Goal: Information Seeking & Learning: Check status

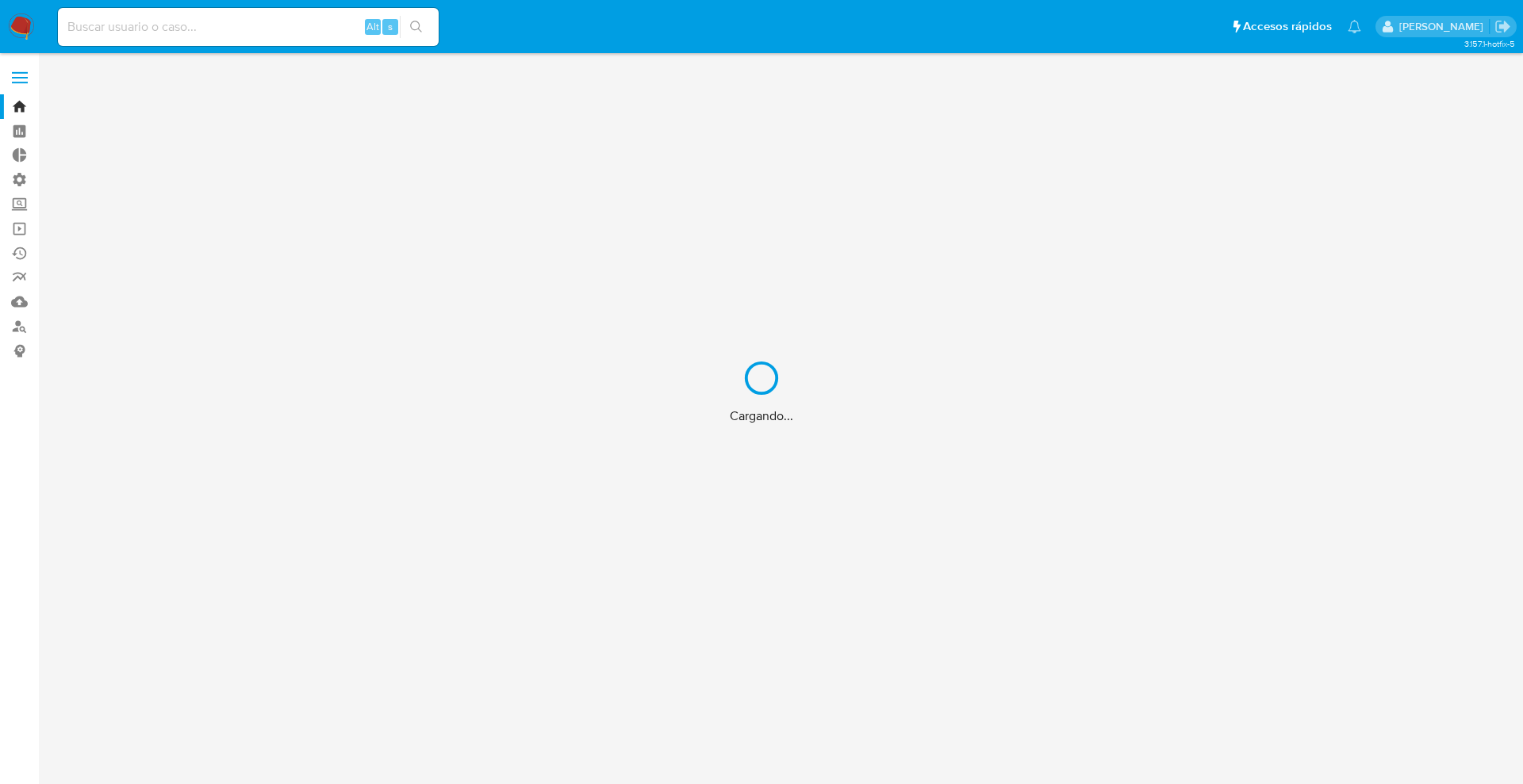
click at [251, 20] on div "Cargando..." at bounding box center [762, 392] width 1523 height 784
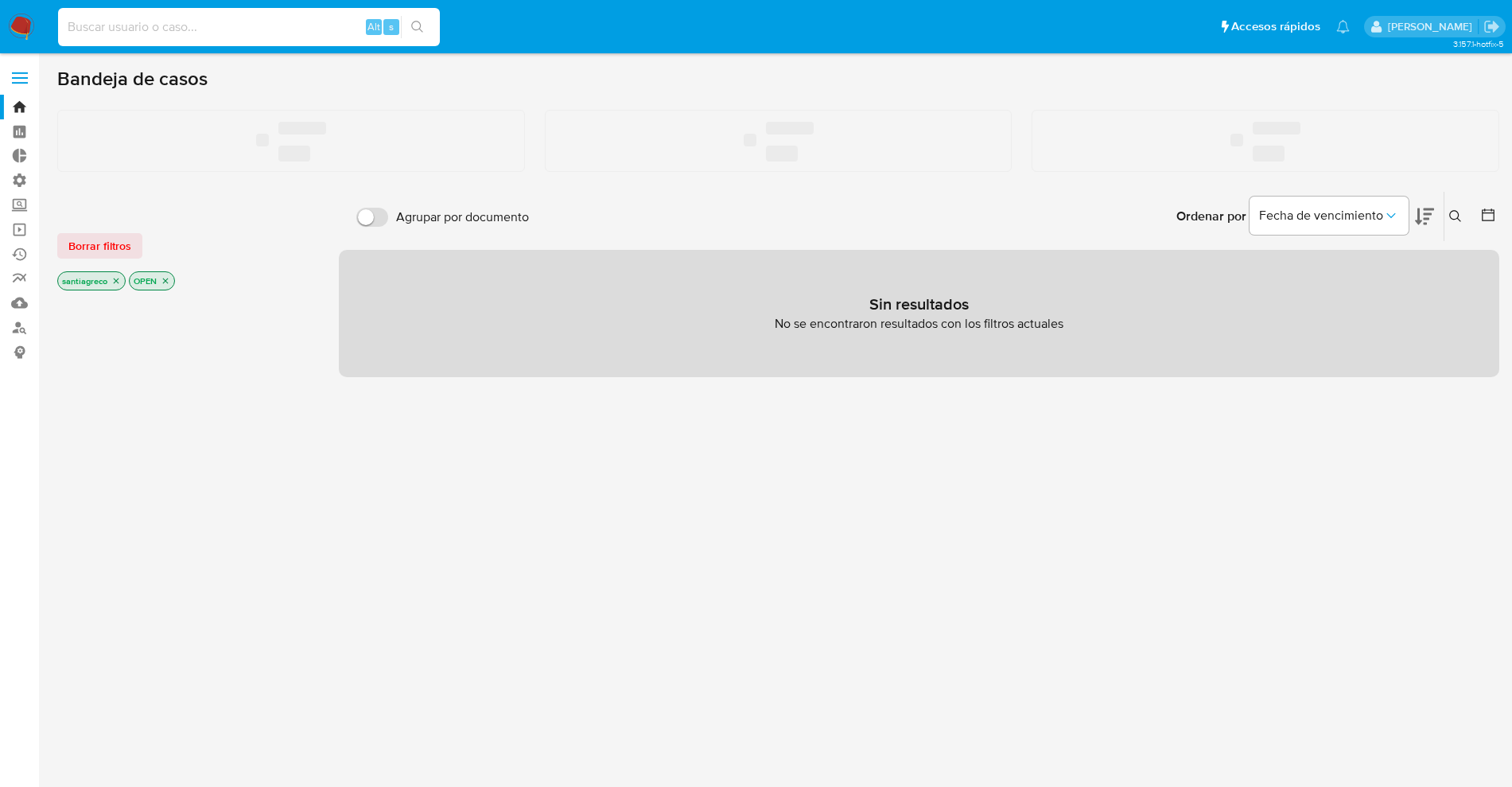
click at [205, 31] on input at bounding box center [249, 28] width 381 height 21
paste input "422019189"
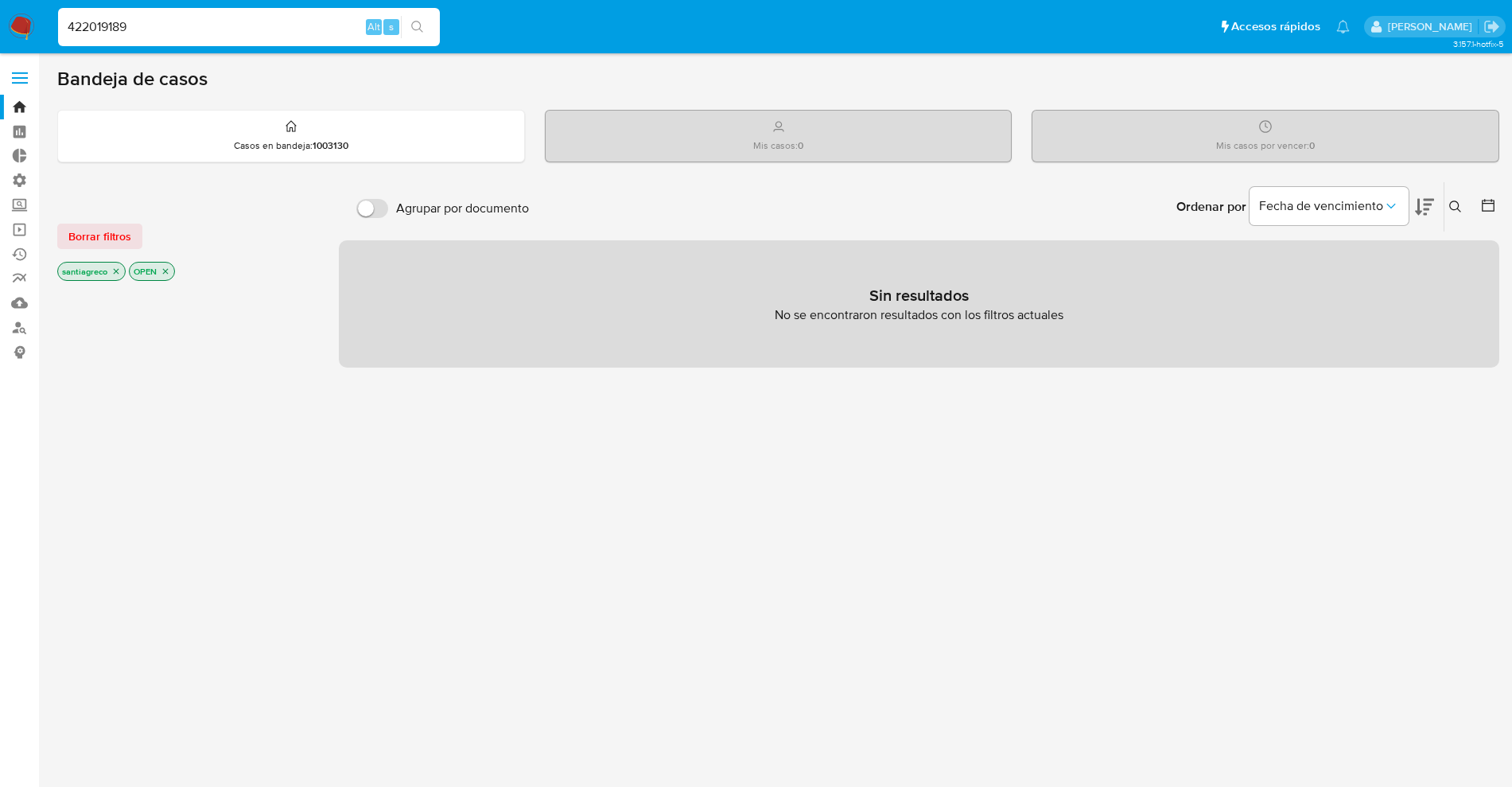
type input "422019189"
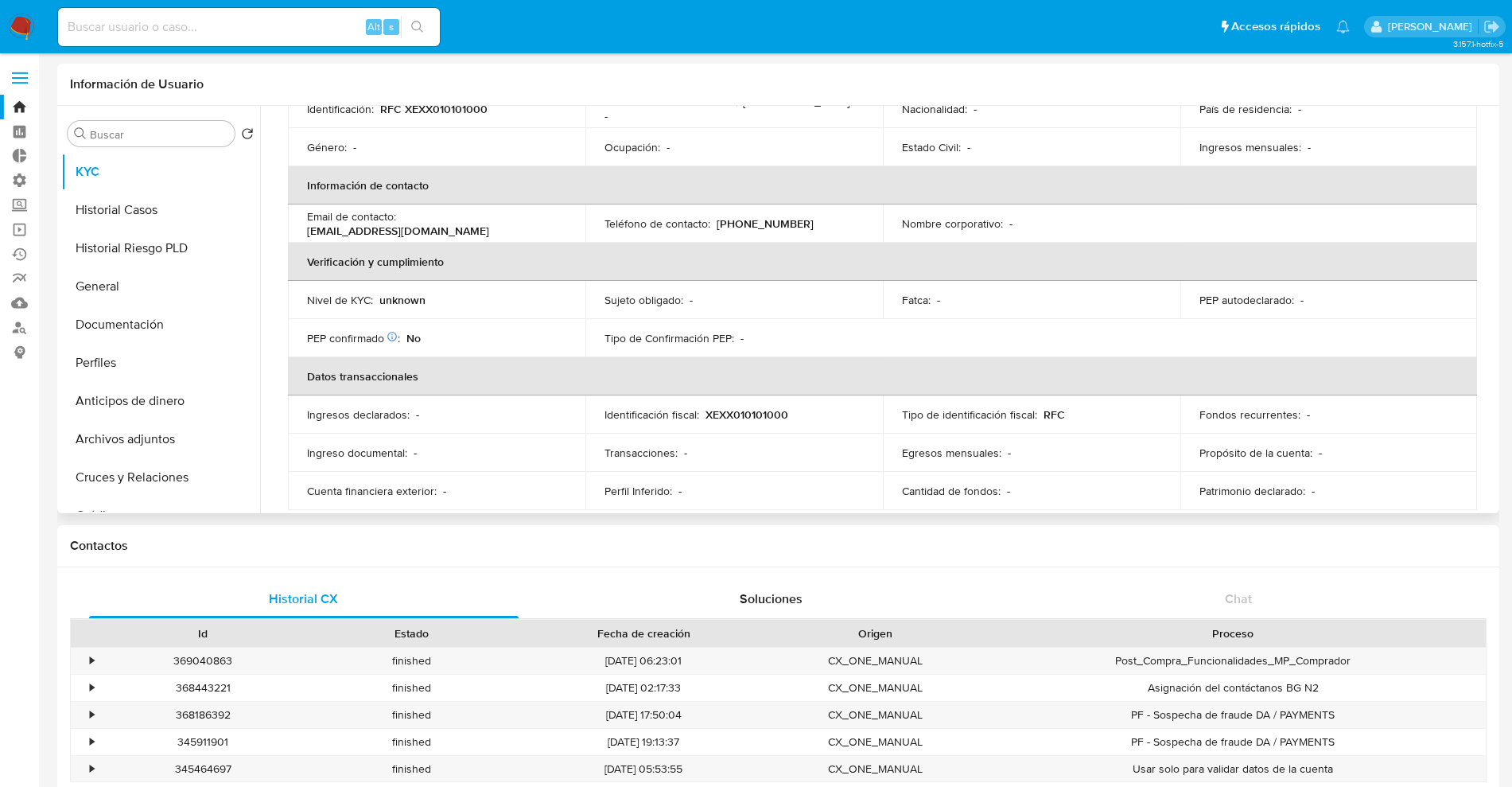
scroll to position [267, 0]
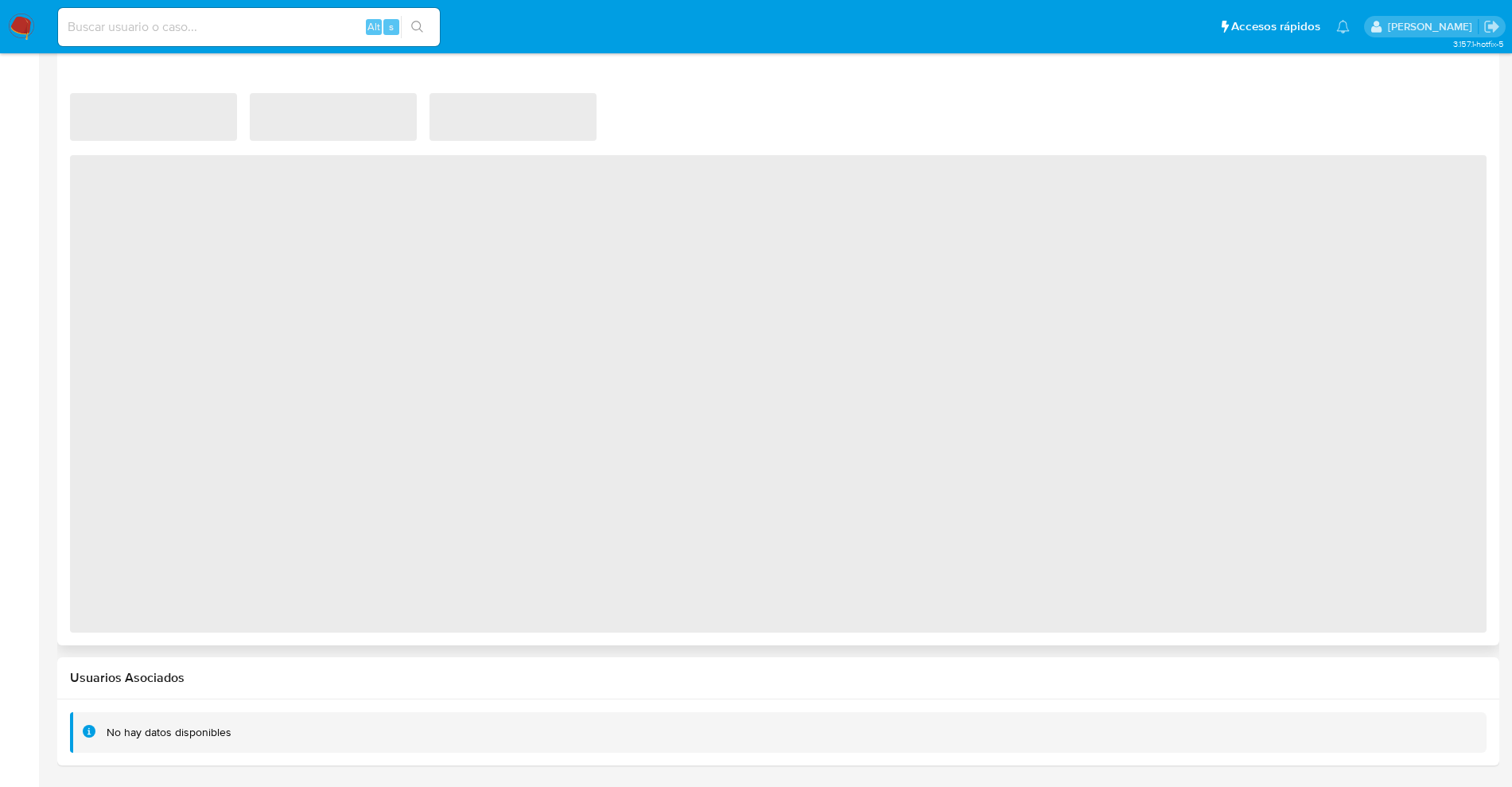
select select "10"
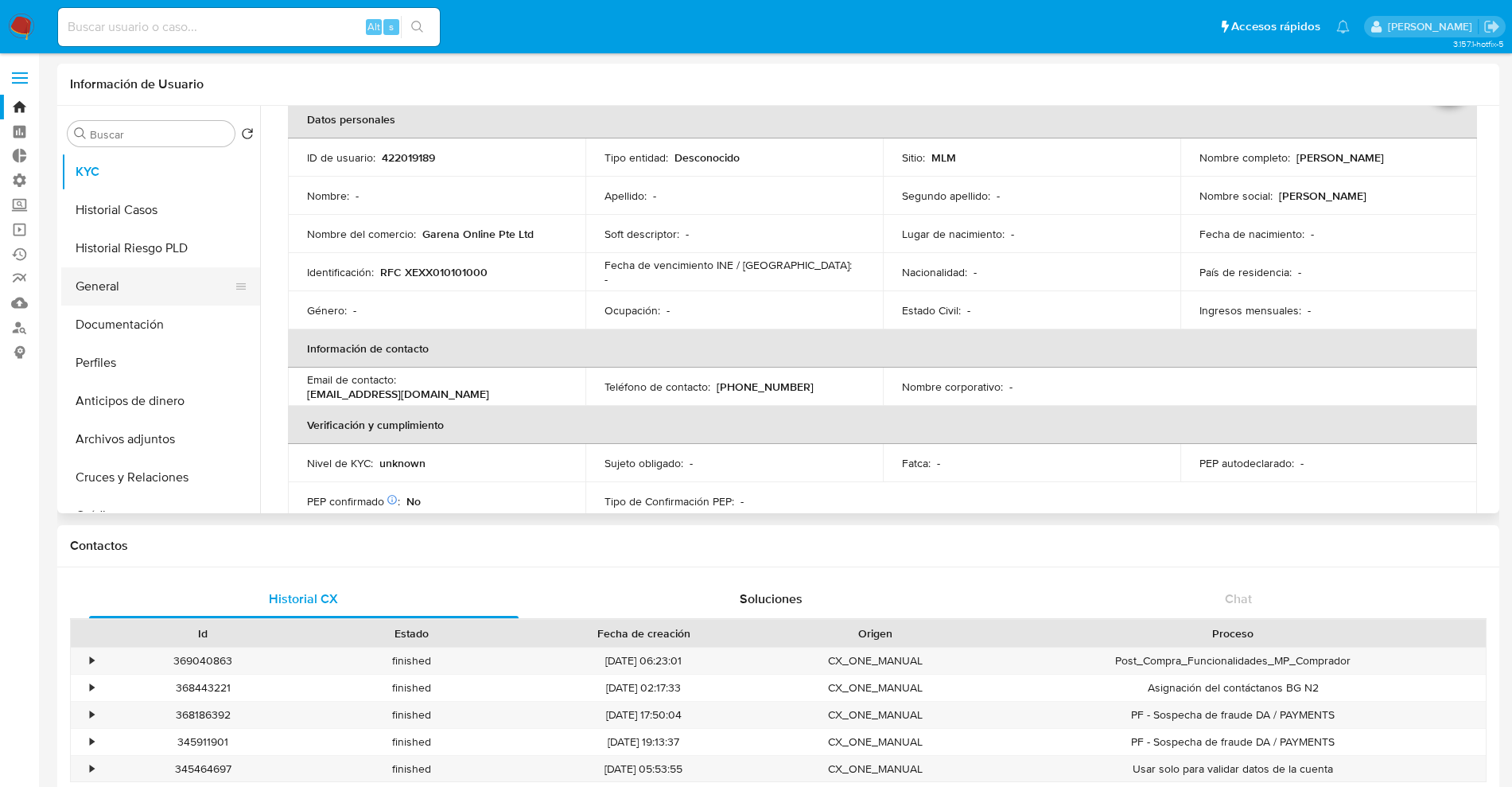
scroll to position [0, 0]
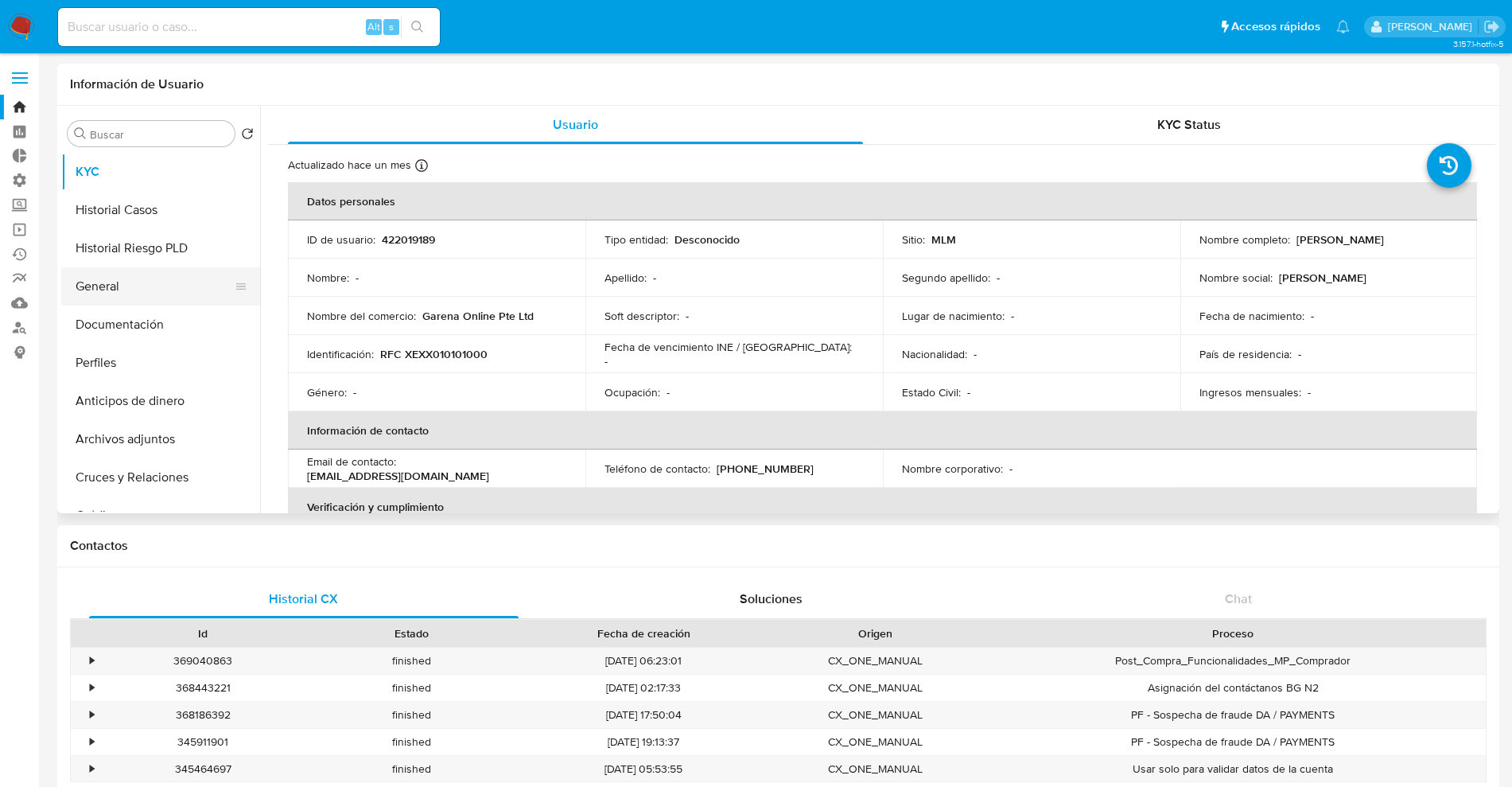
click at [129, 292] on button "General" at bounding box center [153, 286] width 186 height 38
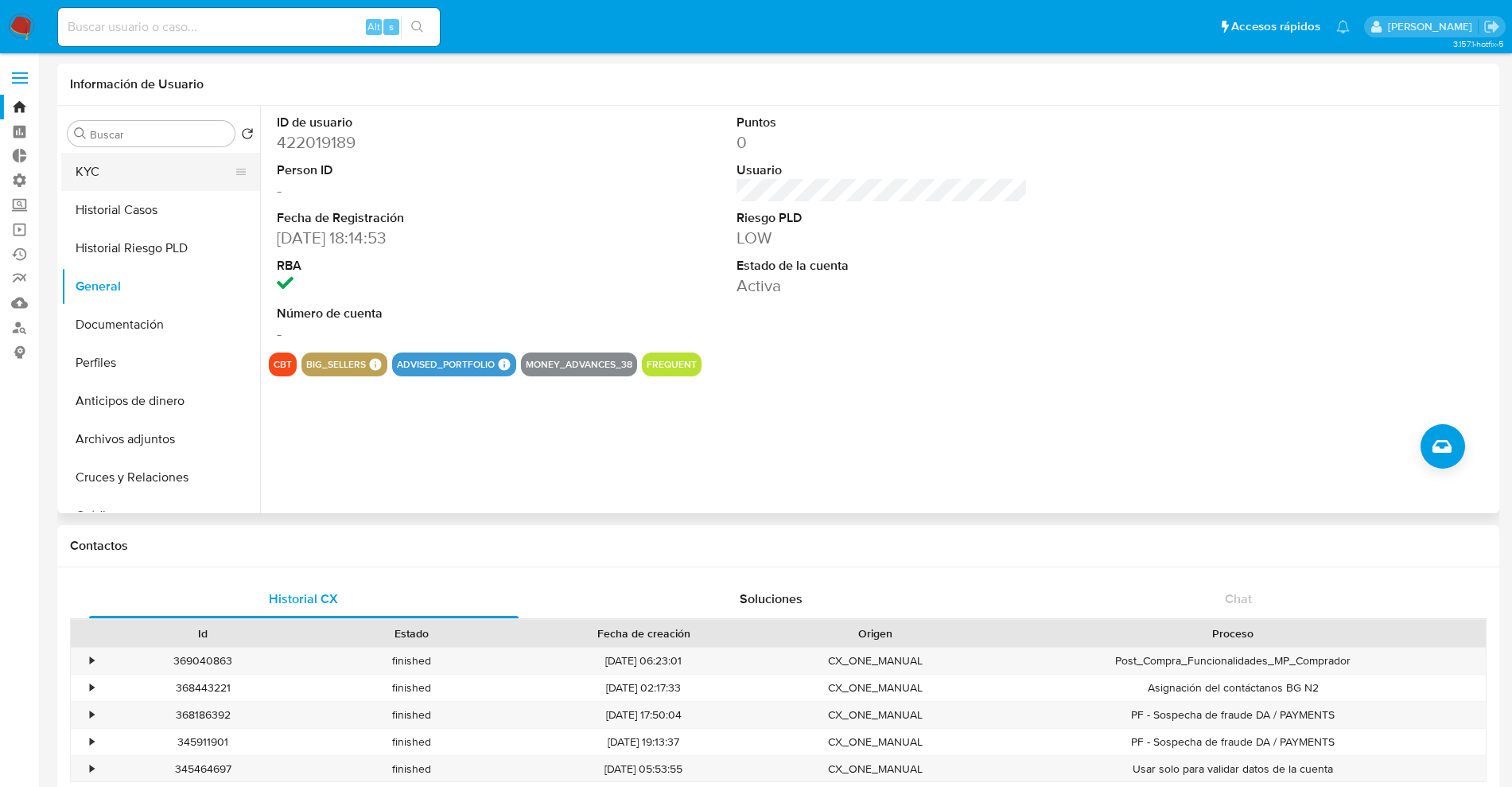
click at [151, 158] on button "KYC" at bounding box center [153, 172] width 186 height 38
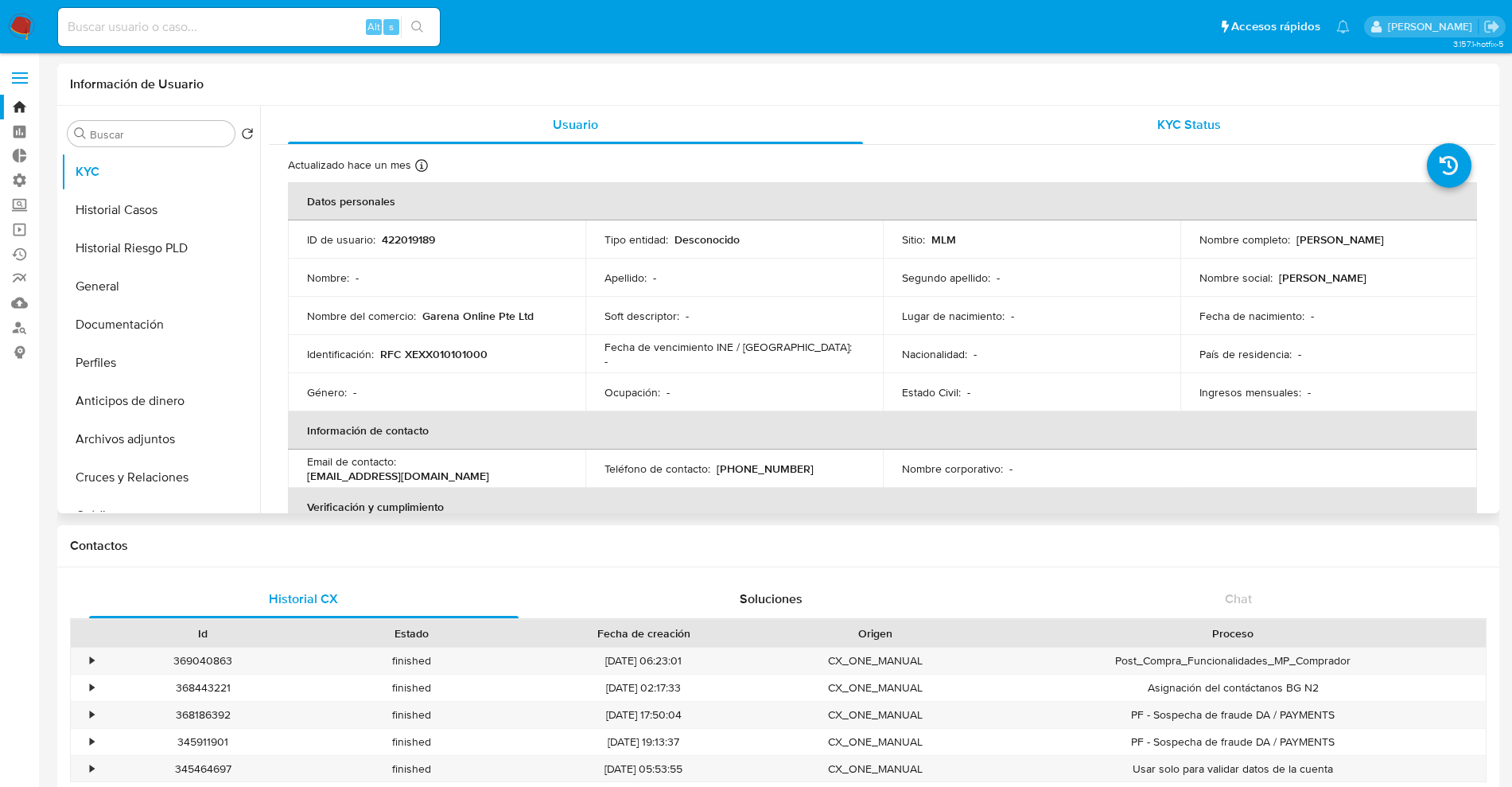
click at [1229, 127] on div "KYC Status" at bounding box center [1188, 125] width 575 height 38
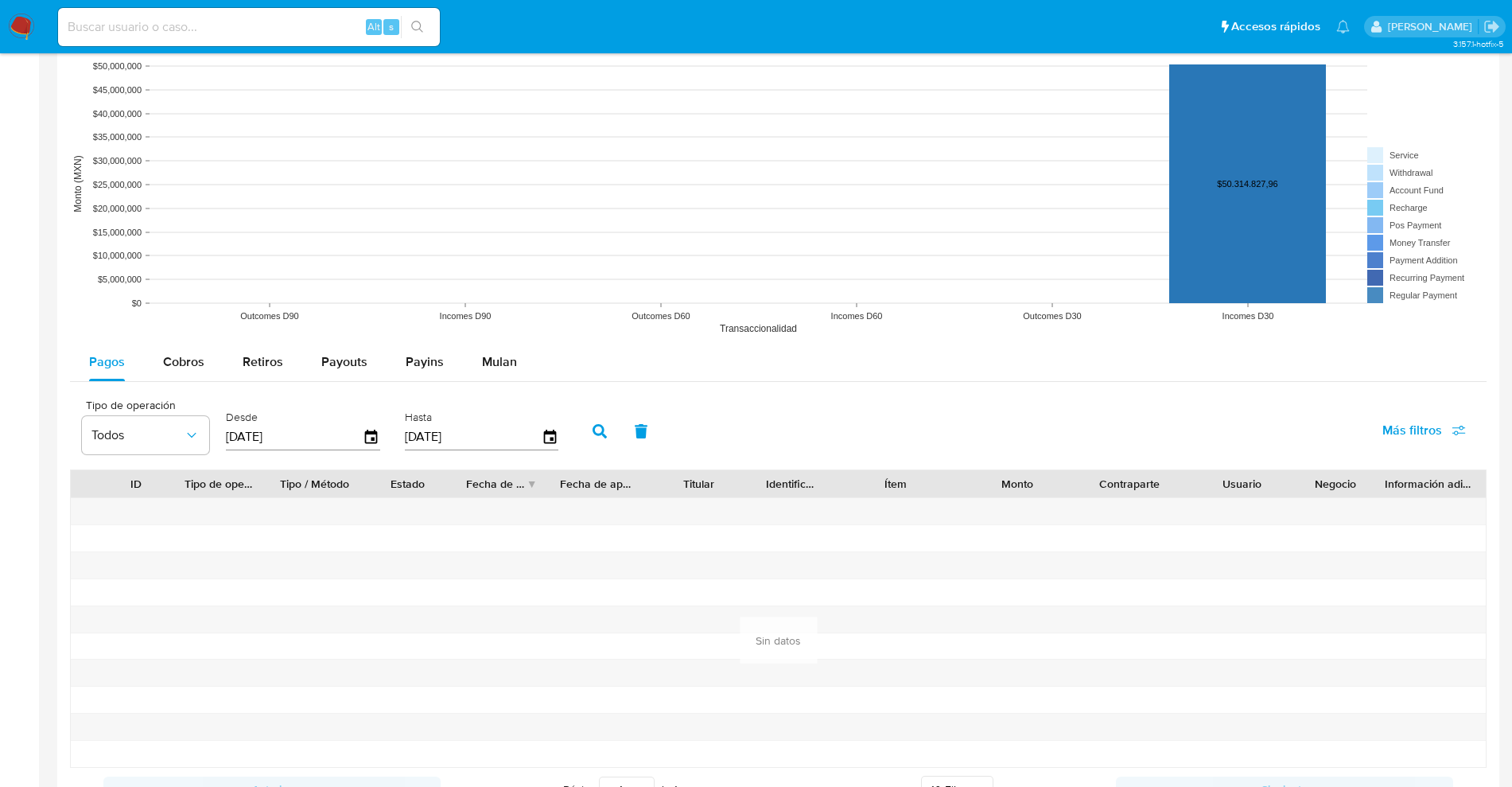
scroll to position [975, 0]
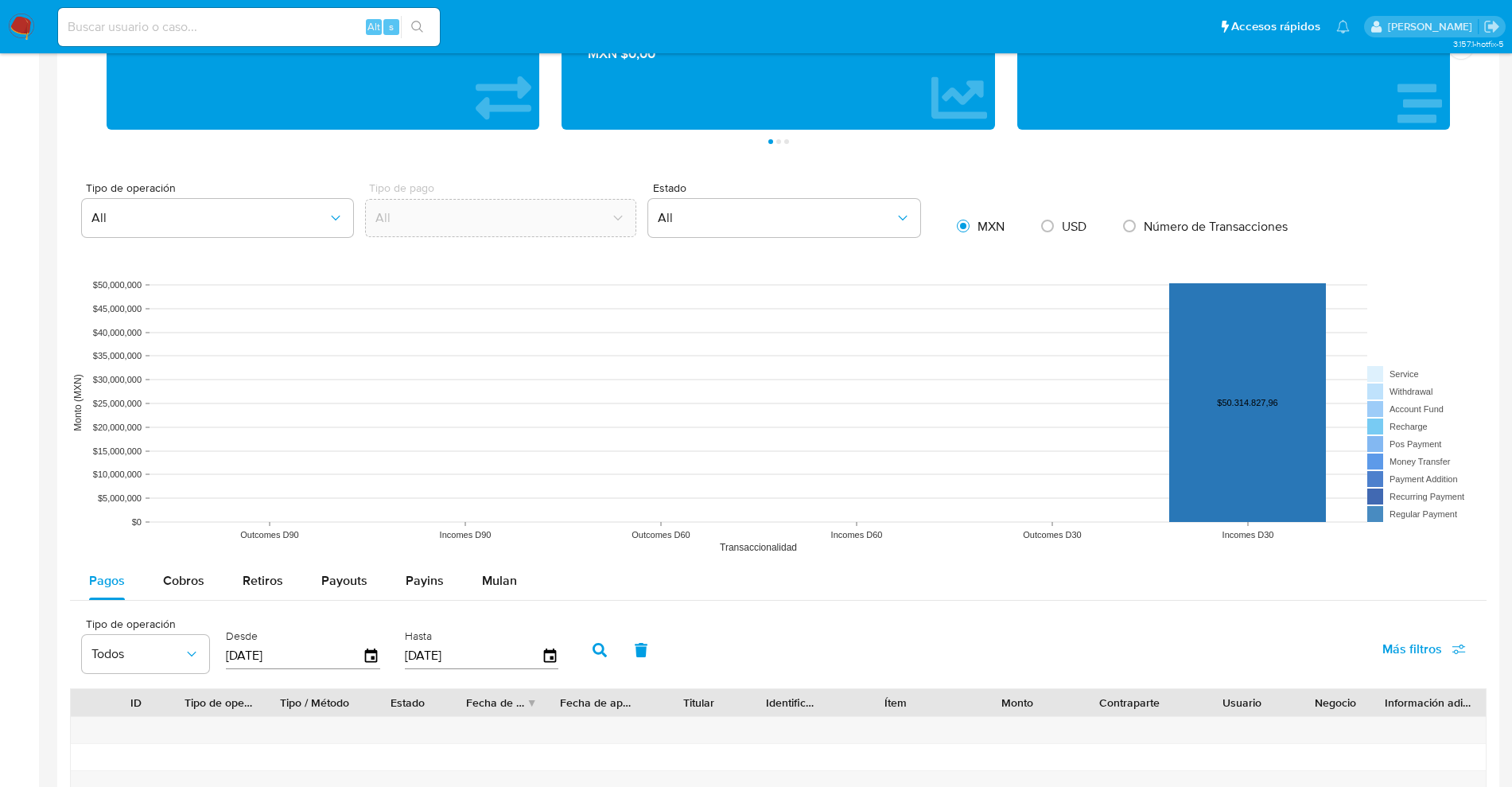
click at [1064, 231] on span "USD" at bounding box center [1074, 226] width 25 height 18
click at [1060, 231] on input "radio" at bounding box center [1047, 226] width 26 height 26
radio input "true"
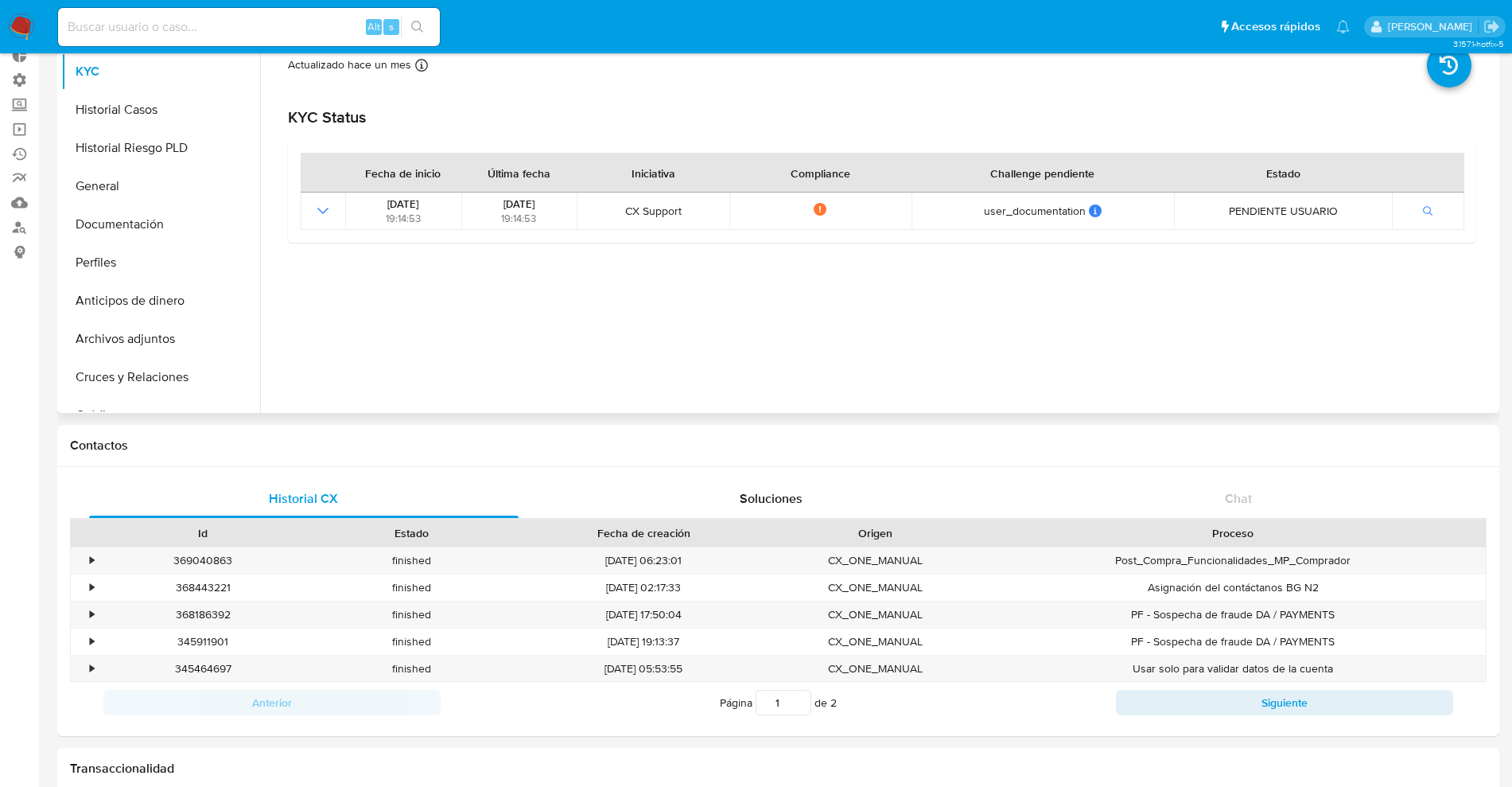
scroll to position [0, 0]
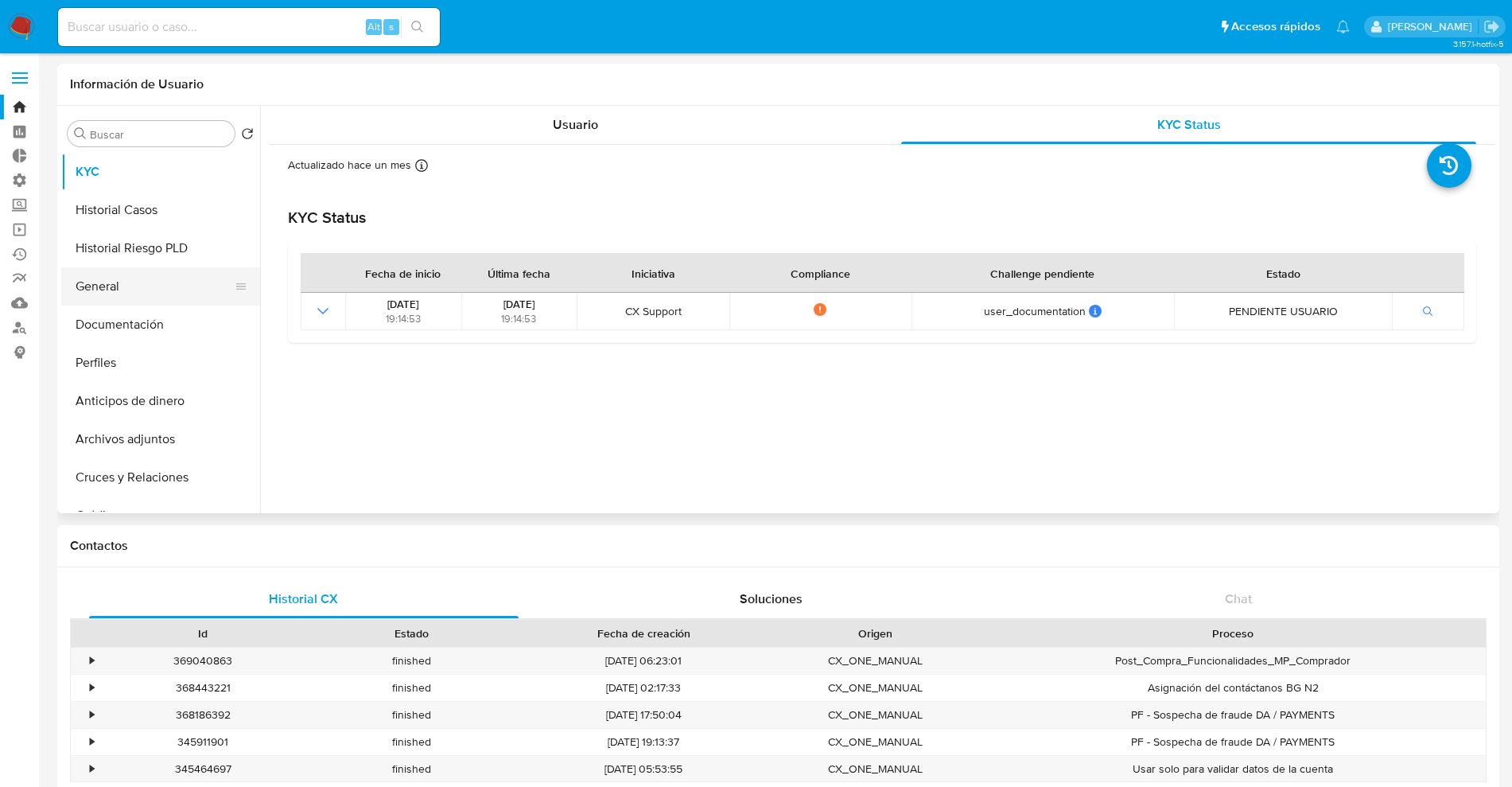
click at [114, 291] on button "General" at bounding box center [153, 286] width 186 height 38
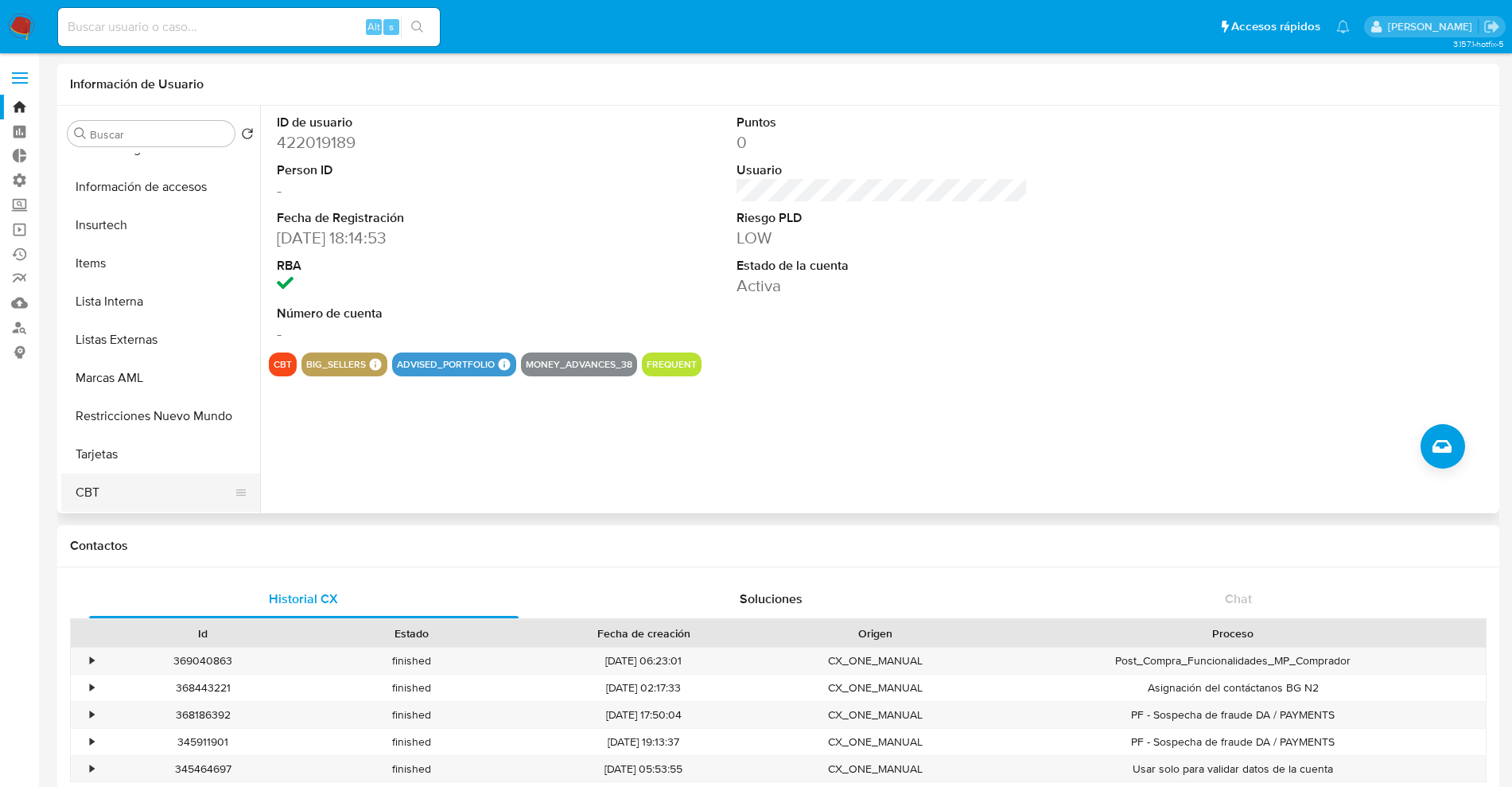
click at [146, 491] on button "CBT" at bounding box center [153, 492] width 186 height 38
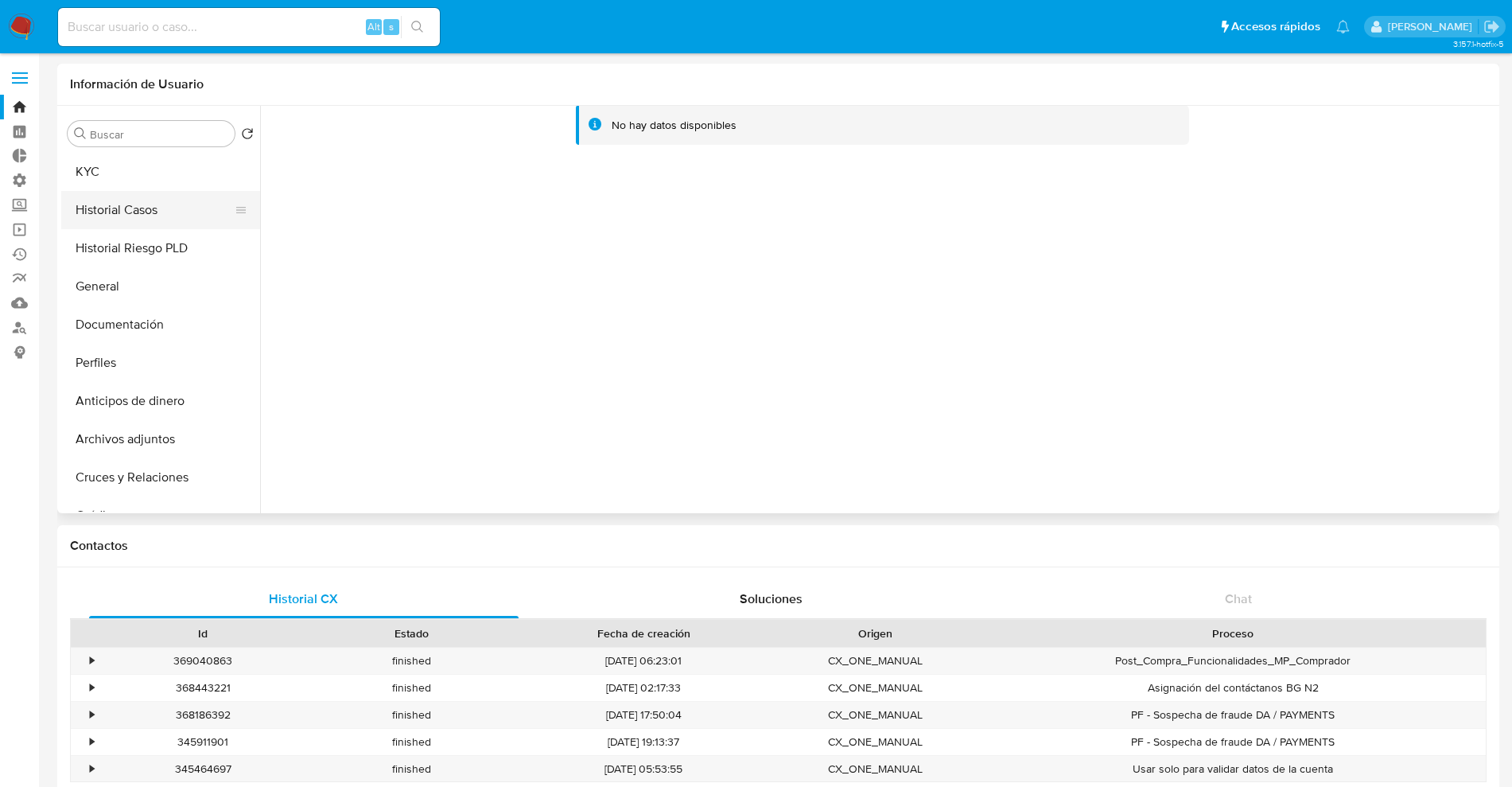
click at [112, 214] on button "Historial Casos" at bounding box center [153, 210] width 186 height 38
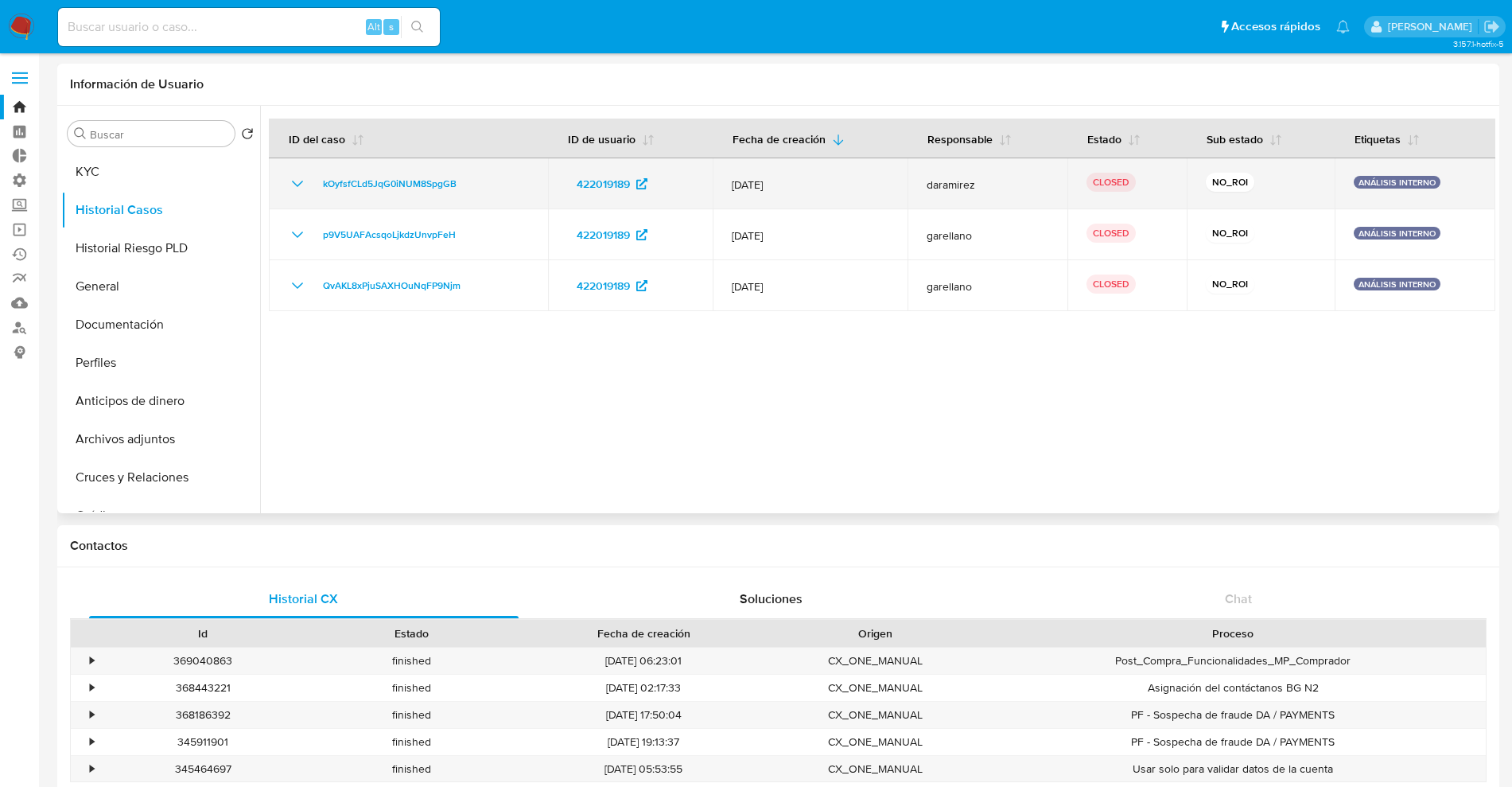
click at [293, 180] on icon "Mostrar/Ocultar" at bounding box center [297, 184] width 19 height 19
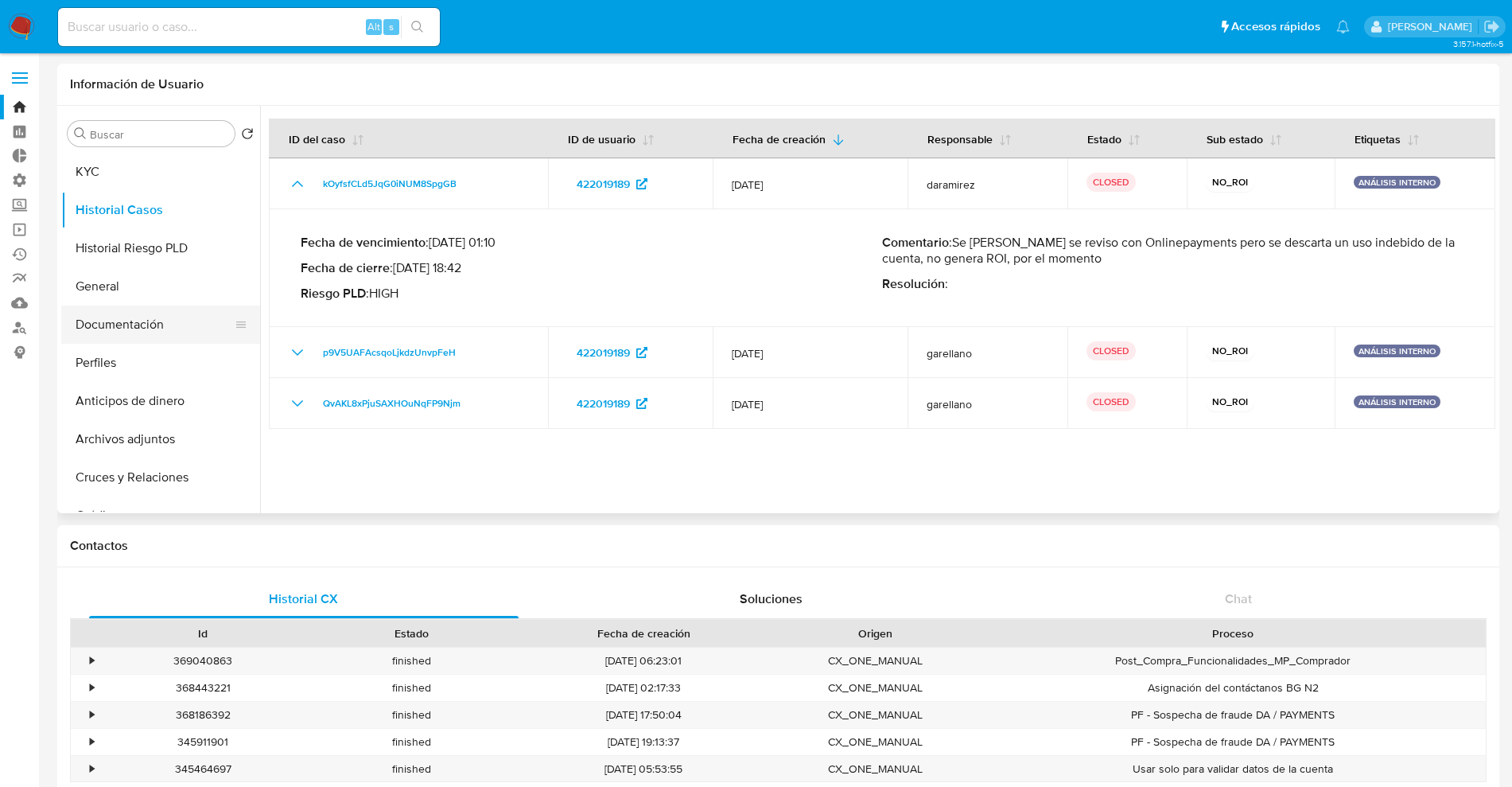
click at [151, 323] on button "Documentación" at bounding box center [153, 324] width 186 height 38
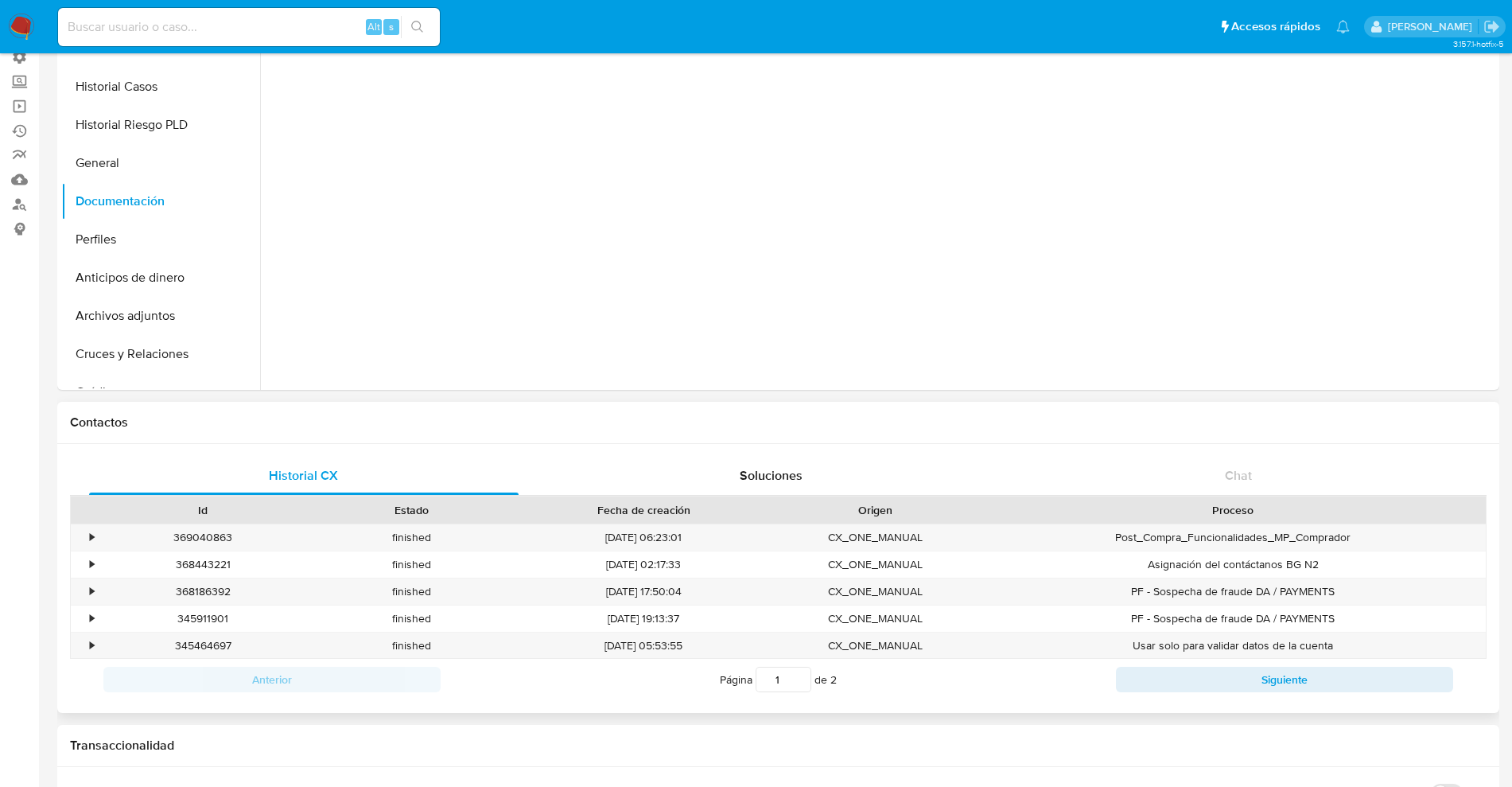
scroll to position [99, 0]
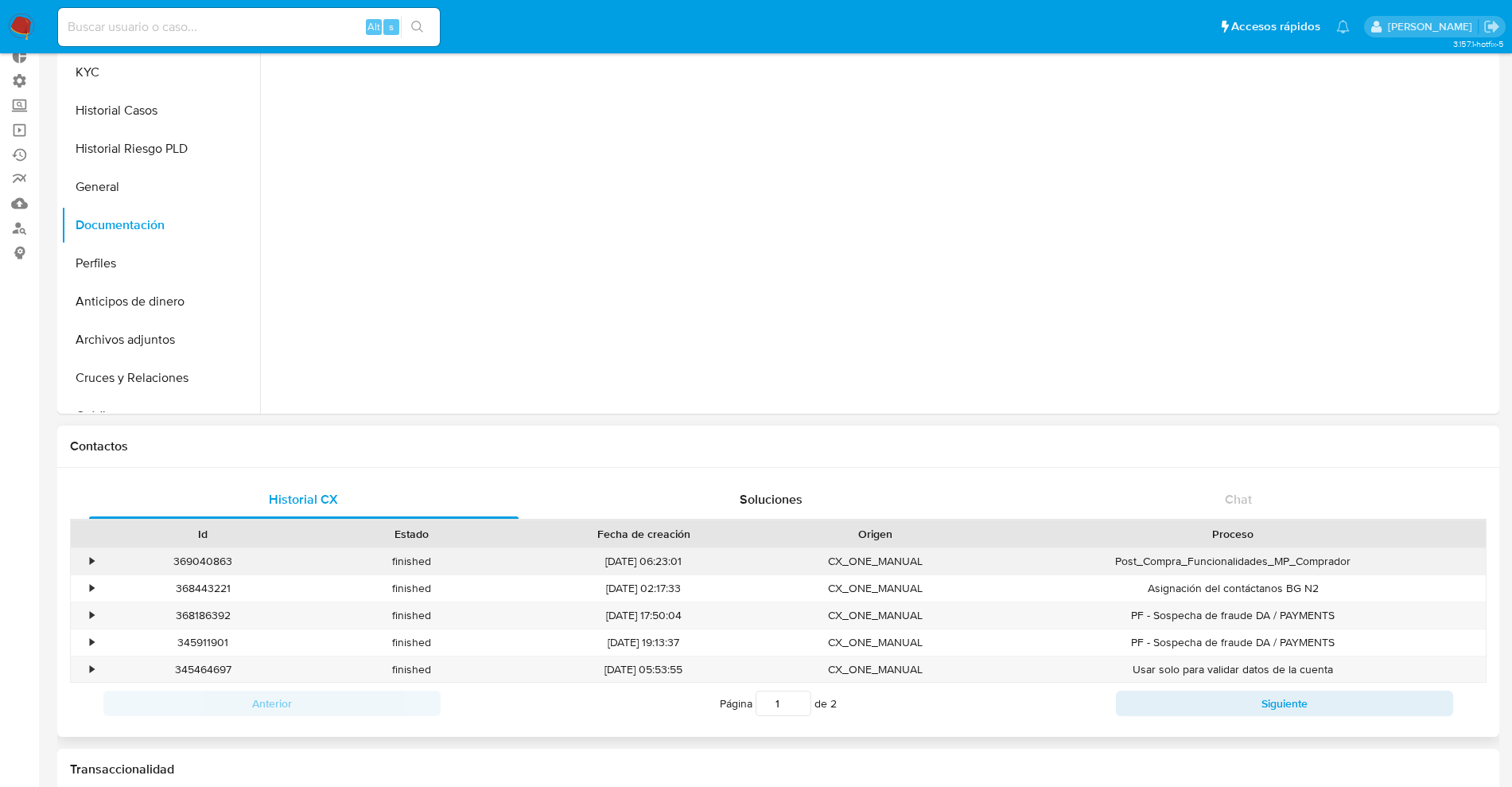
click at [86, 558] on div "•" at bounding box center [84, 562] width 28 height 27
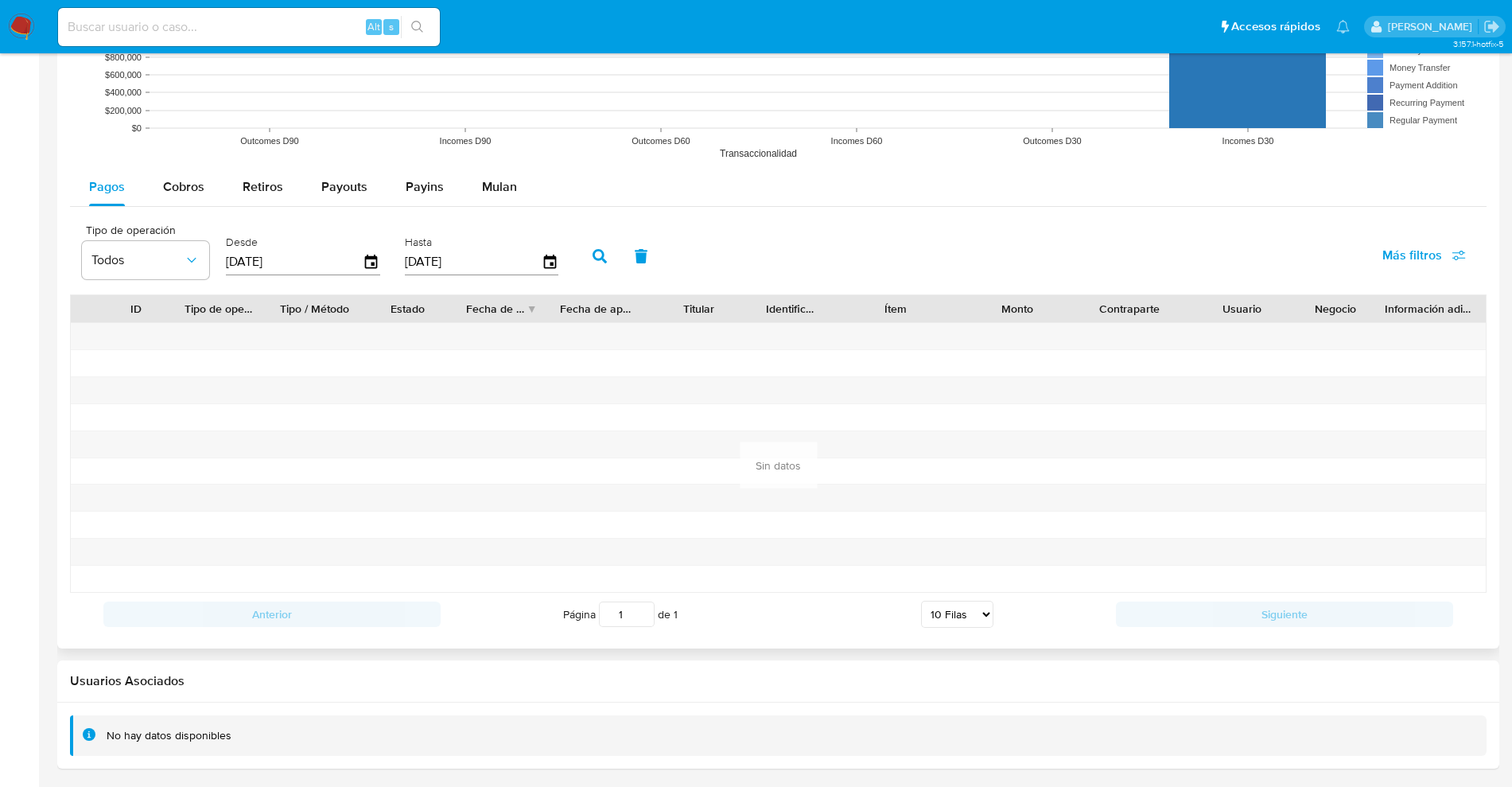
scroll to position [1707, 0]
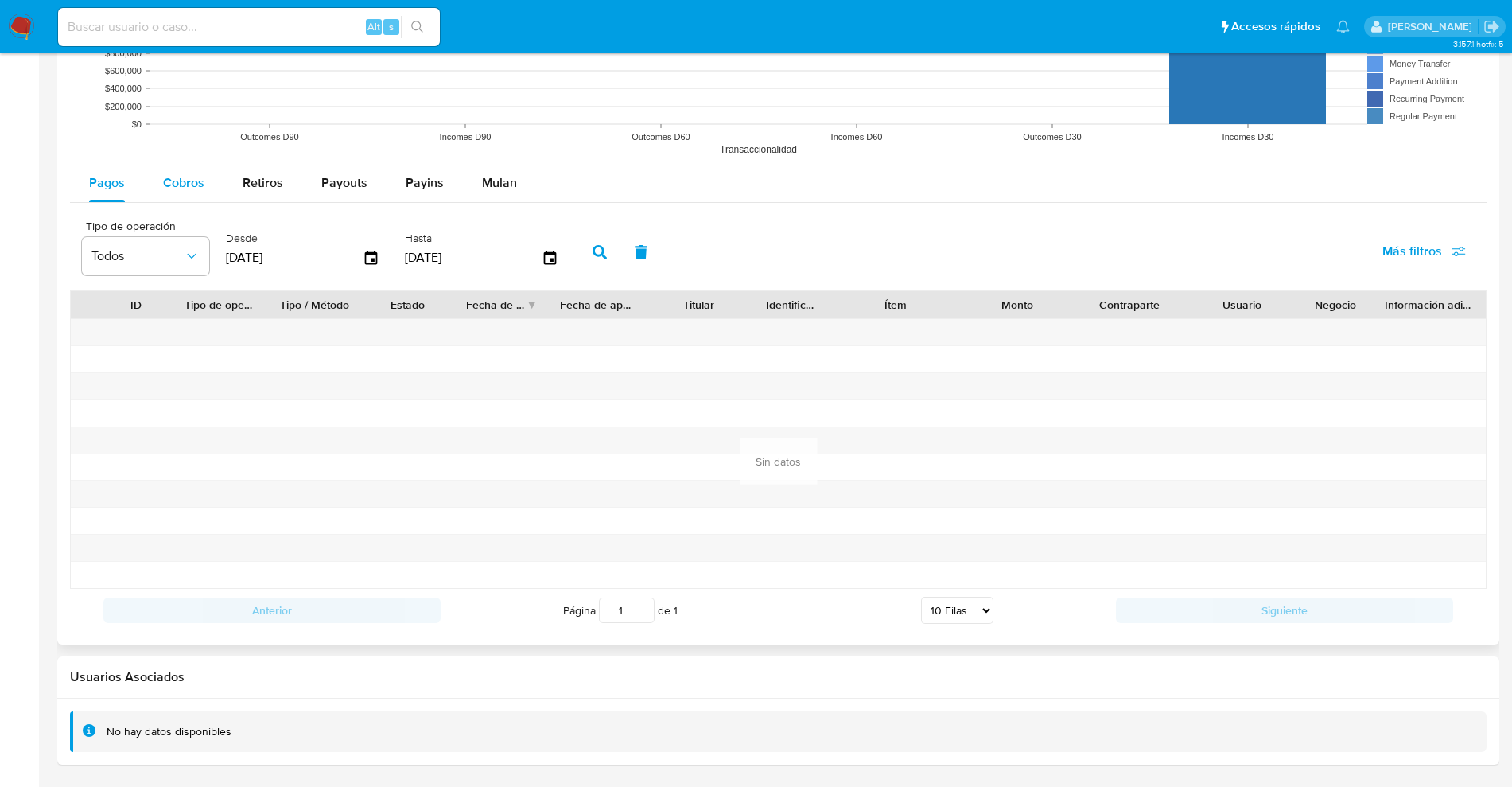
click at [190, 185] on span "Cobros" at bounding box center [183, 182] width 41 height 18
select select "10"
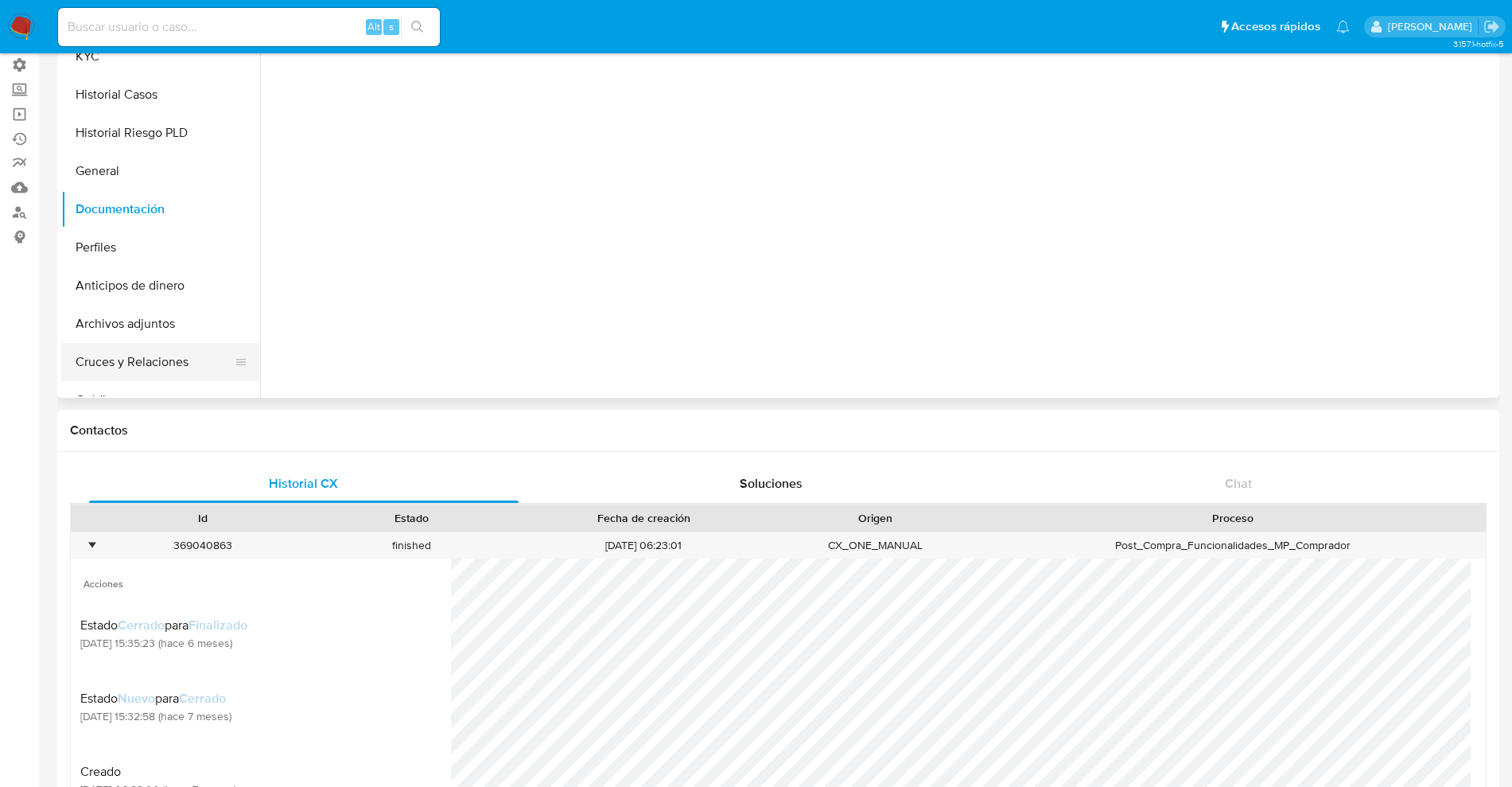
scroll to position [0, 0]
click at [129, 238] on button "Perfiles" at bounding box center [153, 247] width 186 height 38
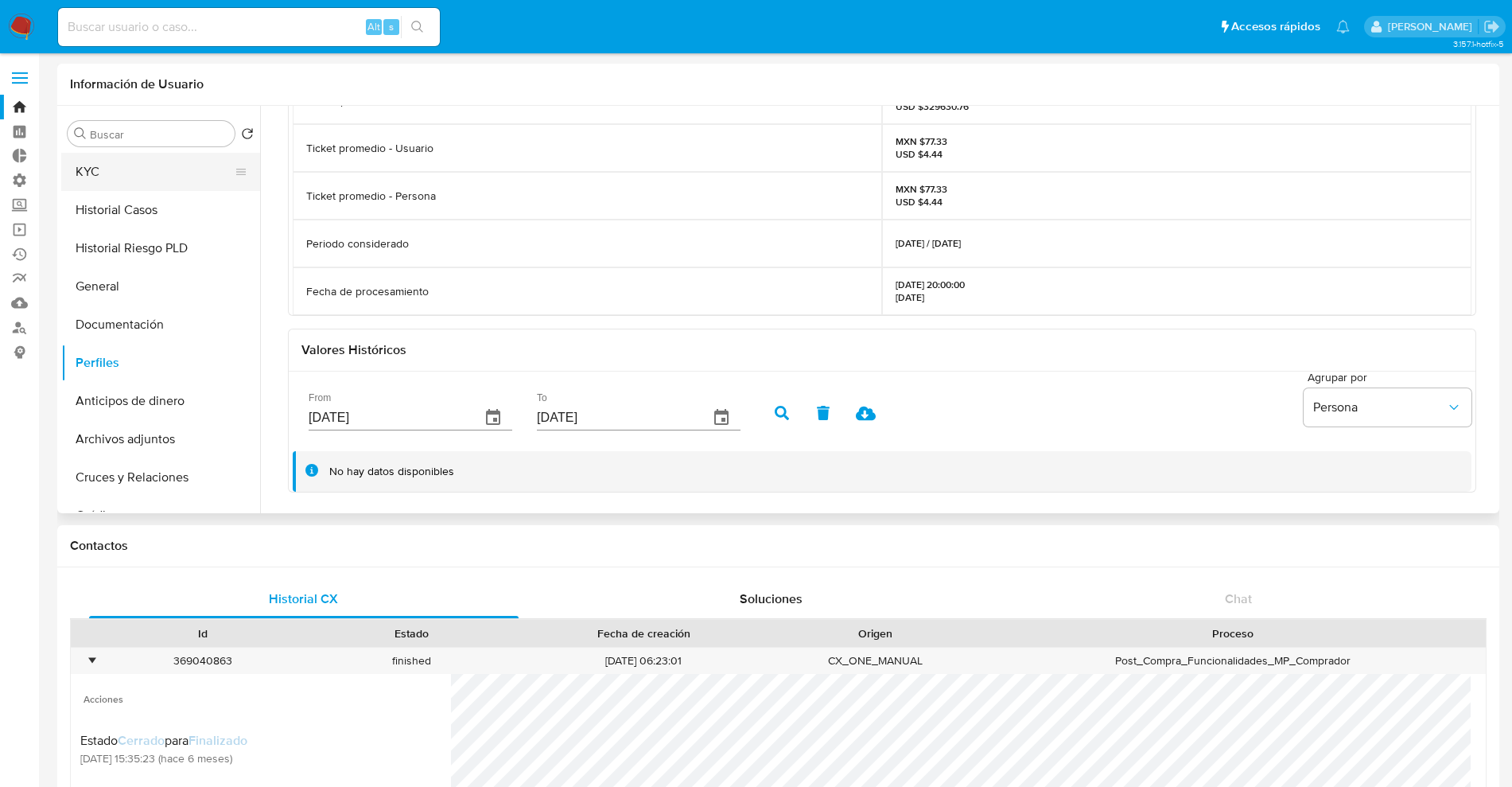
click at [124, 171] on button "KYC" at bounding box center [153, 172] width 186 height 38
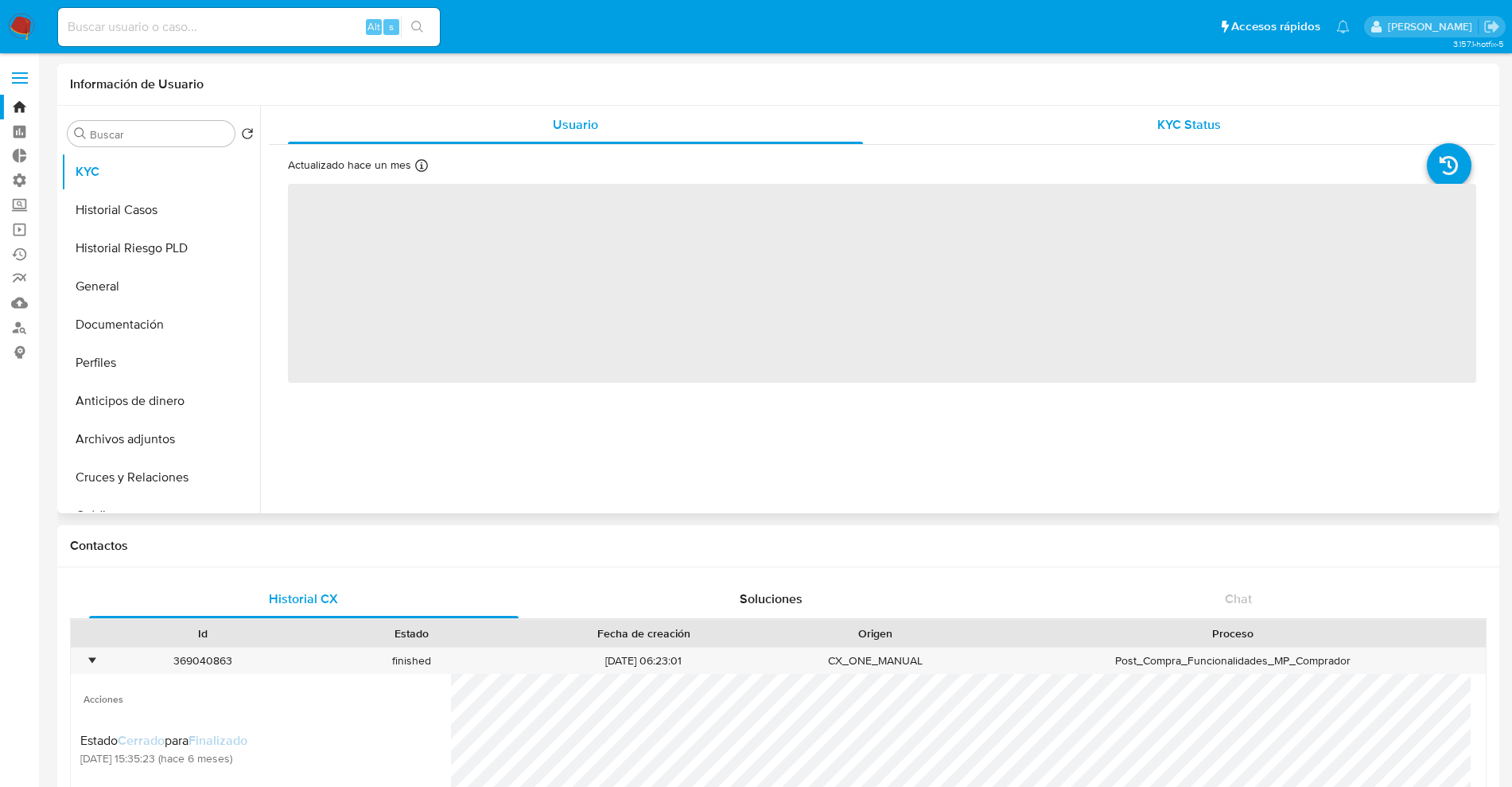
click at [1195, 109] on div "KYC Status" at bounding box center [1188, 125] width 575 height 38
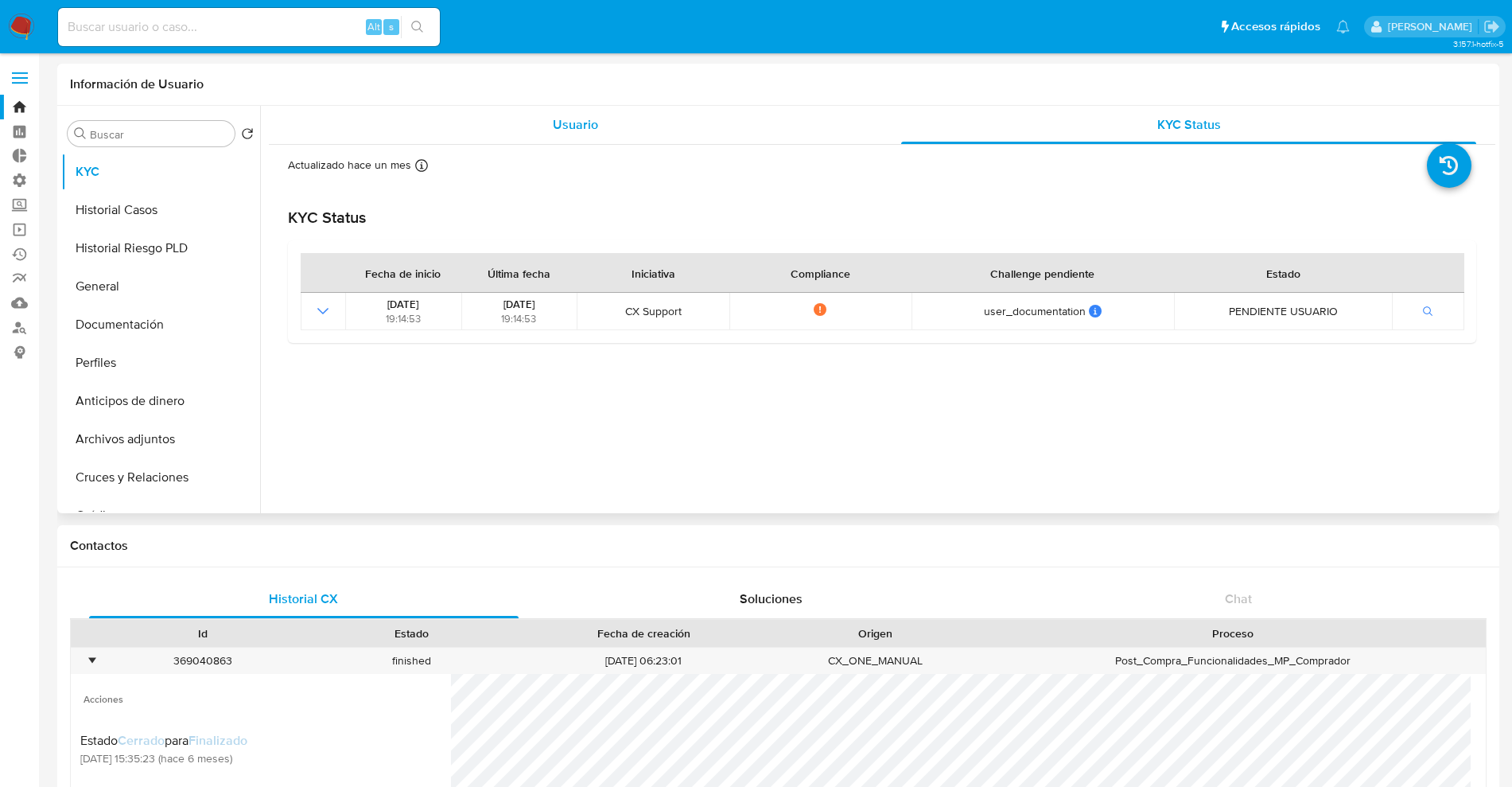
click at [578, 134] on div "Usuario" at bounding box center [575, 125] width 575 height 38
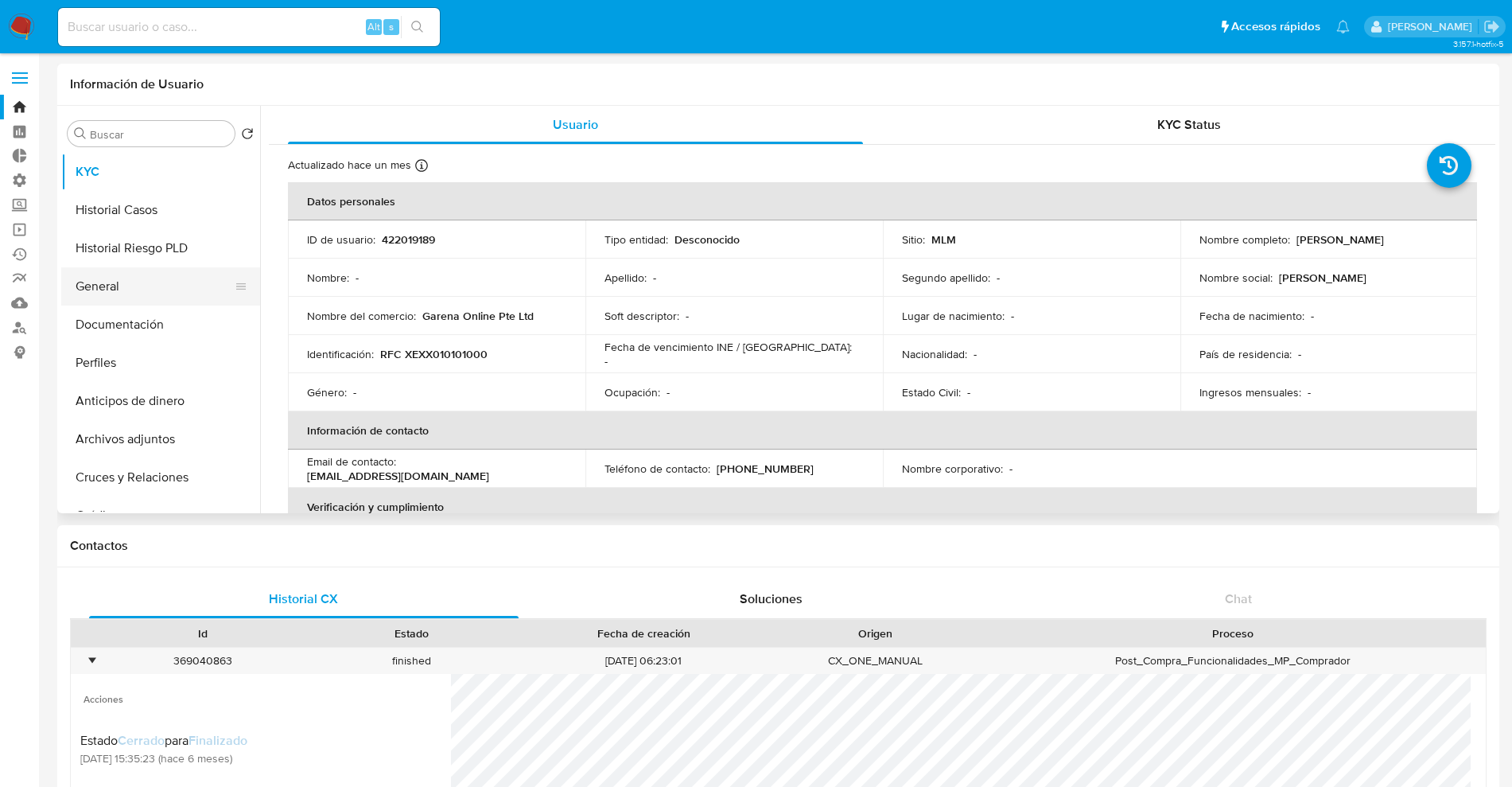
click at [139, 295] on button "General" at bounding box center [153, 286] width 186 height 38
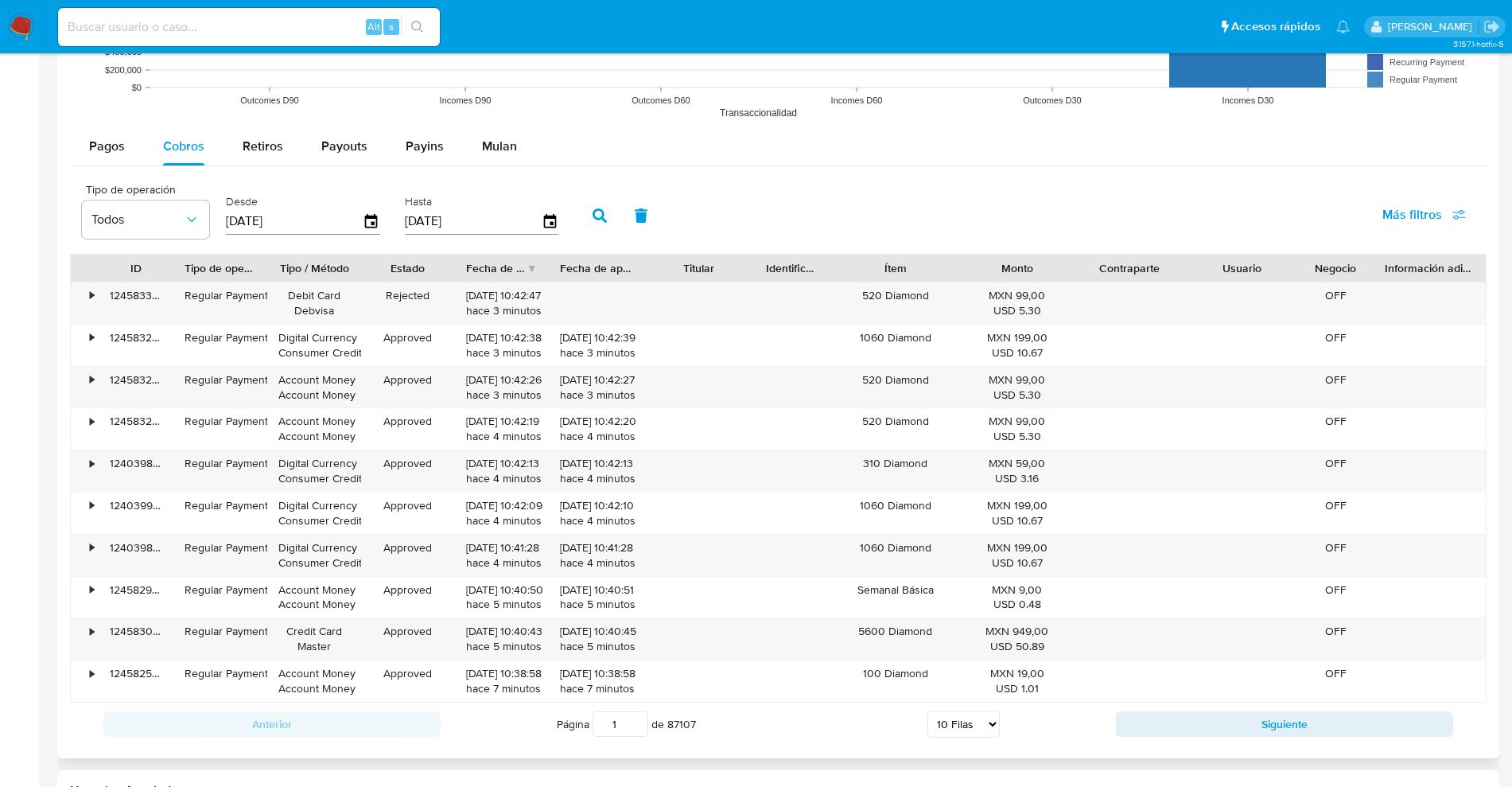
scroll to position [1857, 0]
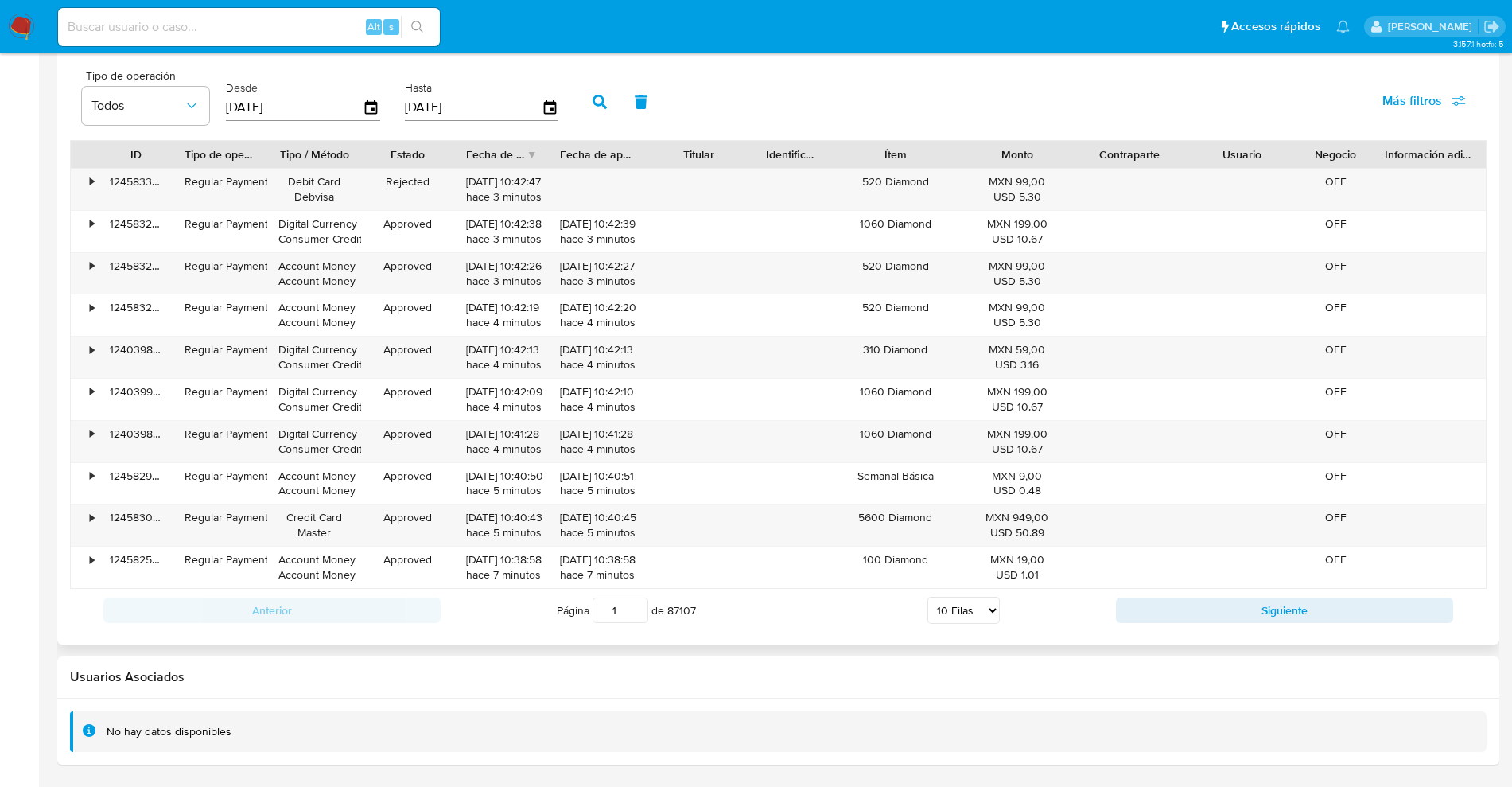
click at [990, 615] on select "5 Filas 10 Filas 20 Filas 25 Filas 50 Filas 100 Filas" at bounding box center [964, 611] width 72 height 27
click at [1119, 676] on h2 "Usuarios Asociados" at bounding box center [778, 677] width 1417 height 16
click at [559, 113] on icon "button" at bounding box center [549, 107] width 28 height 28
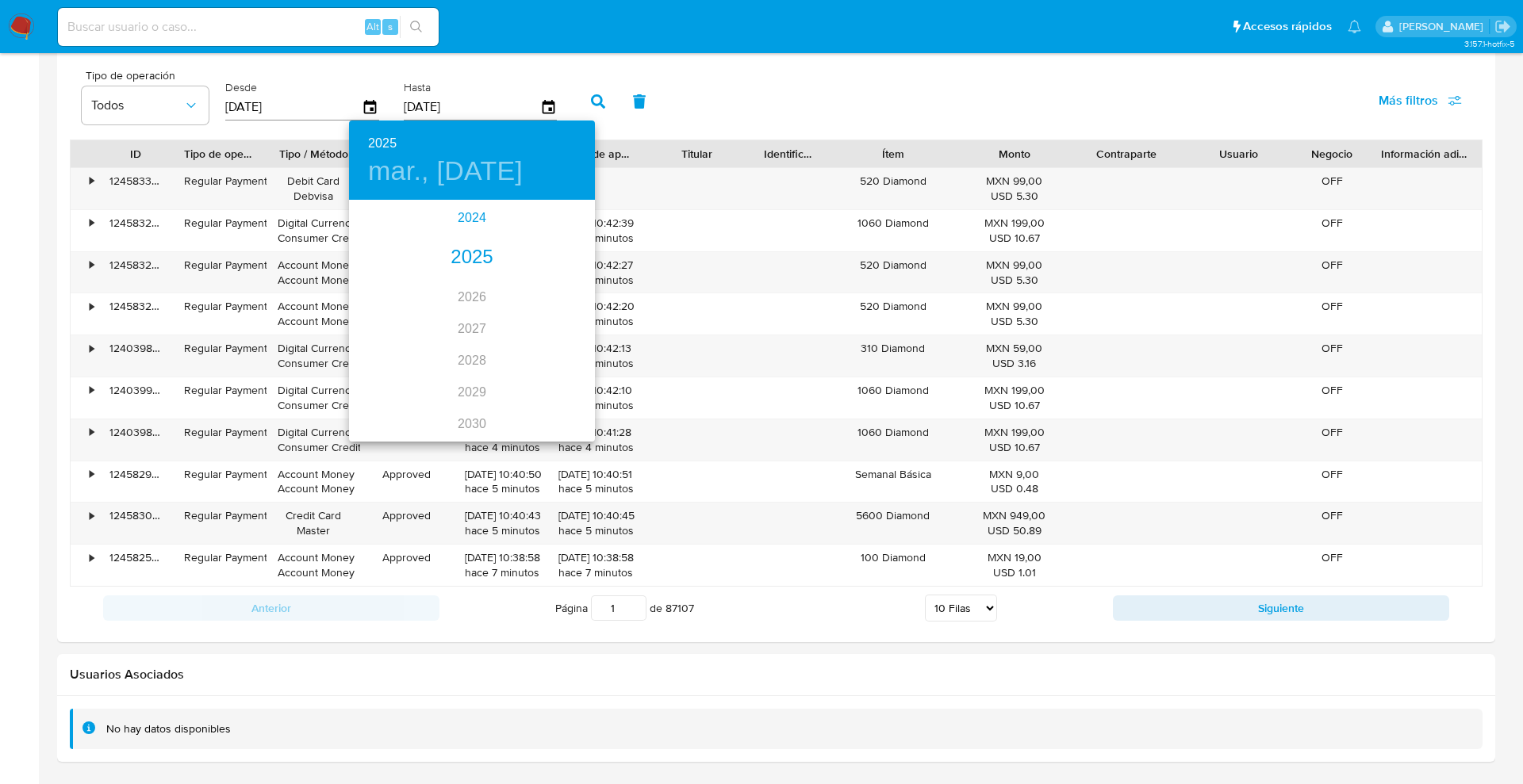
click at [479, 208] on div "2024" at bounding box center [472, 218] width 246 height 31
click at [550, 409] on div "dic." at bounding box center [554, 410] width 82 height 60
type input "02/12/2024"
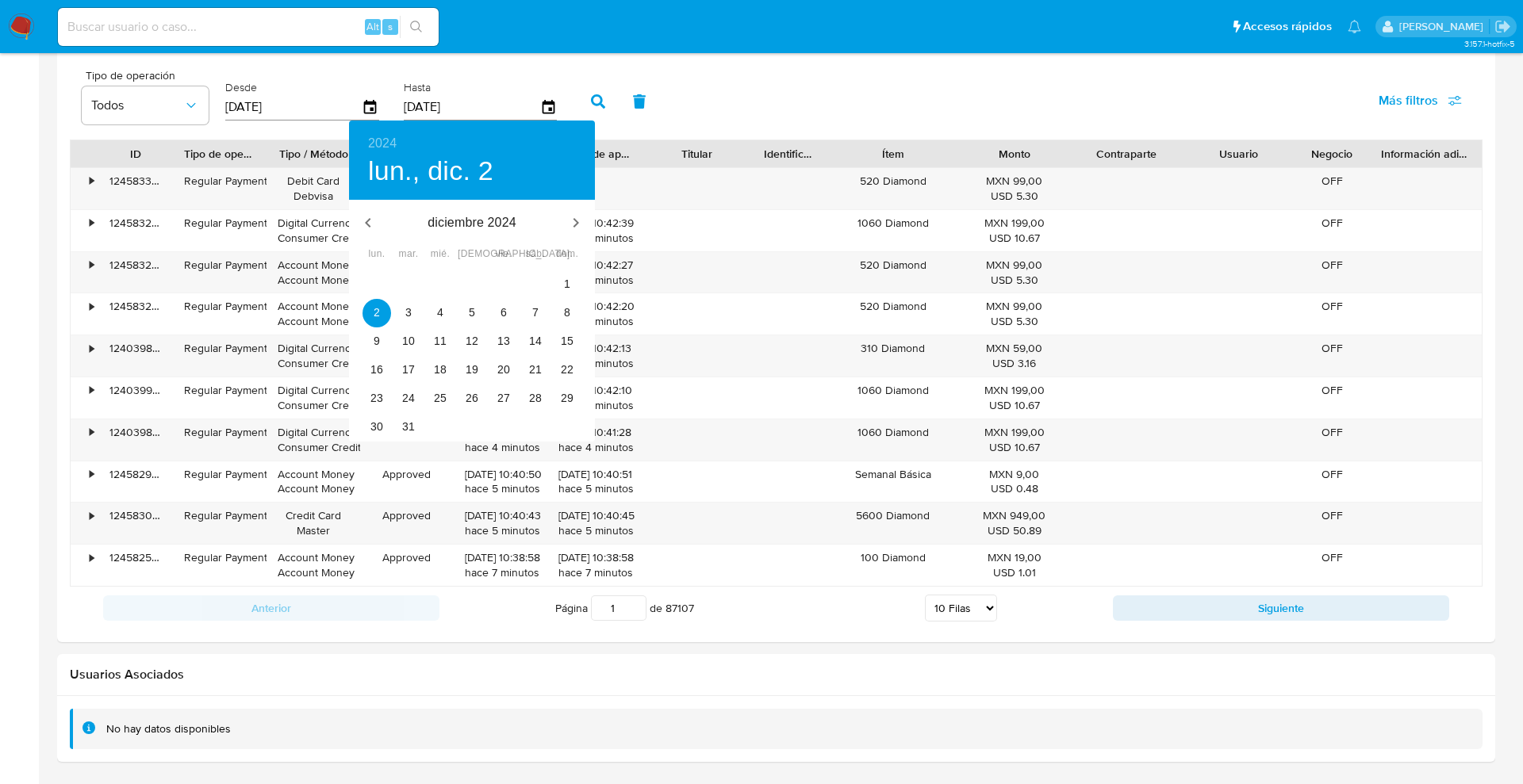
click at [603, 81] on div at bounding box center [762, 392] width 1523 height 784
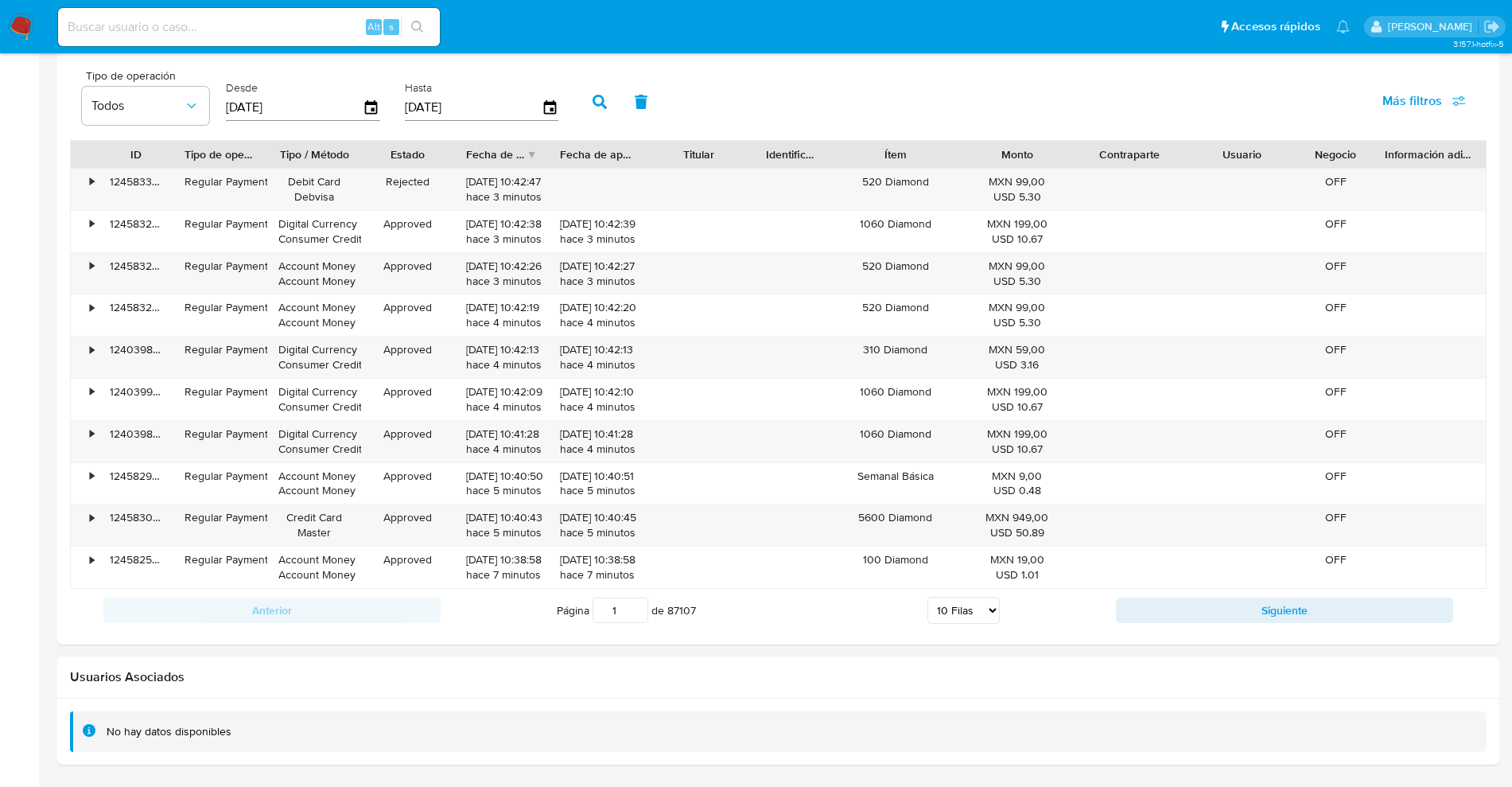
drag, startPoint x: 602, startPoint y: 90, endPoint x: 592, endPoint y: 106, distance: 18.9
click at [598, 96] on div "2024 lun., dic. 2 diciembre 2024 lun. mar. mié. jue. vie. sáb. dom. 25 26 27 28…" at bounding box center [756, 393] width 1512 height 787
click at [592, 107] on button "button" at bounding box center [599, 102] width 41 height 38
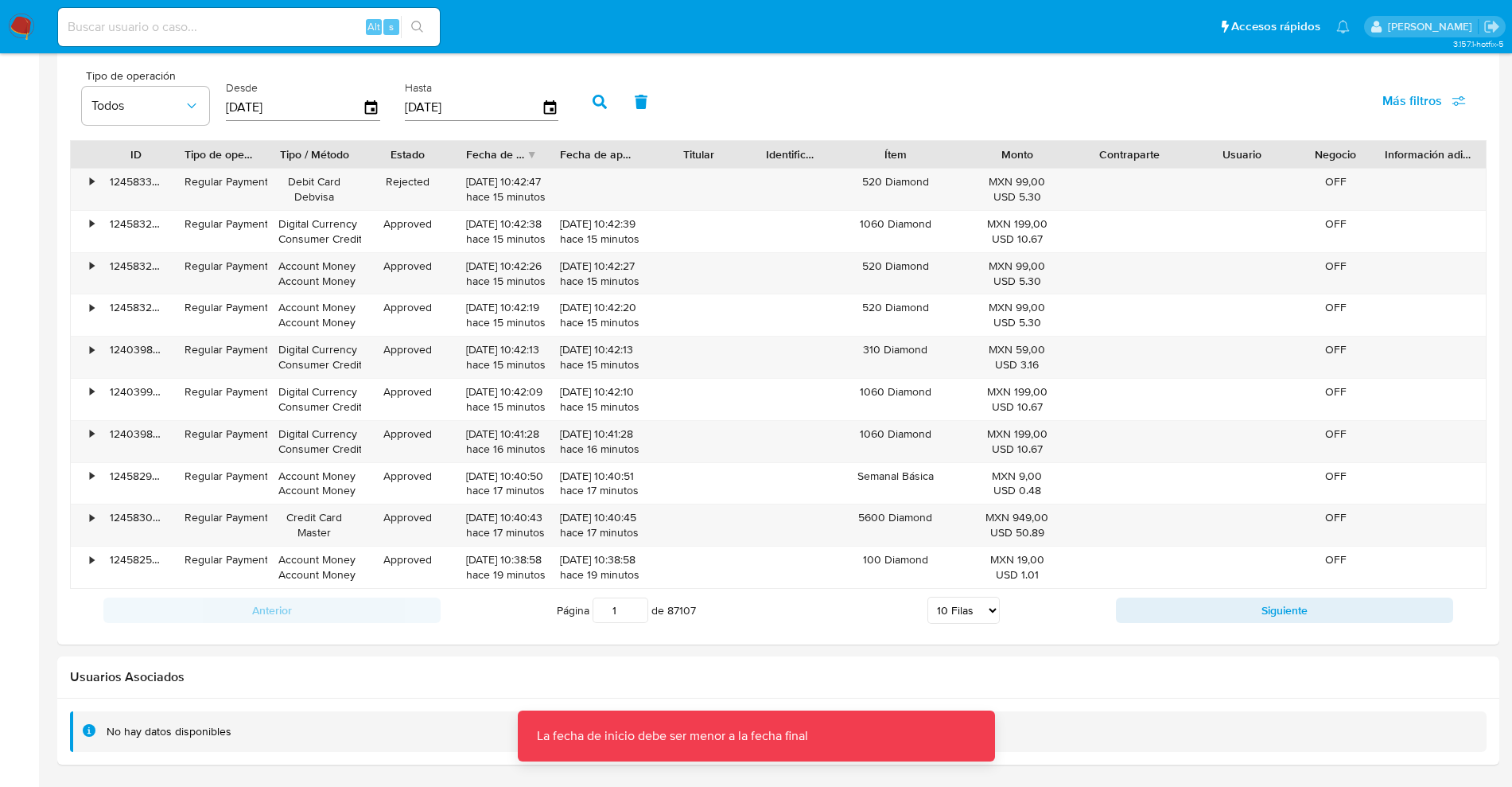
scroll to position [1523, 0]
click at [374, 97] on div "[DATE]" at bounding box center [303, 107] width 154 height 26
click at [372, 114] on icon "button" at bounding box center [371, 107] width 28 height 28
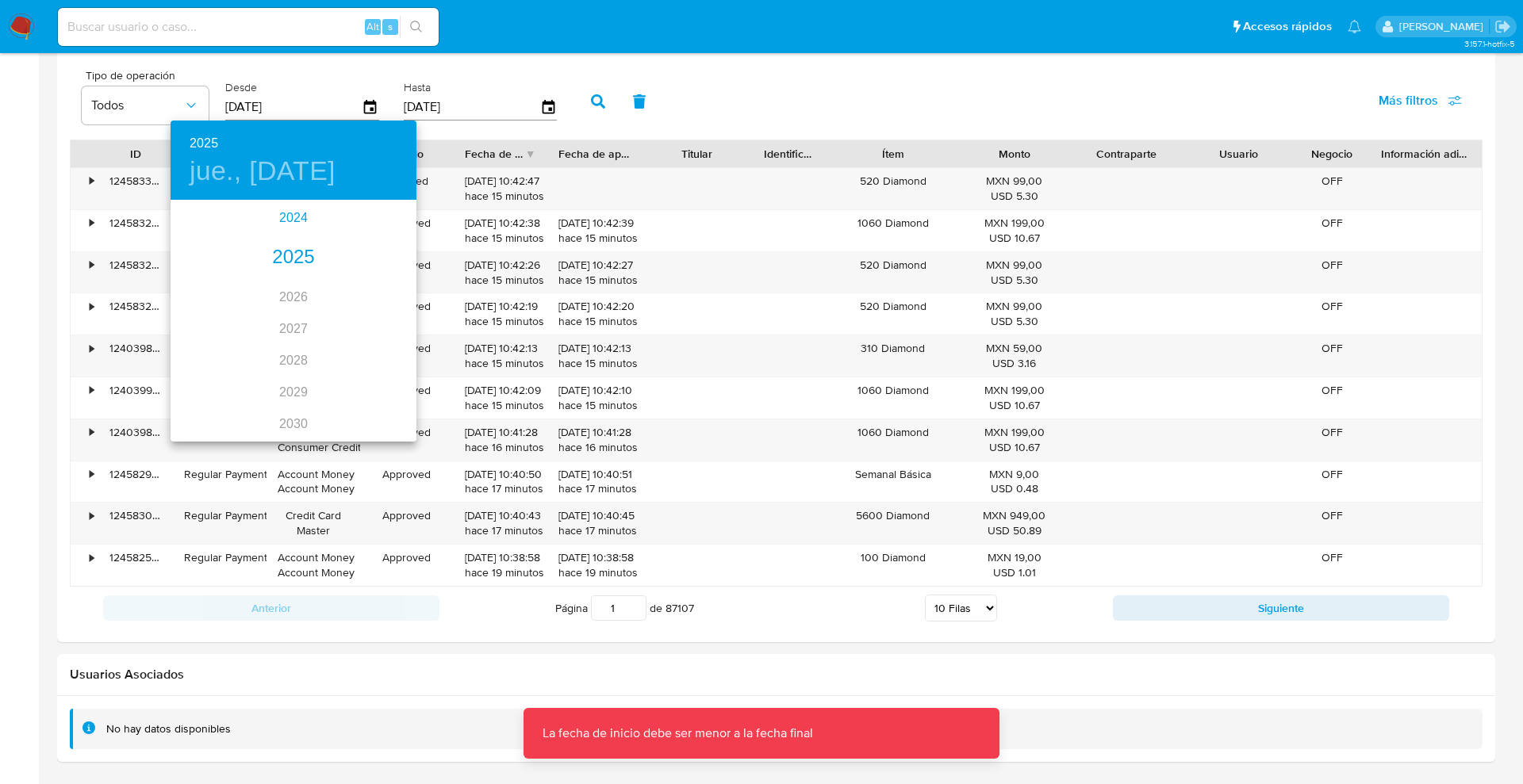
click at [280, 213] on div "2024" at bounding box center [293, 218] width 246 height 31
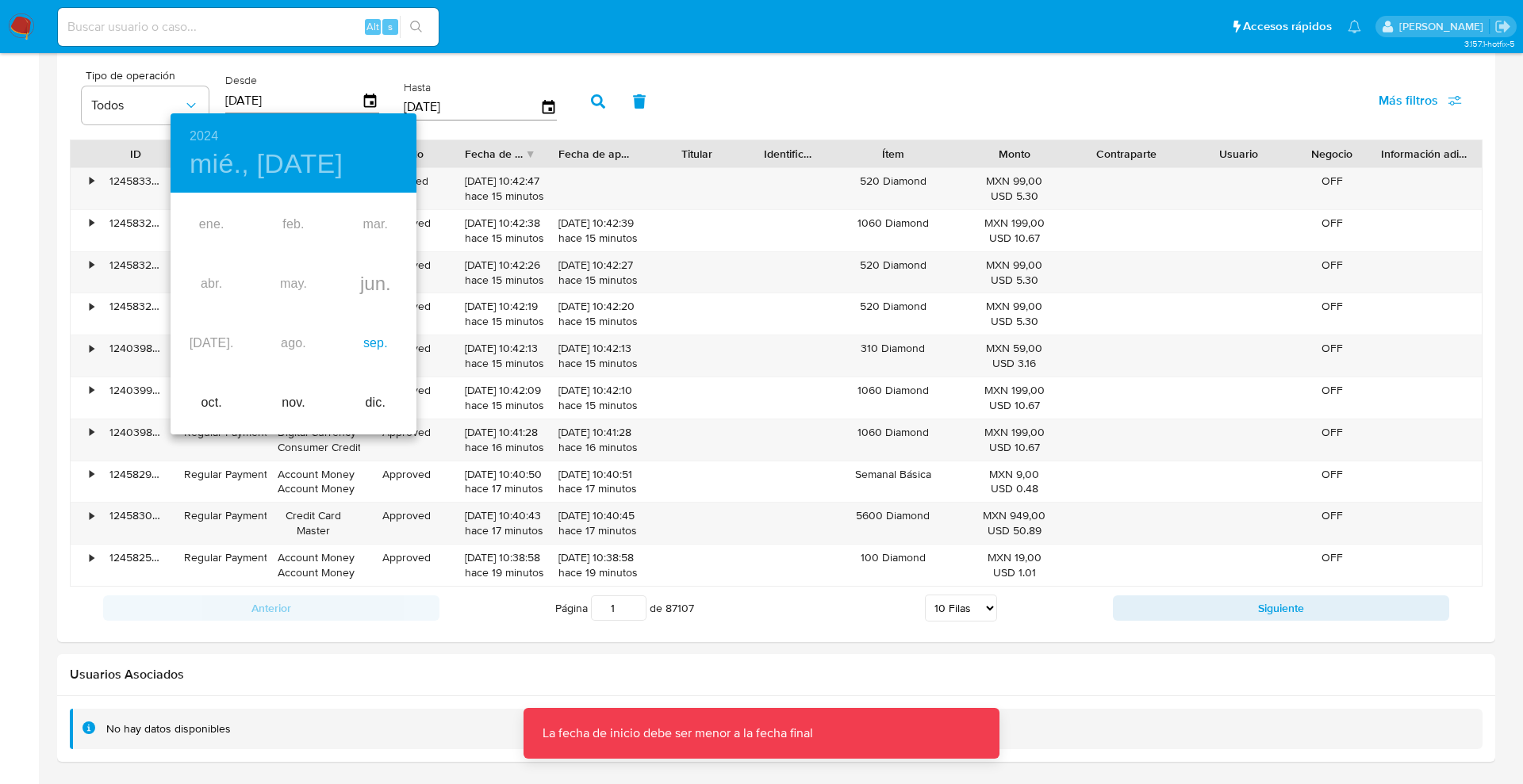
click at [376, 346] on div "sep." at bounding box center [376, 343] width 82 height 60
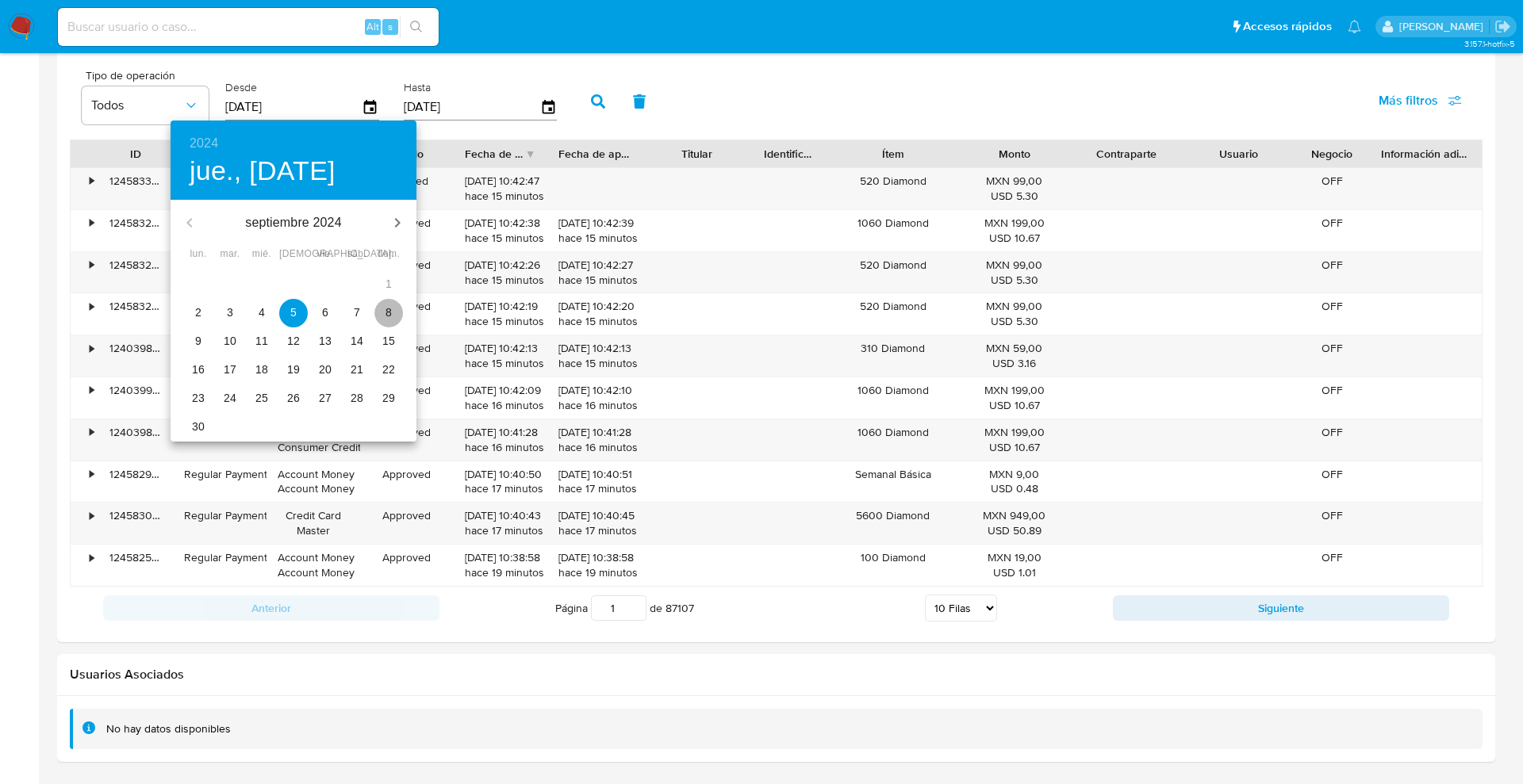
click at [390, 310] on p "8" at bounding box center [388, 312] width 7 height 16
type input "08/09/2024"
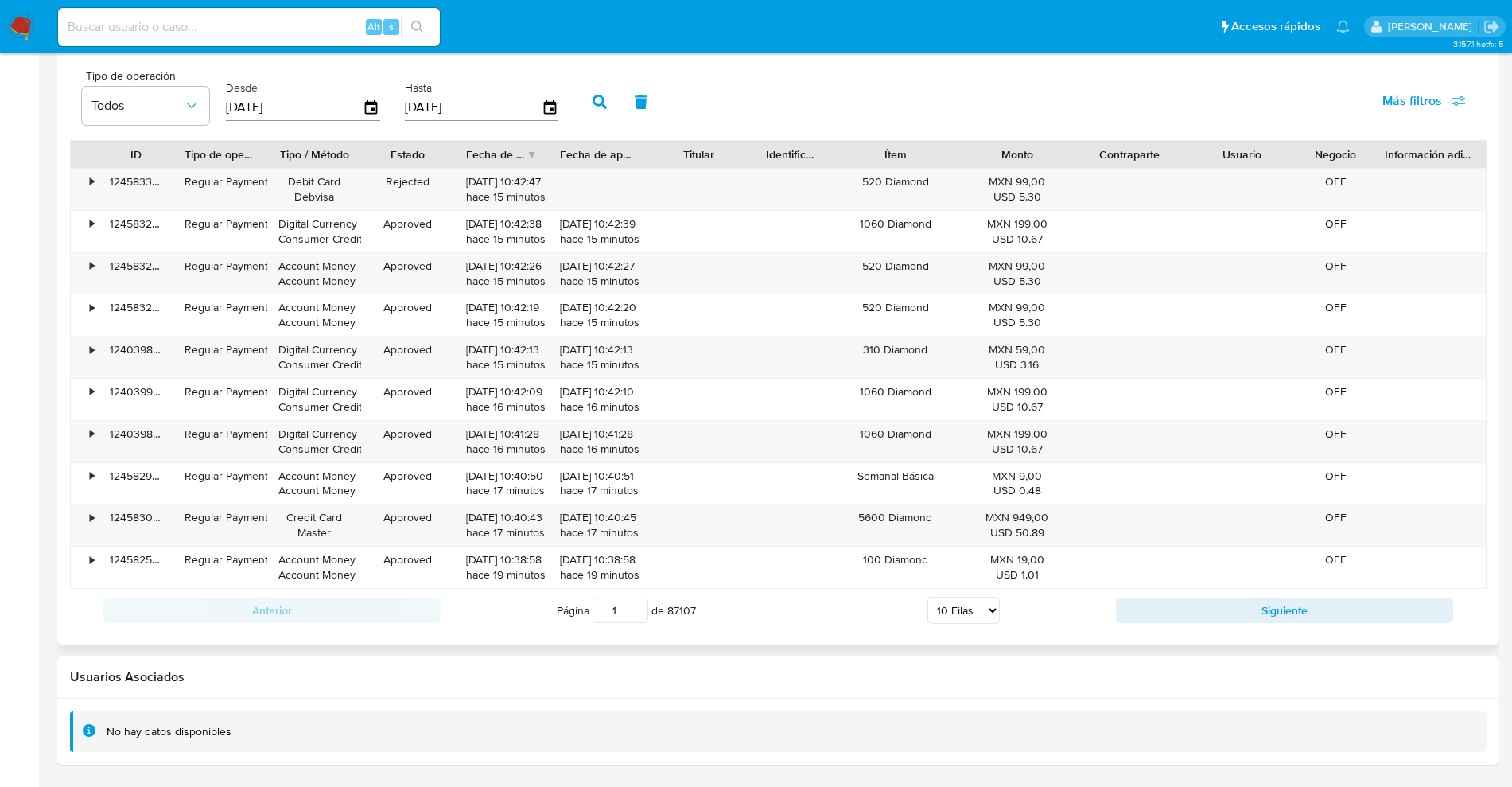
click at [598, 99] on icon "button" at bounding box center [599, 101] width 14 height 14
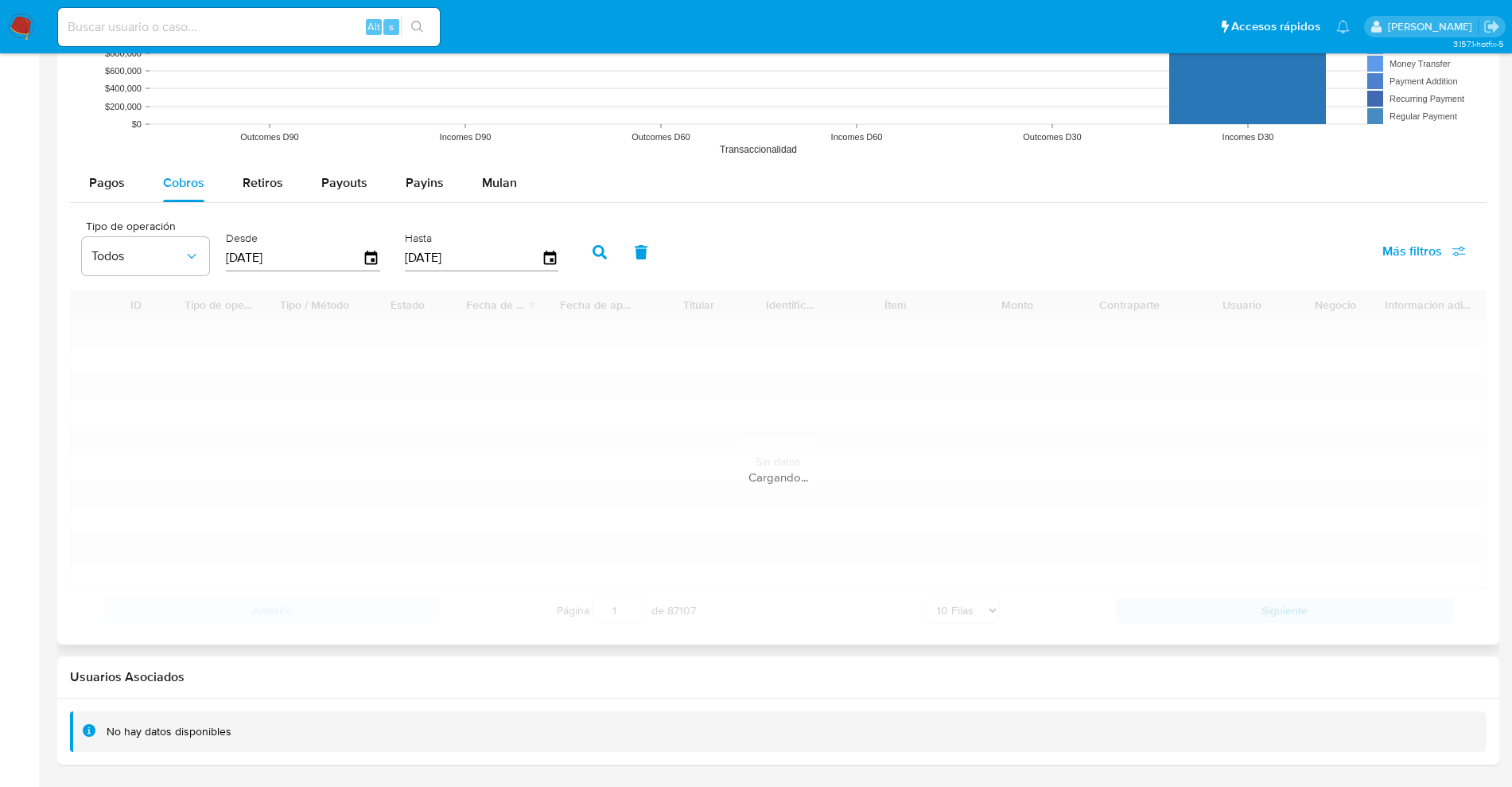
scroll to position [1373, 0]
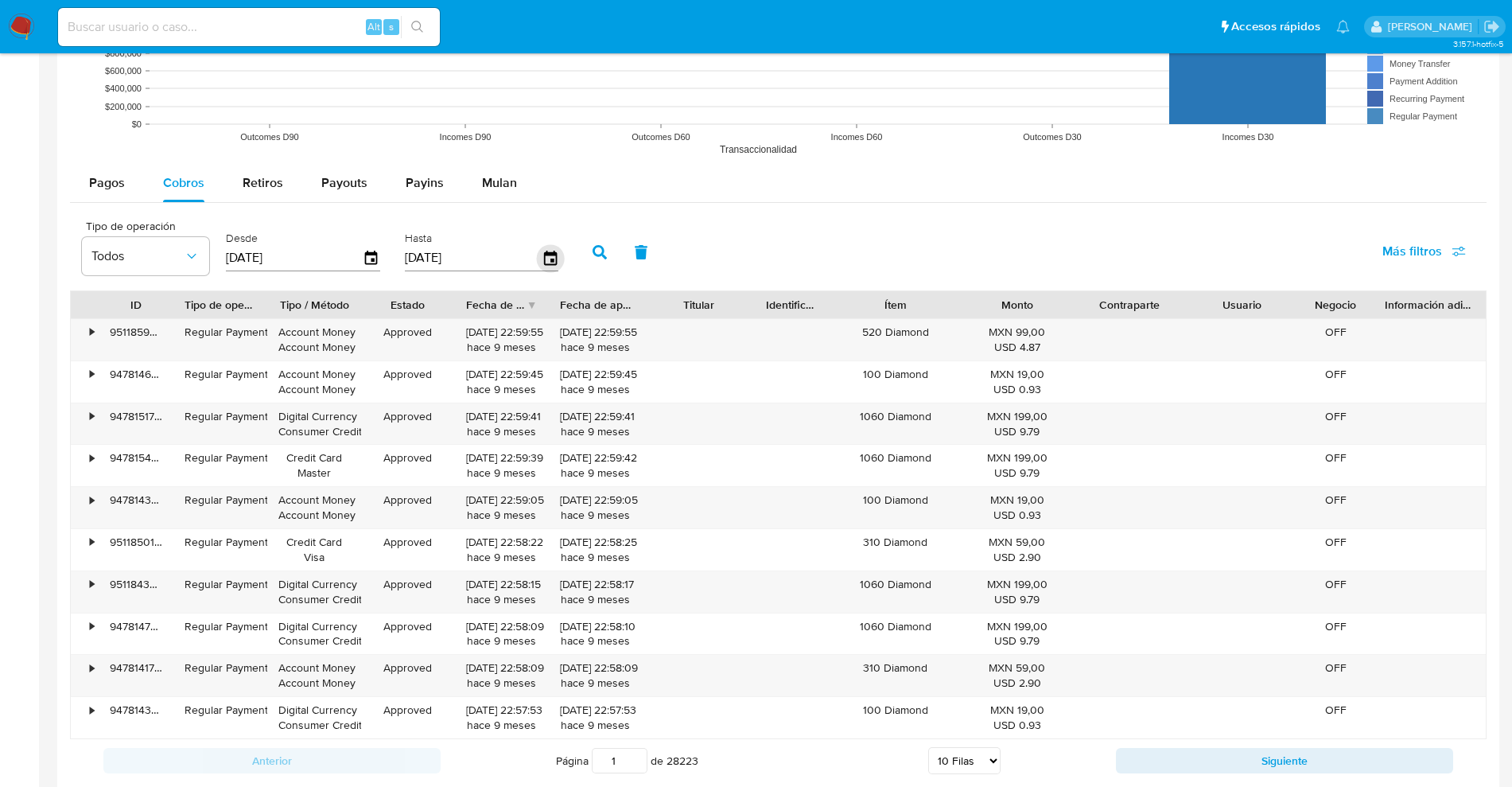
click at [546, 258] on icon "button" at bounding box center [549, 258] width 28 height 28
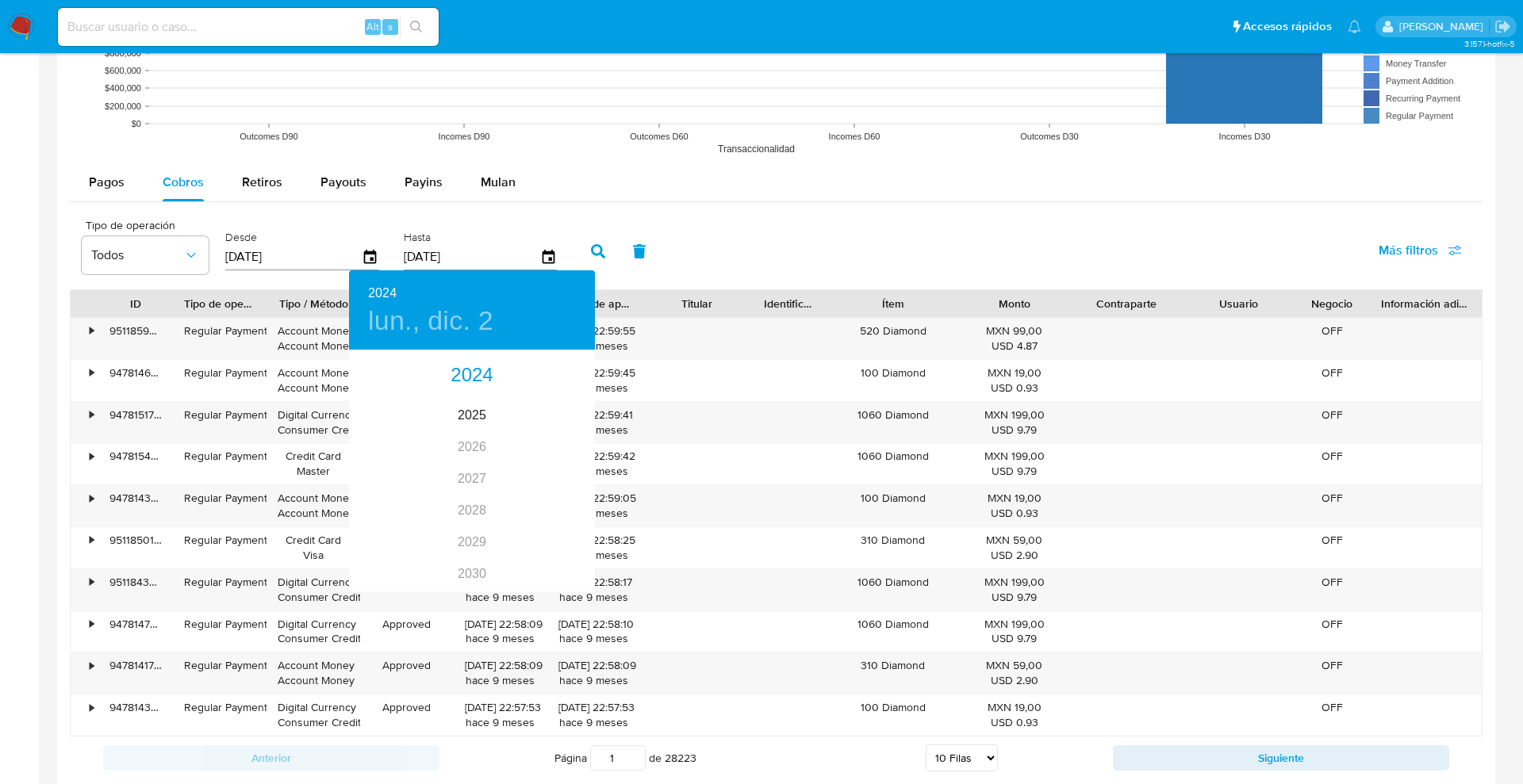
drag, startPoint x: 1031, startPoint y: 347, endPoint x: 1027, endPoint y: 367, distance: 20.4
click at [1031, 347] on div at bounding box center [762, 392] width 1523 height 784
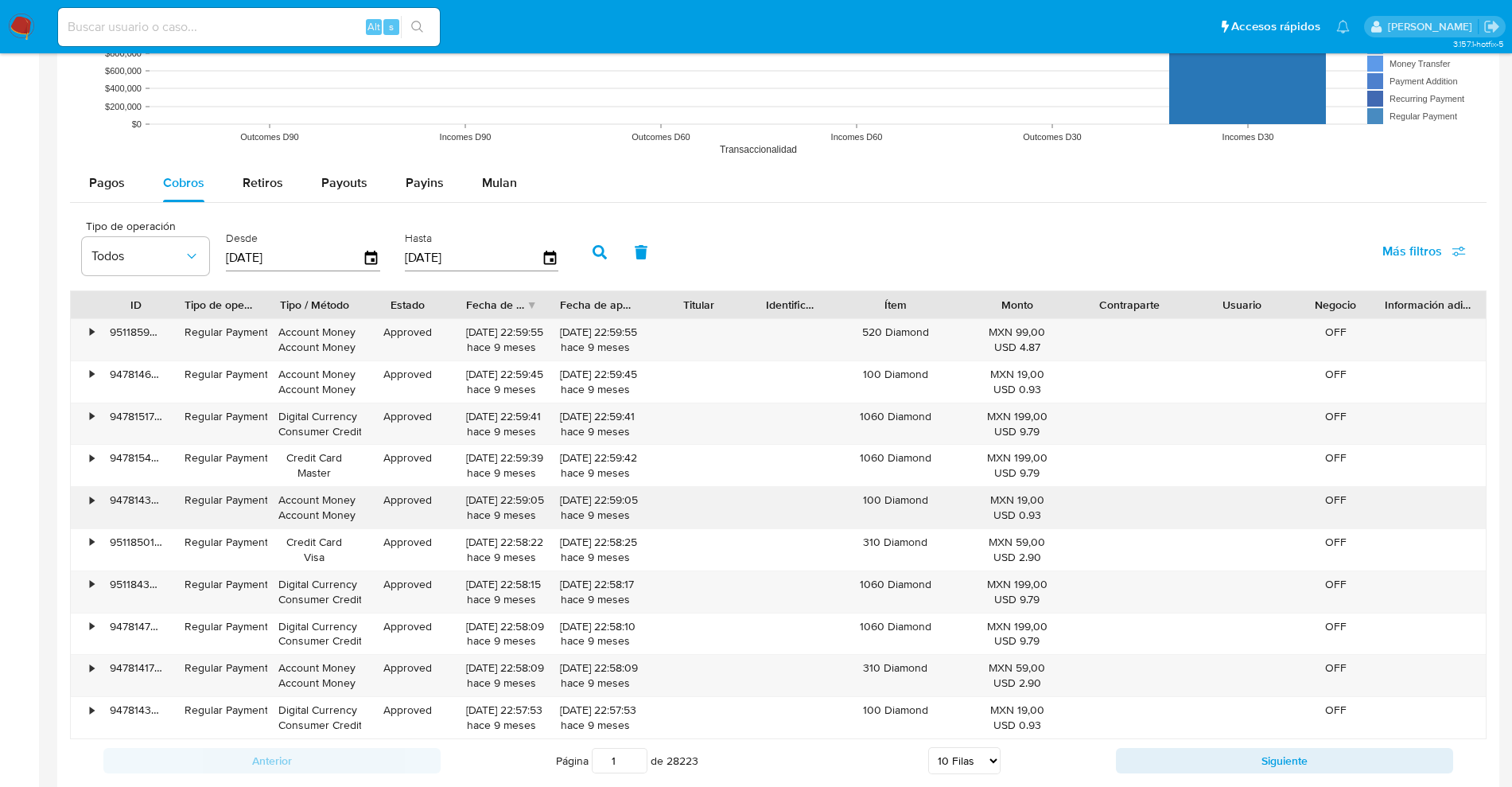
click at [958, 492] on div "100 Diamond" at bounding box center [895, 507] width 132 height 41
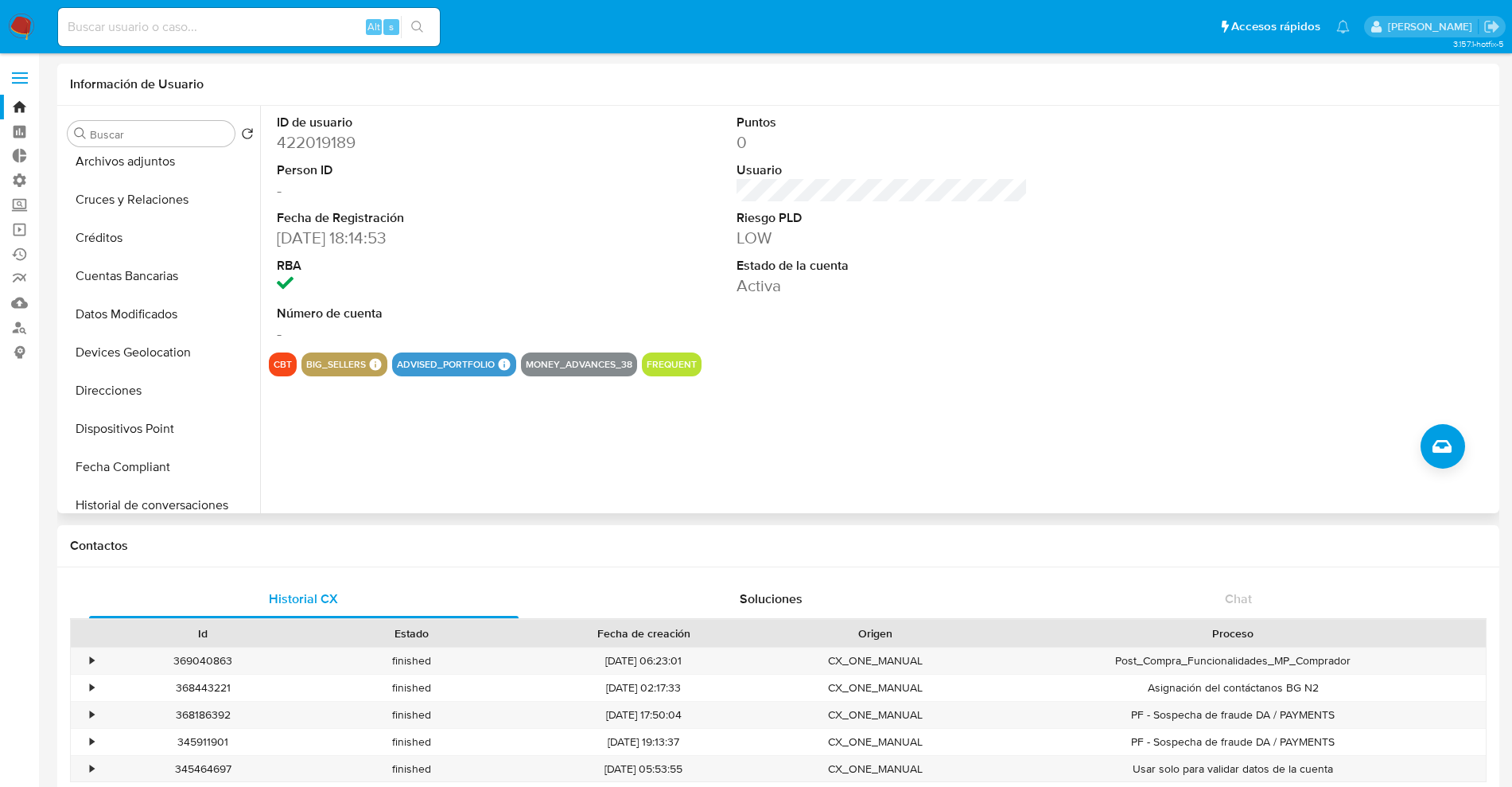
scroll to position [673, 0]
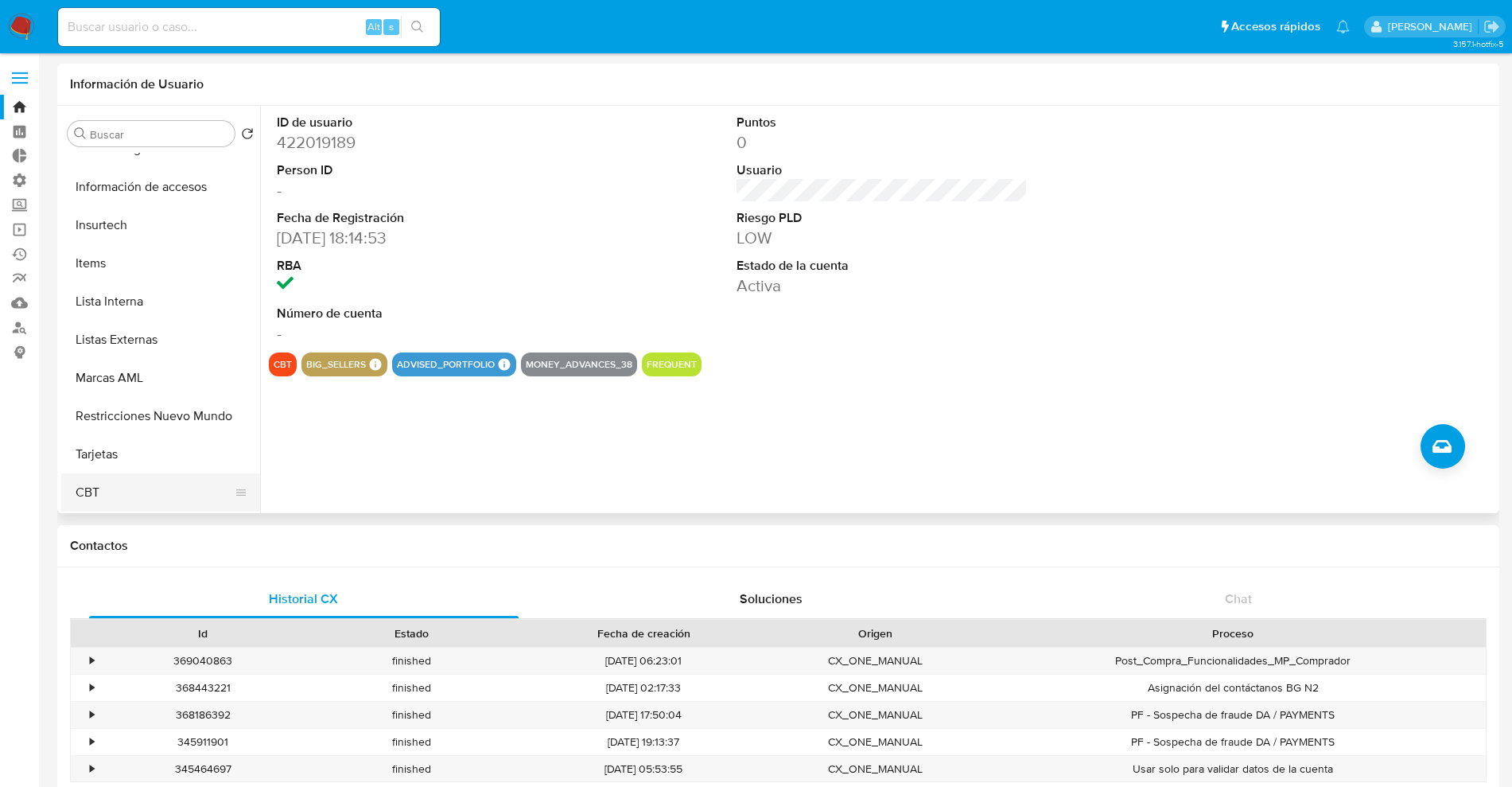
click at [138, 488] on button "CBT" at bounding box center [153, 492] width 186 height 38
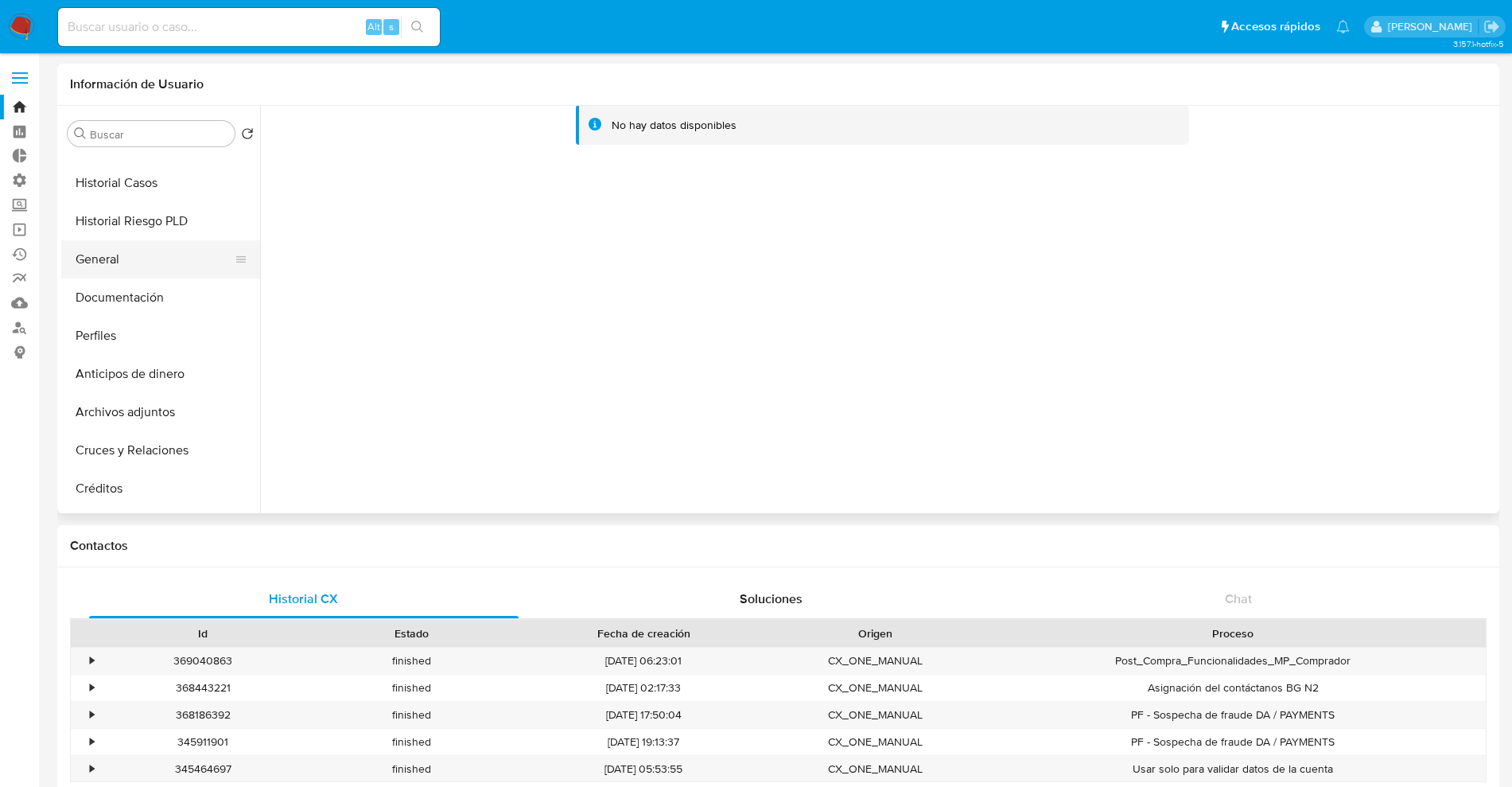
scroll to position [0, 0]
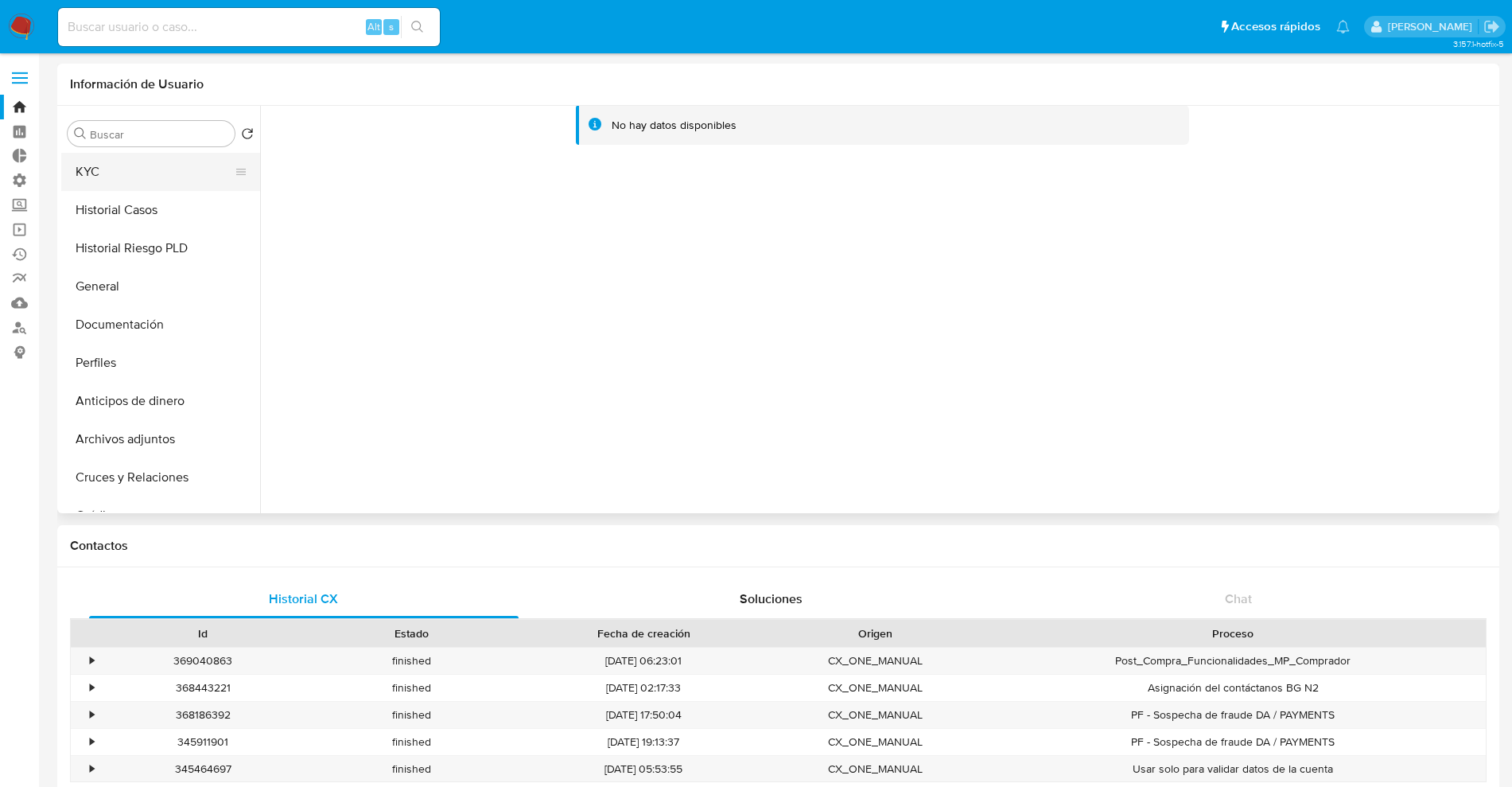
click at [130, 162] on button "KYC" at bounding box center [153, 172] width 186 height 38
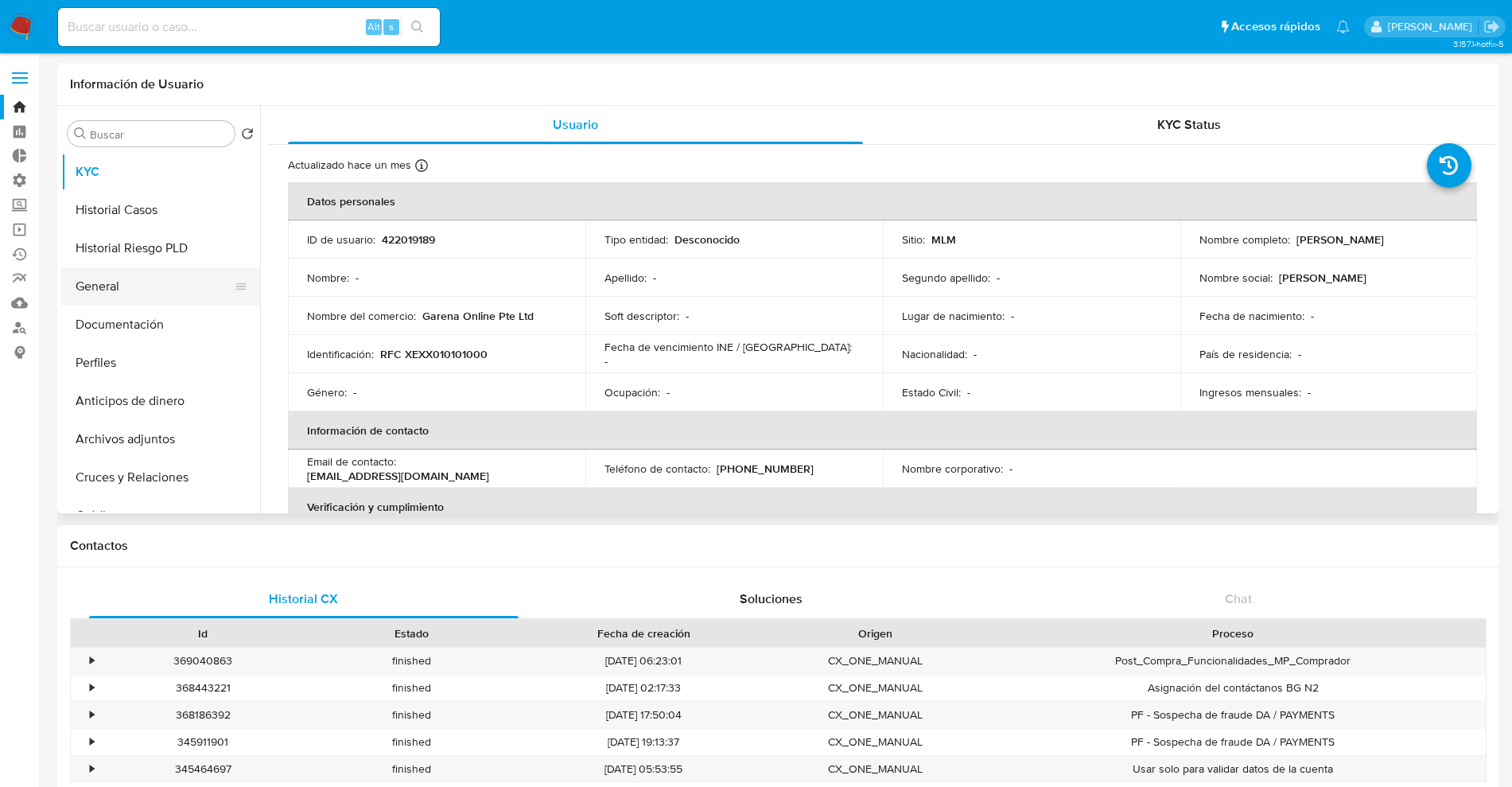
click at [141, 287] on button "General" at bounding box center [153, 286] width 186 height 38
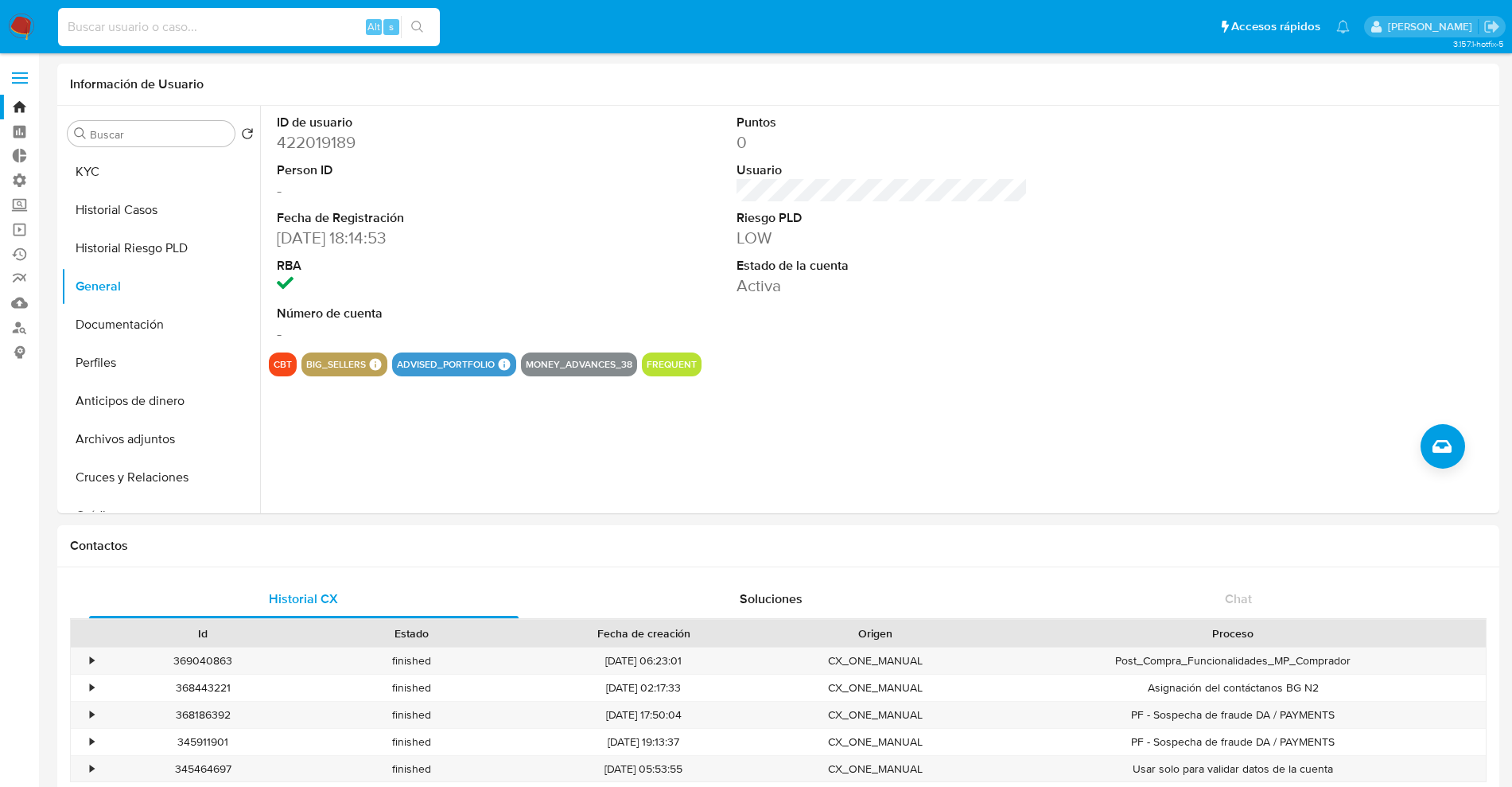
click at [284, 30] on input at bounding box center [249, 28] width 381 height 21
paste input "443546886"
type input "443546886"
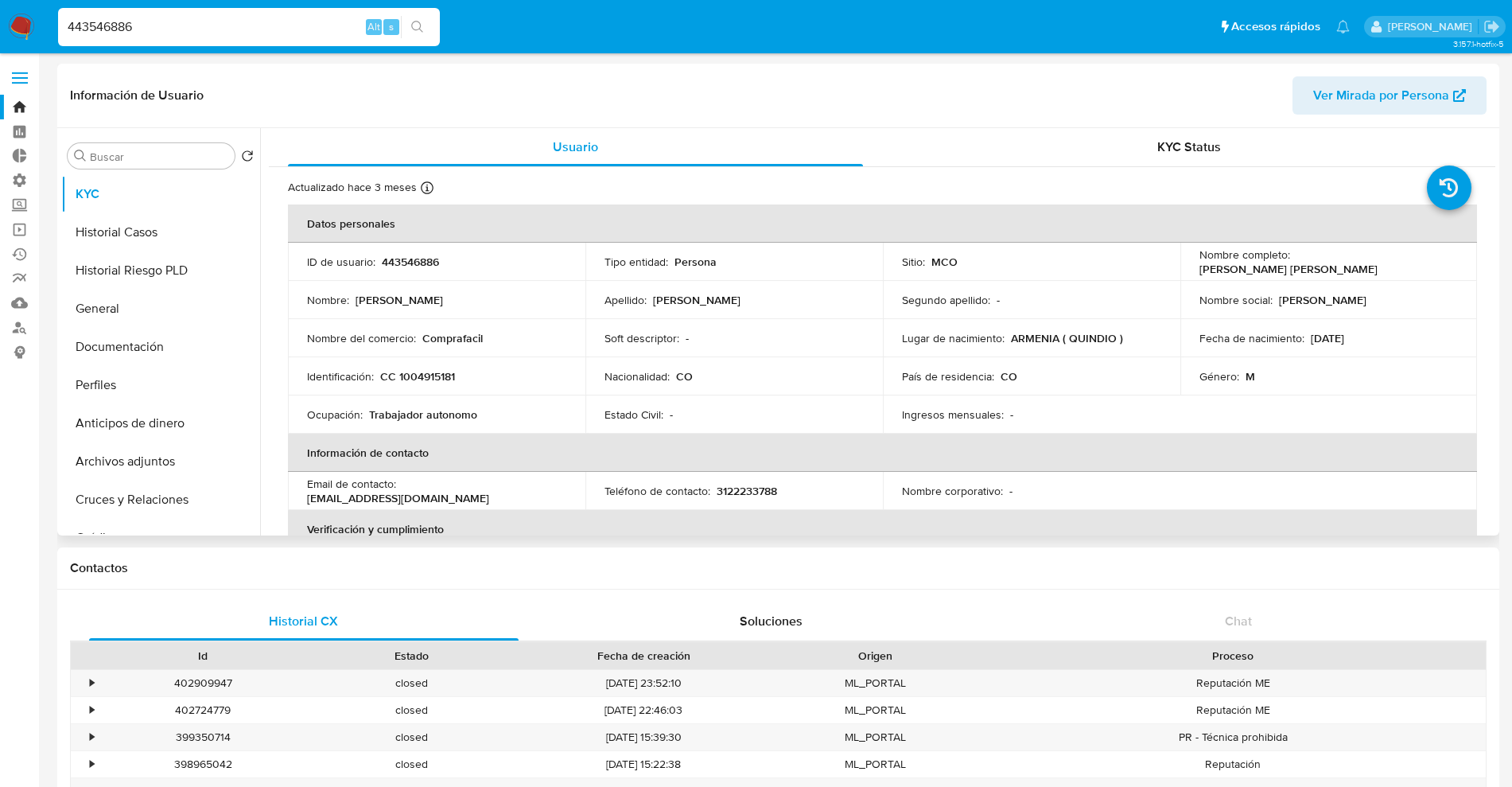
select select "10"
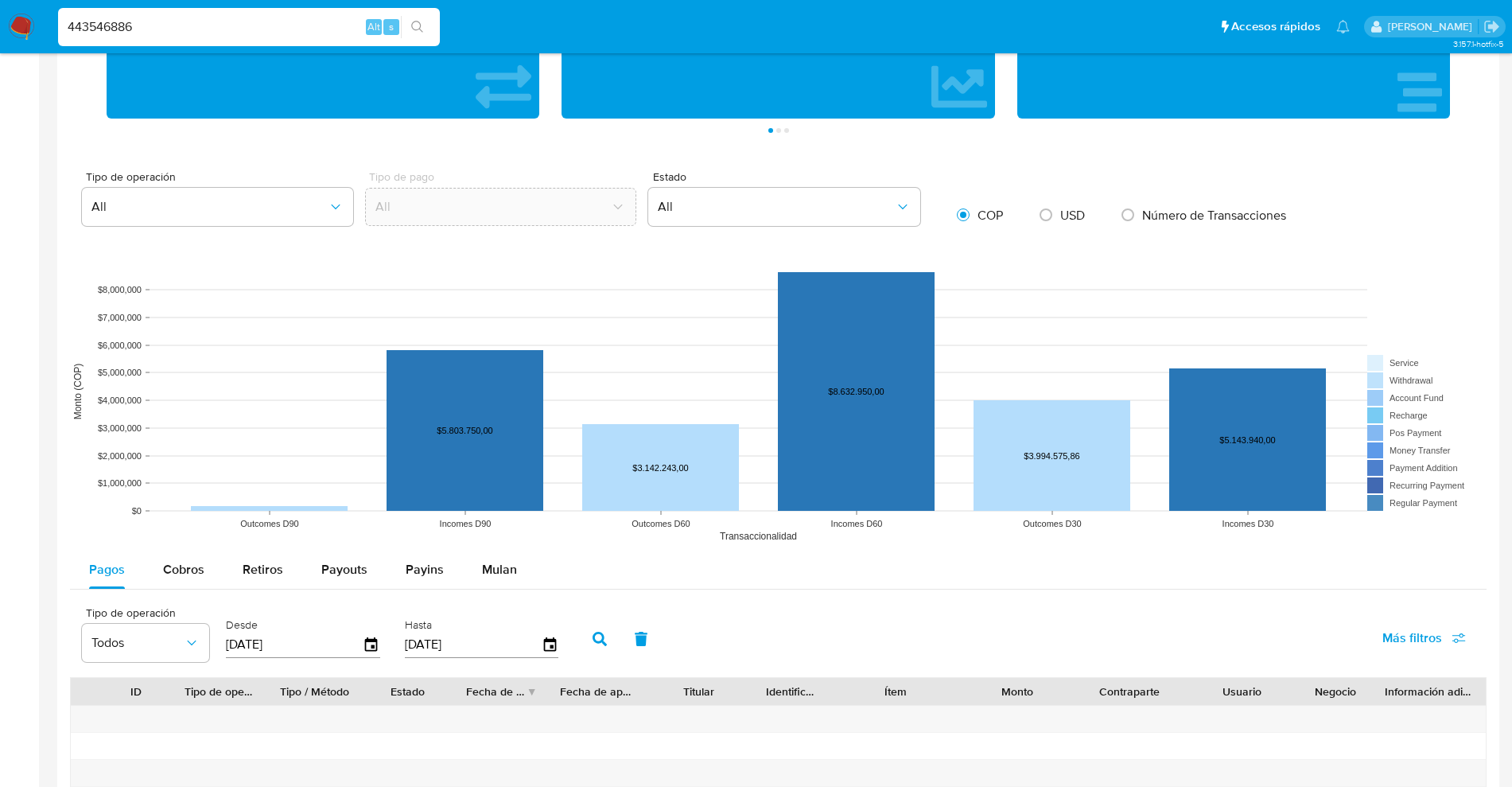
scroll to position [652, 0]
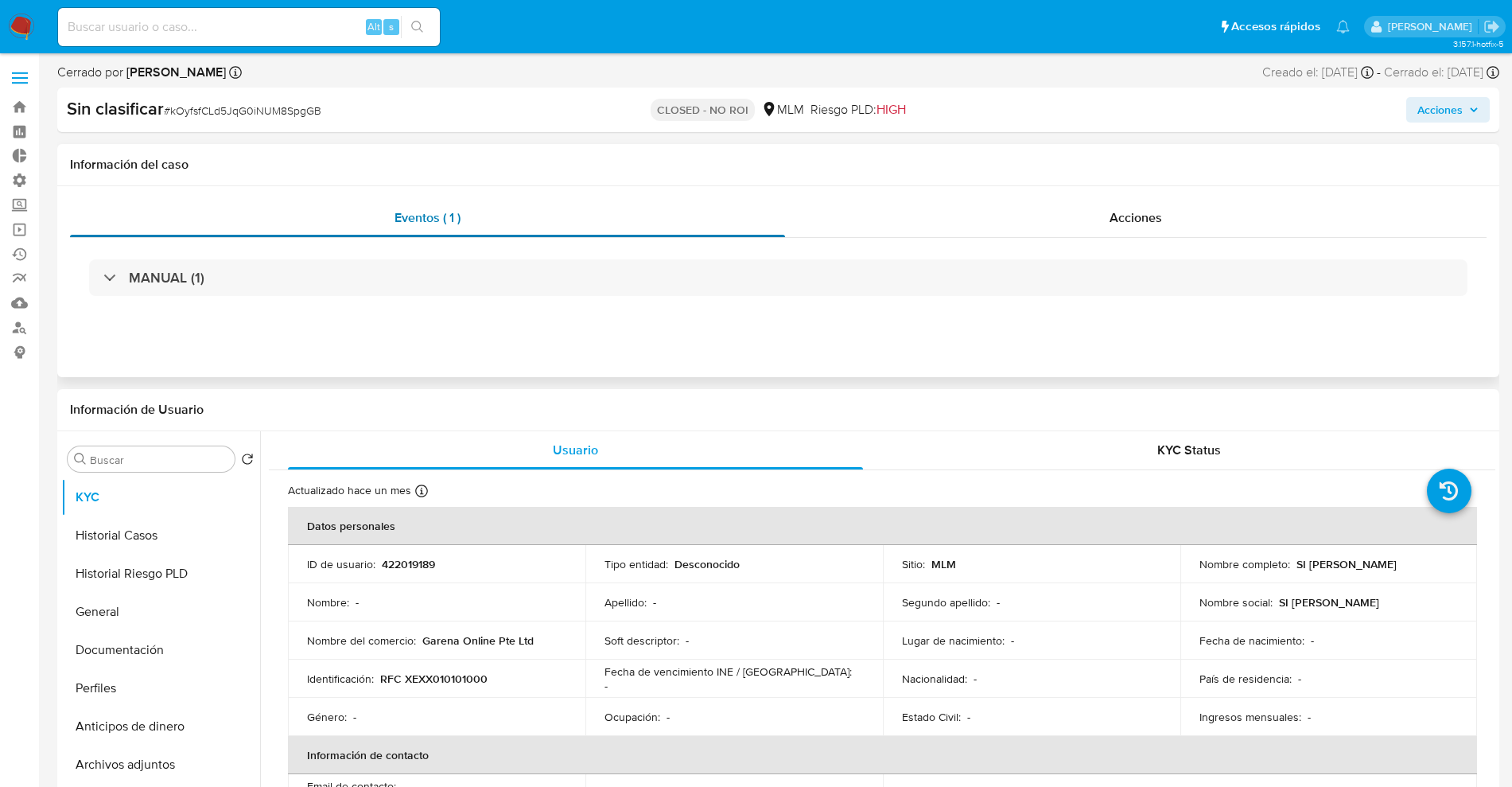
select select "10"
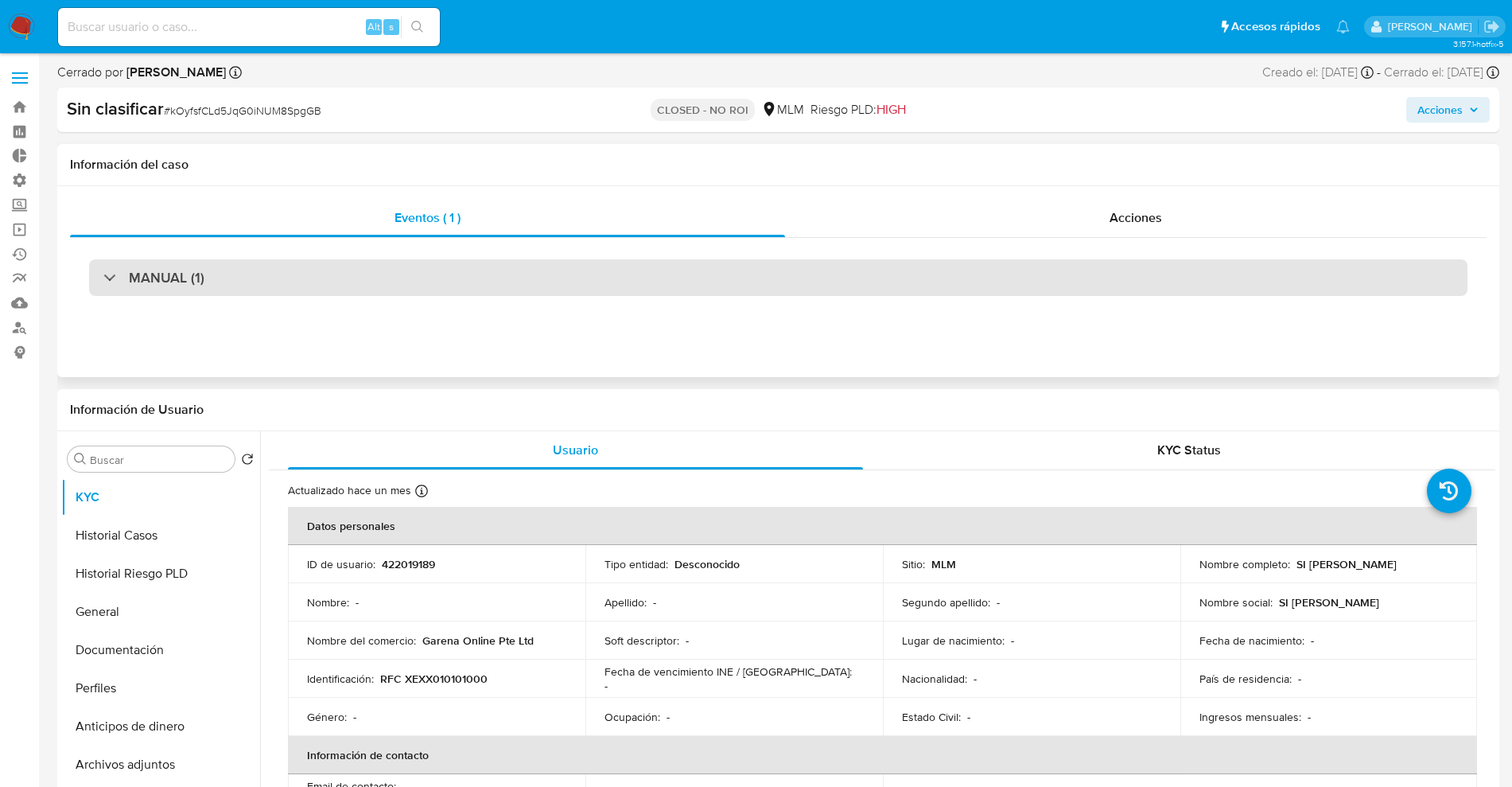
click at [215, 283] on div "MANUAL (1)" at bounding box center [778, 278] width 1379 height 36
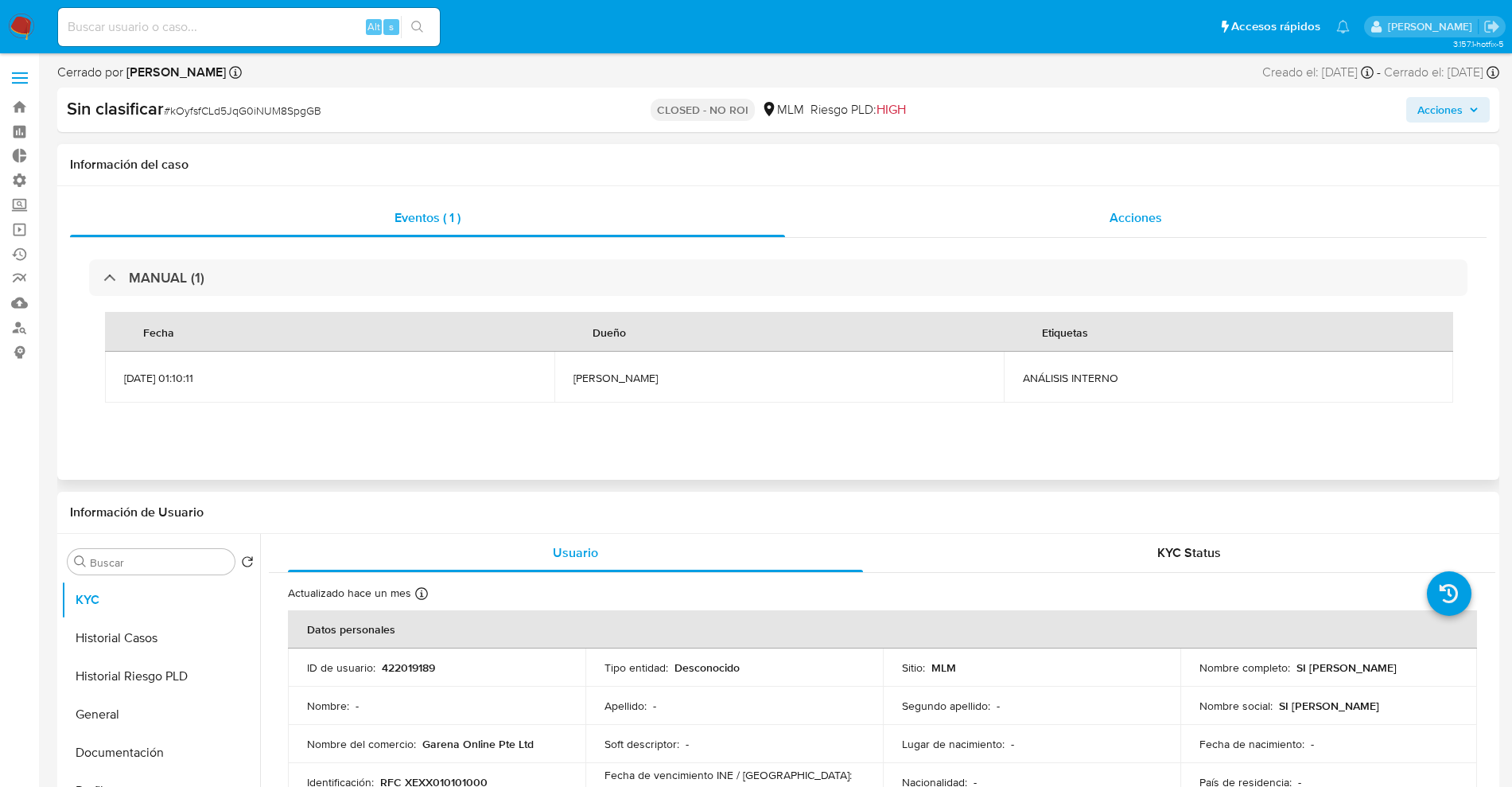
click at [1100, 217] on div "Acciones" at bounding box center [1135, 218] width 702 height 38
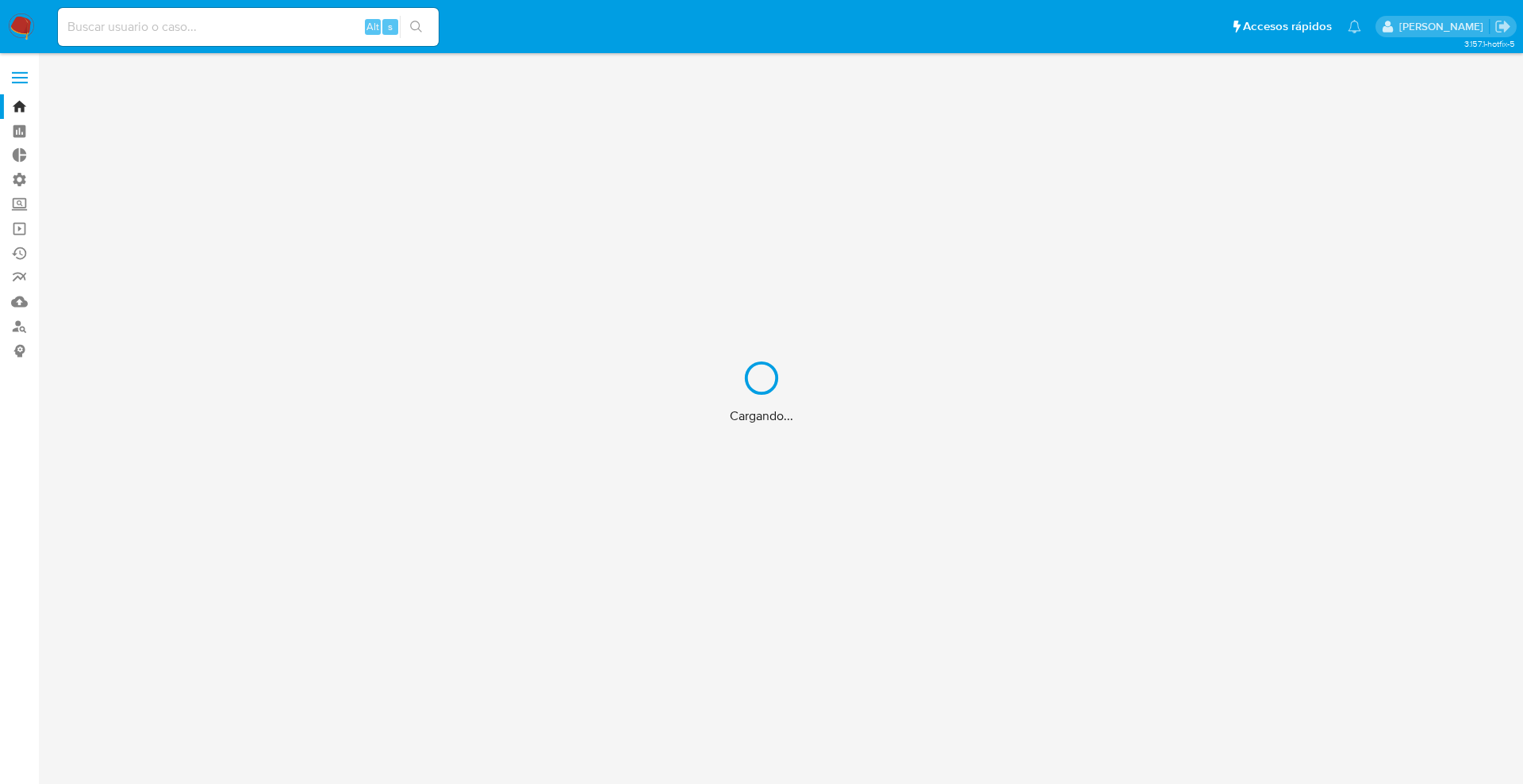
click at [195, 21] on div "Cargando..." at bounding box center [762, 392] width 1523 height 784
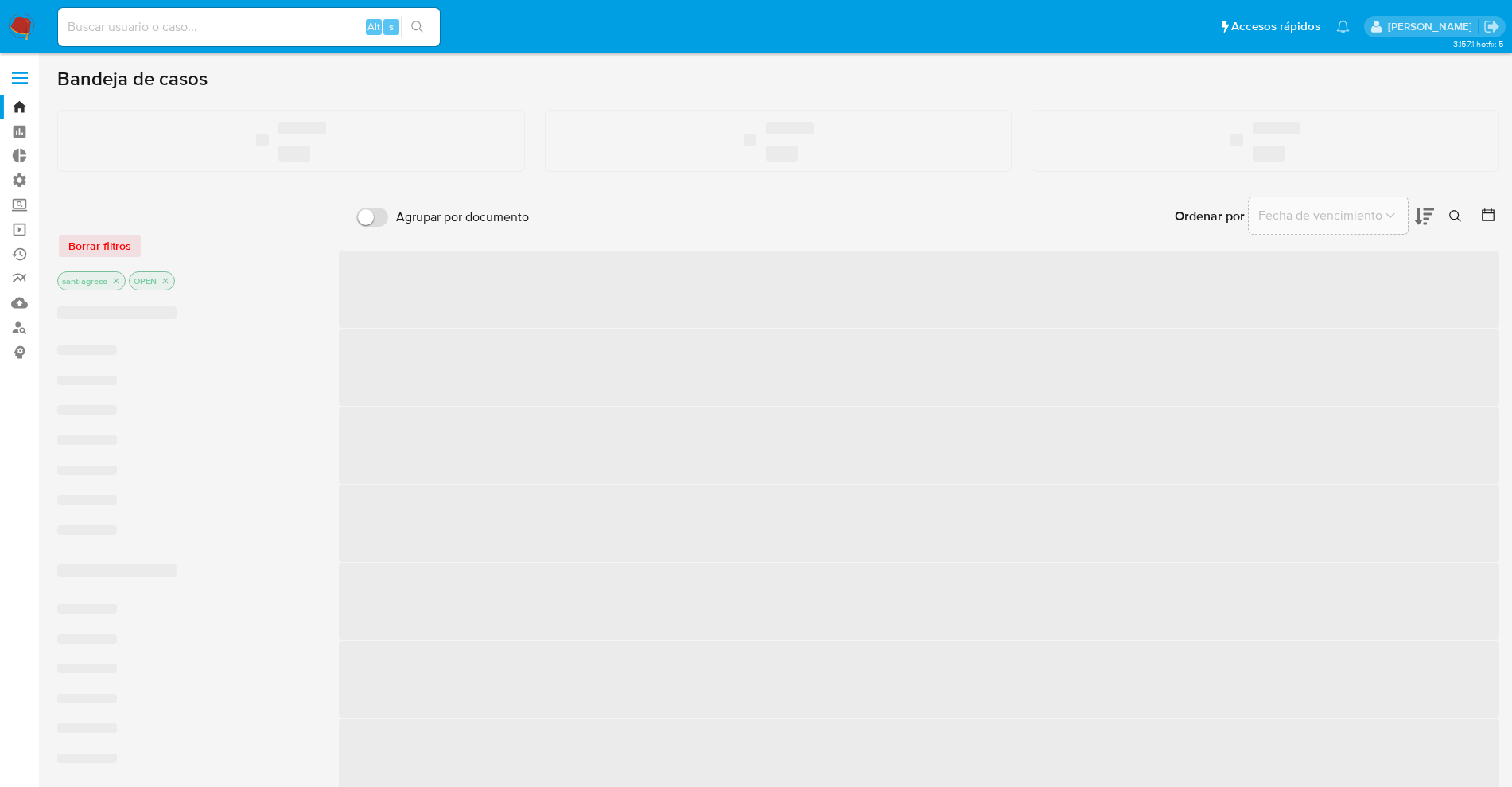
click at [195, 27] on input at bounding box center [249, 28] width 381 height 21
paste input "758167533"
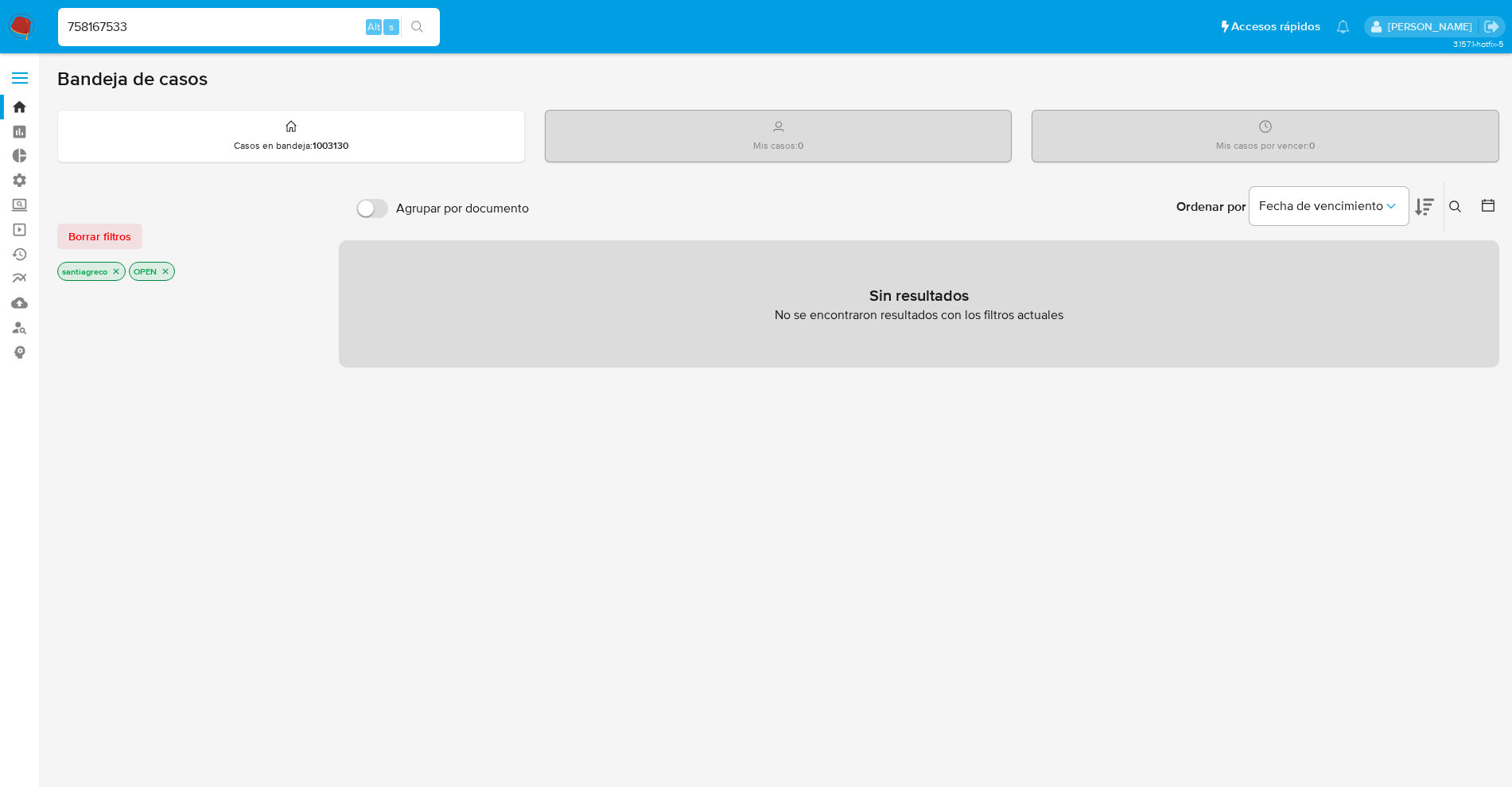
type input "758167533"
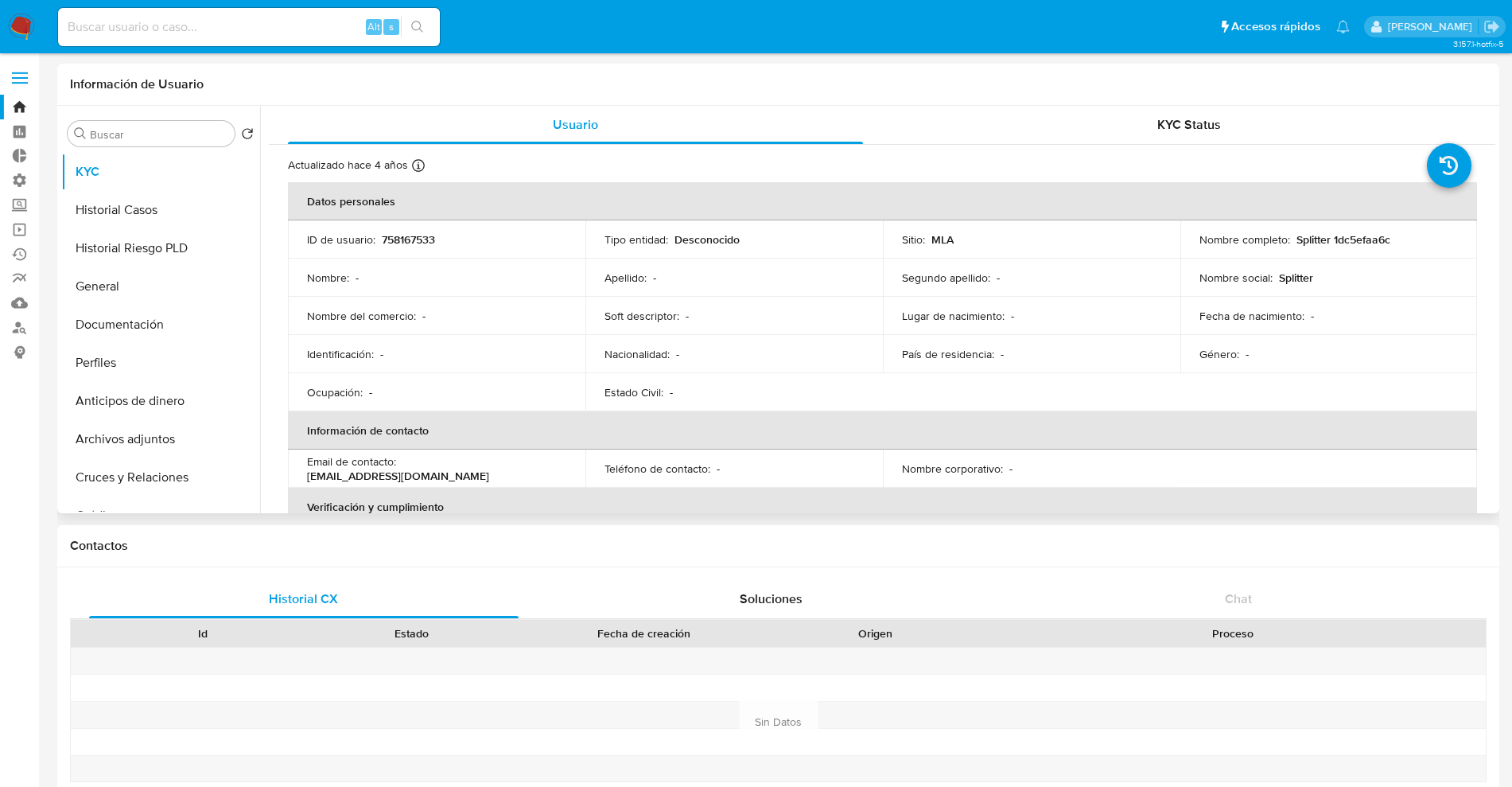
select select "10"
click at [141, 276] on button "General" at bounding box center [153, 286] width 186 height 38
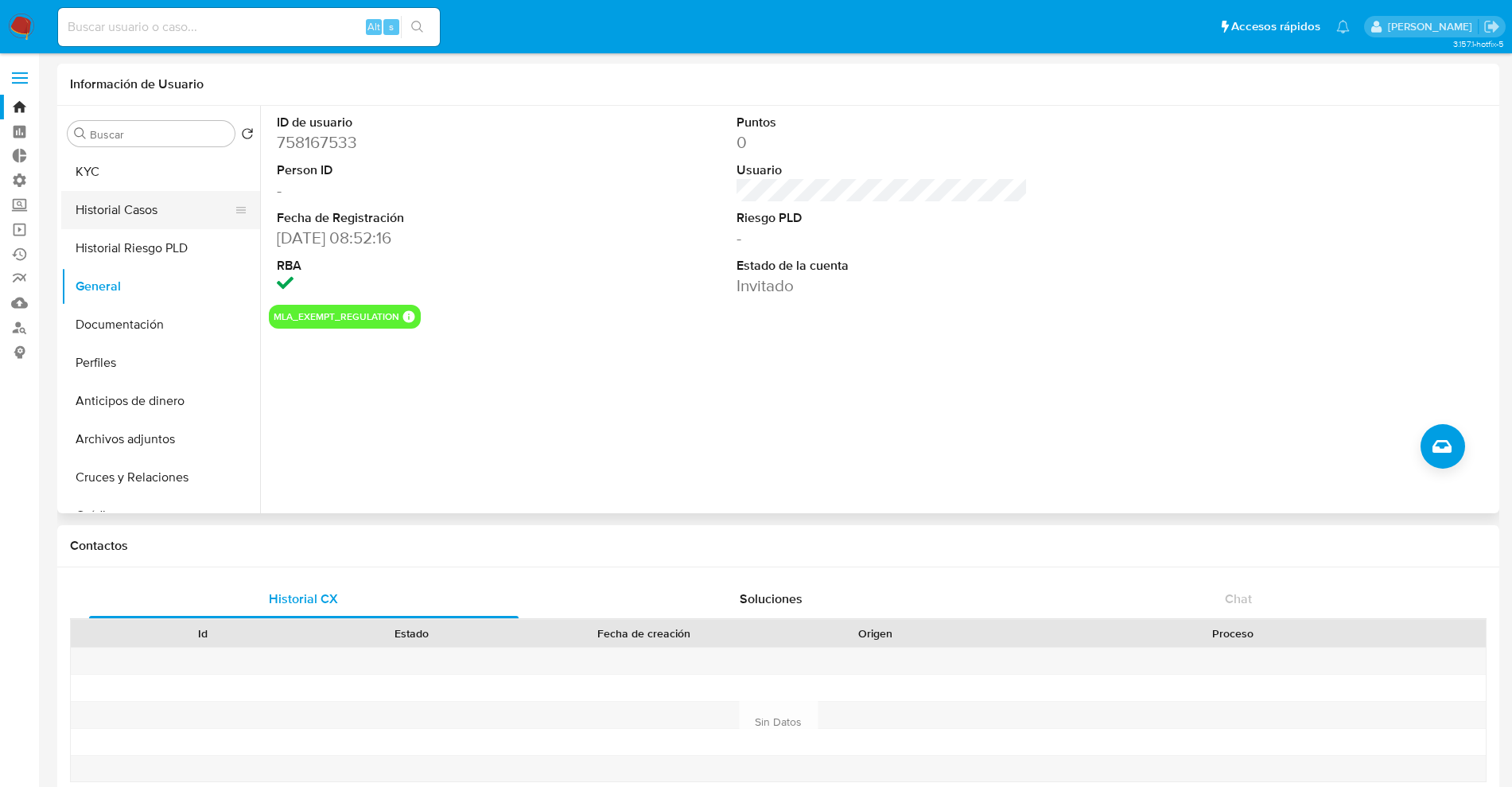
click at [141, 207] on button "Historial Casos" at bounding box center [153, 210] width 186 height 38
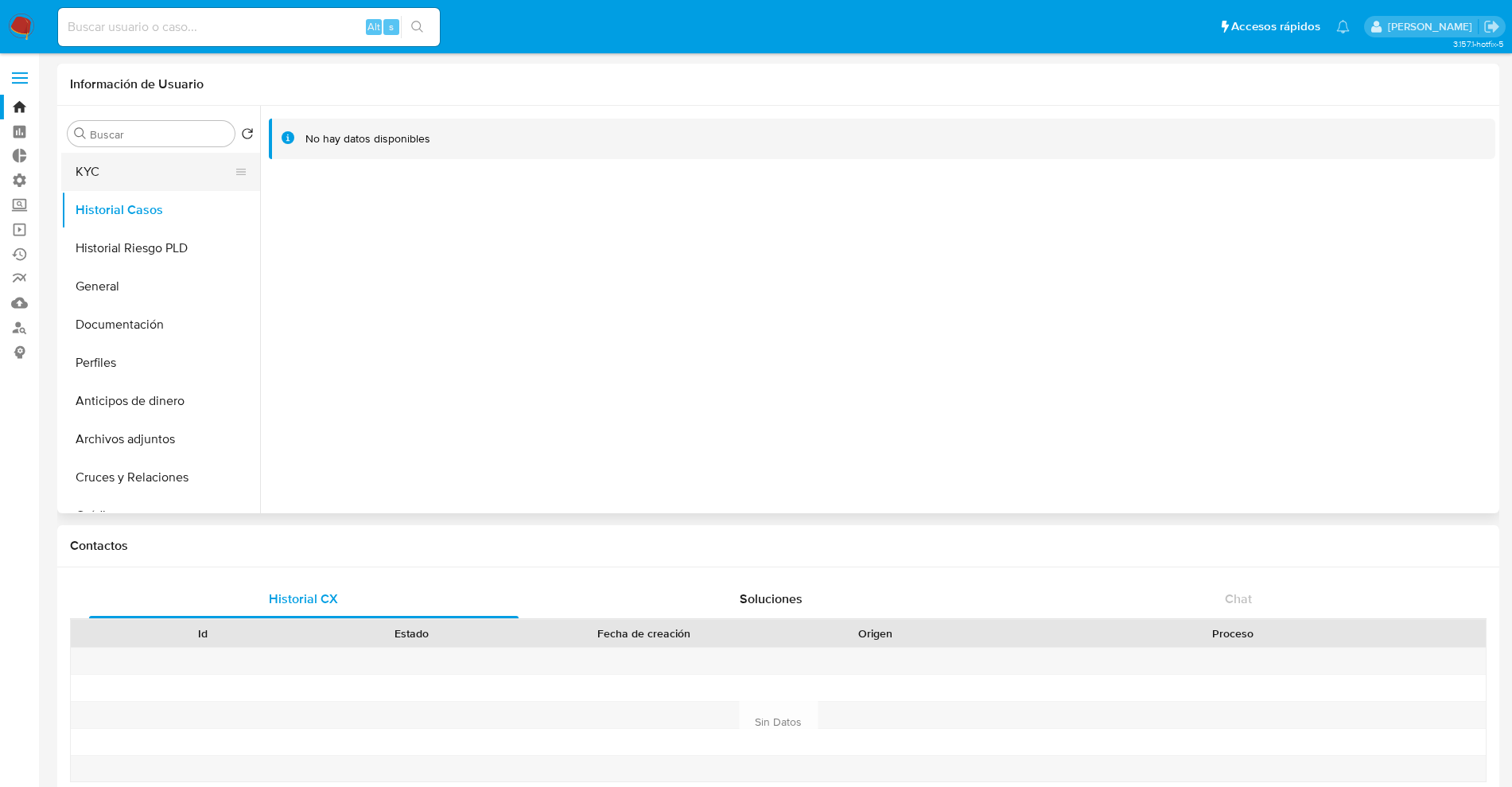
click at [125, 181] on button "KYC" at bounding box center [153, 172] width 186 height 38
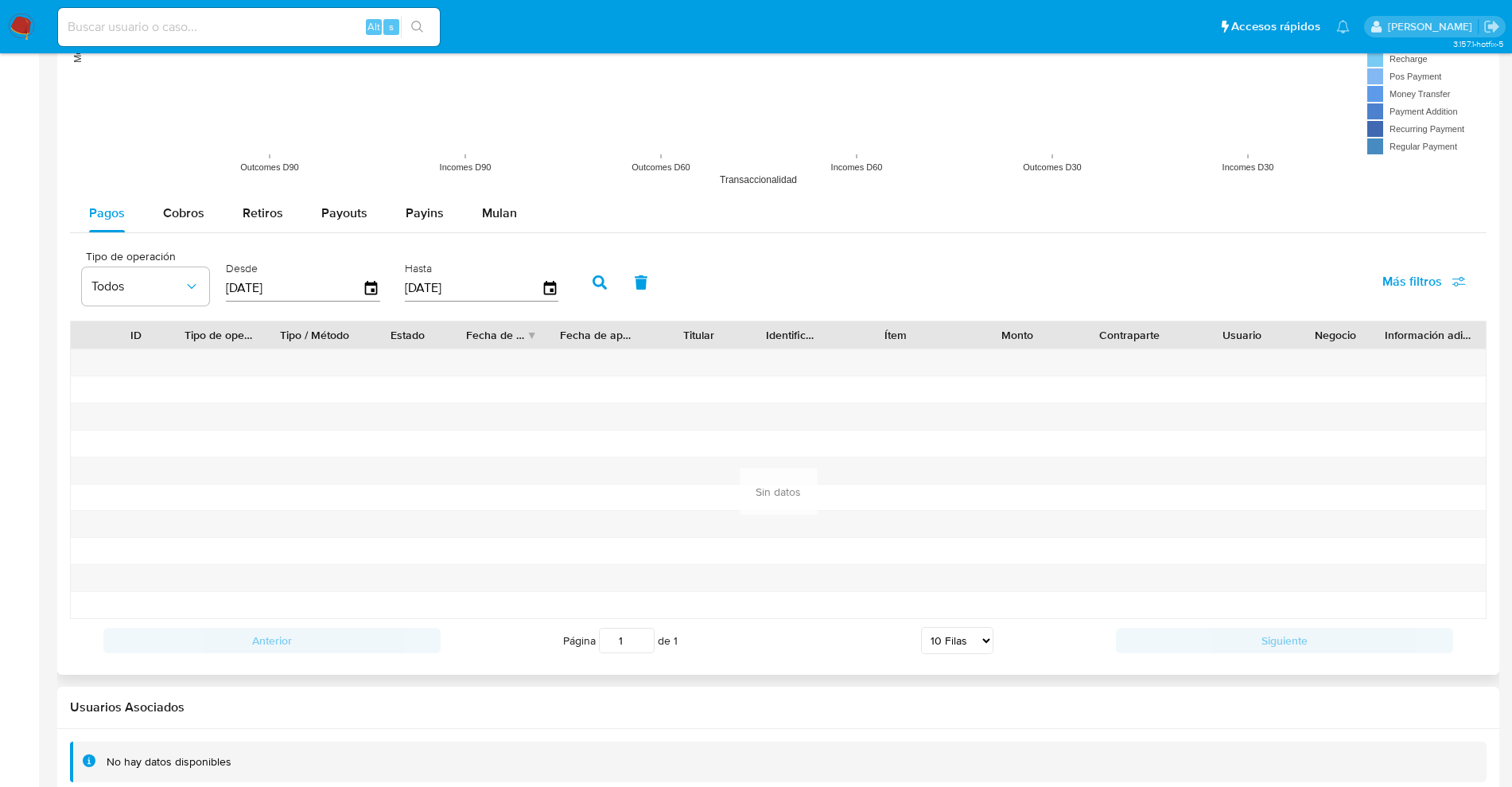
scroll to position [1373, 0]
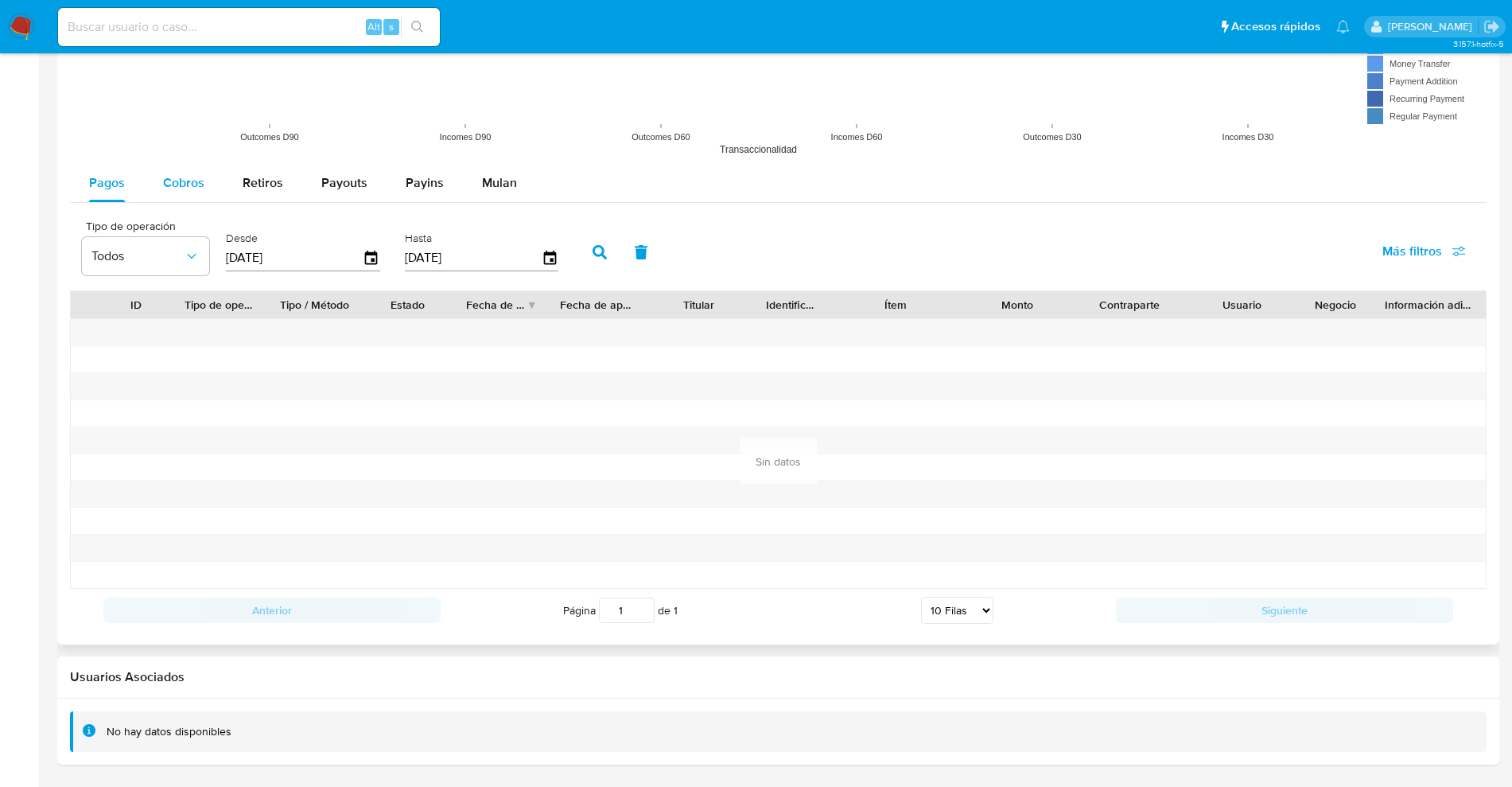
click at [194, 176] on span "Cobros" at bounding box center [183, 182] width 41 height 18
select select "10"
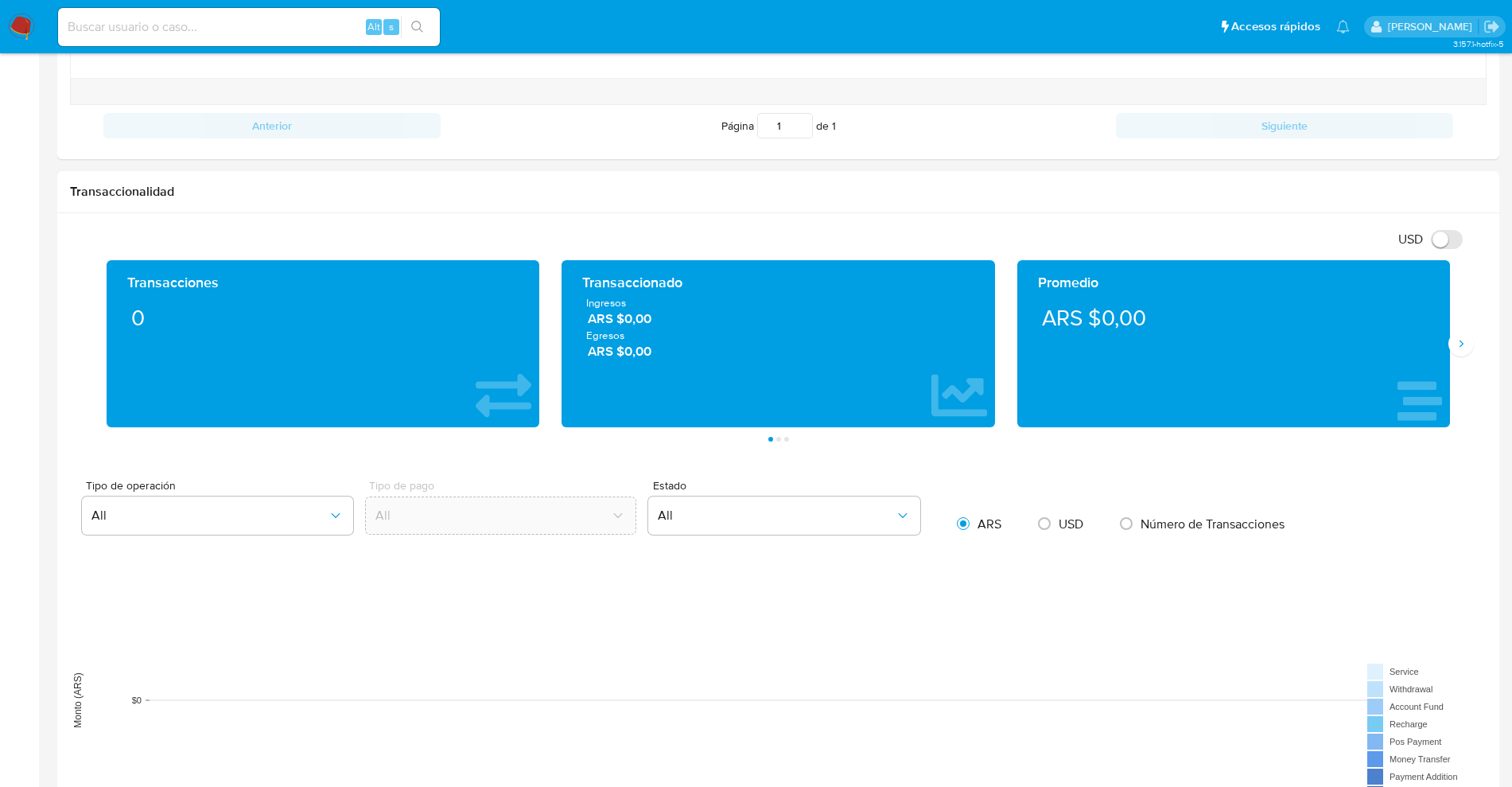
scroll to position [676, 0]
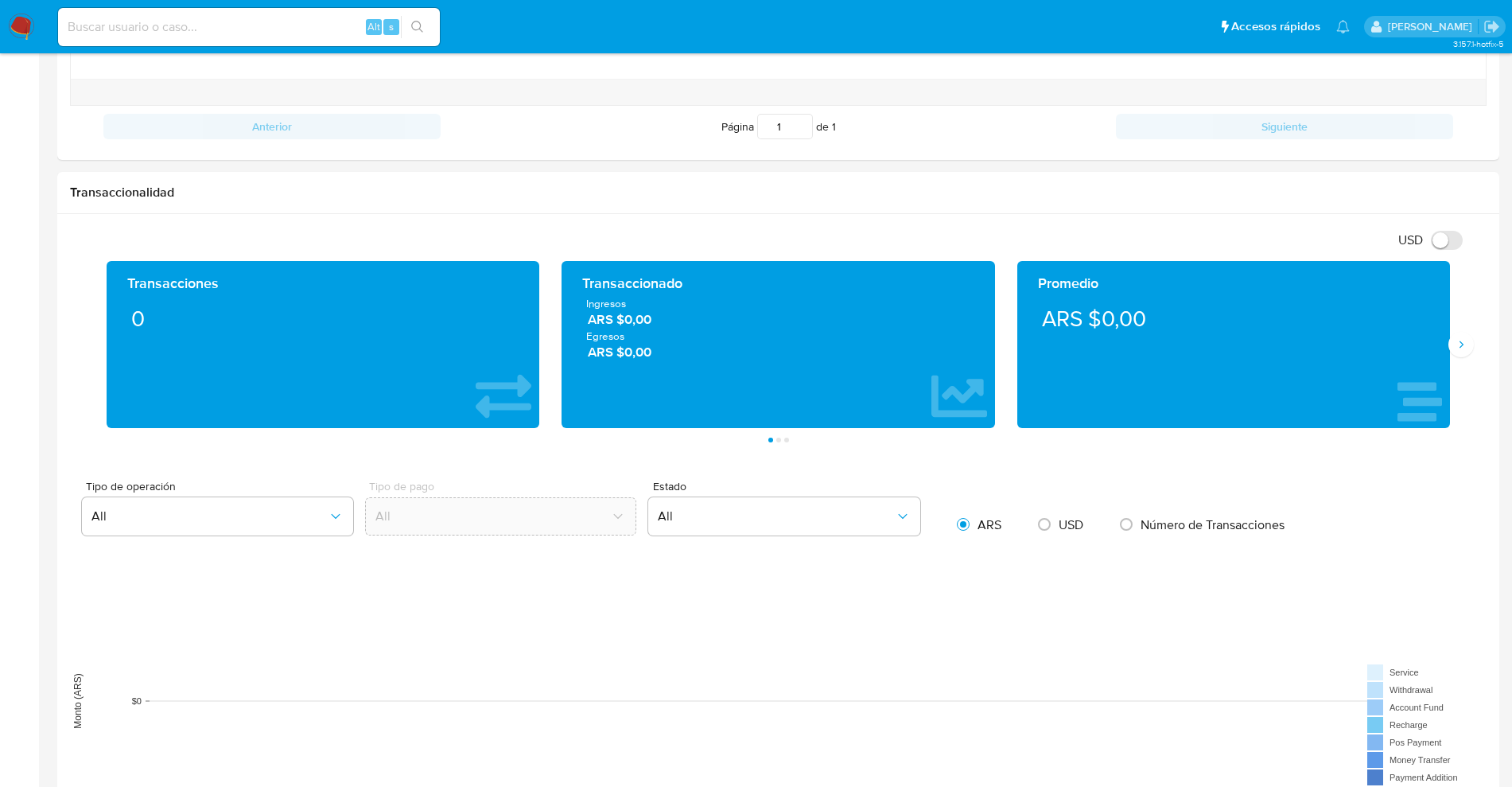
click at [299, 39] on div "Alt s" at bounding box center [249, 27] width 381 height 38
click at [299, 24] on input at bounding box center [249, 28] width 381 height 21
paste input "754887161"
type input "754887161"
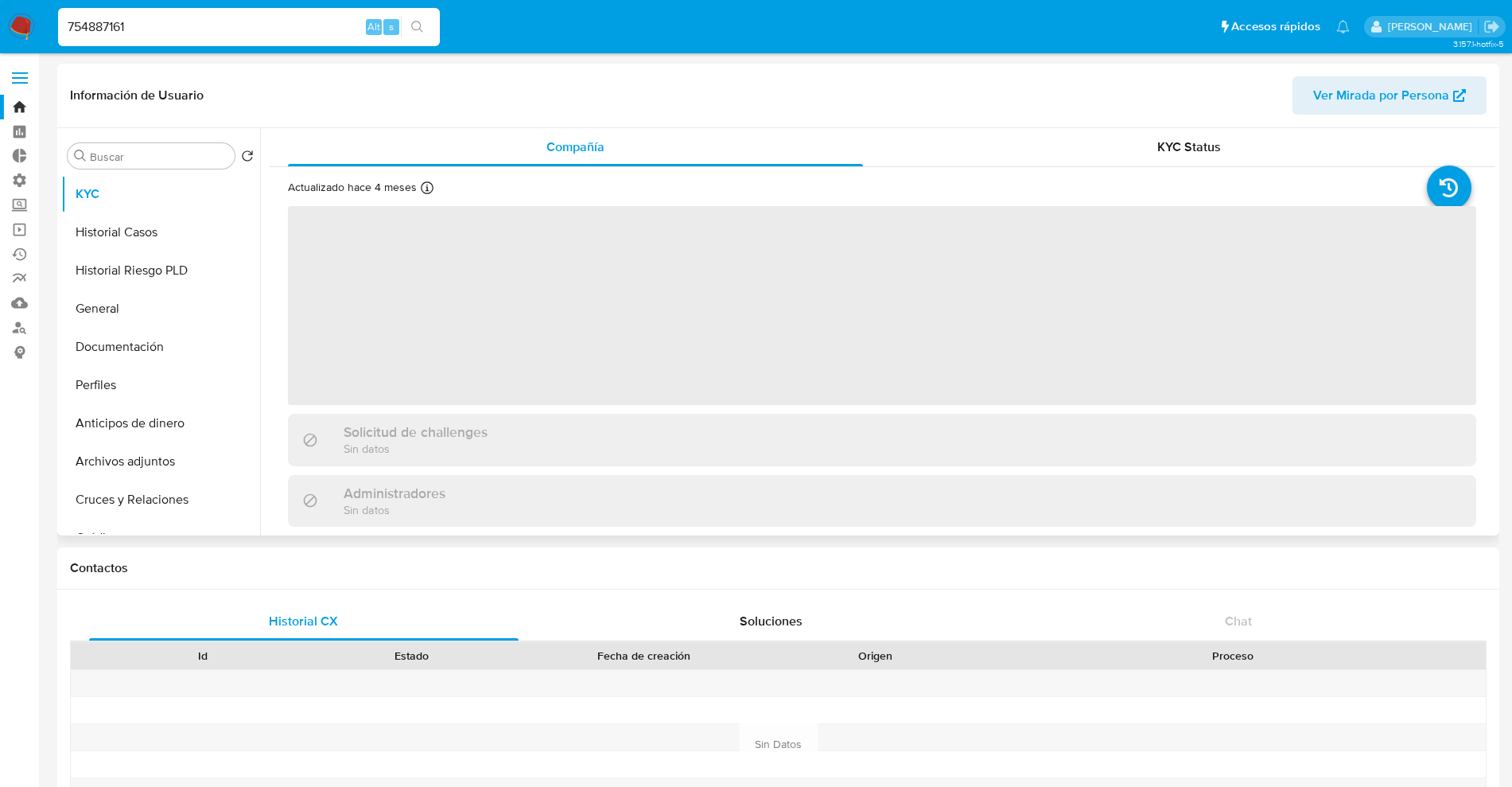
select select "10"
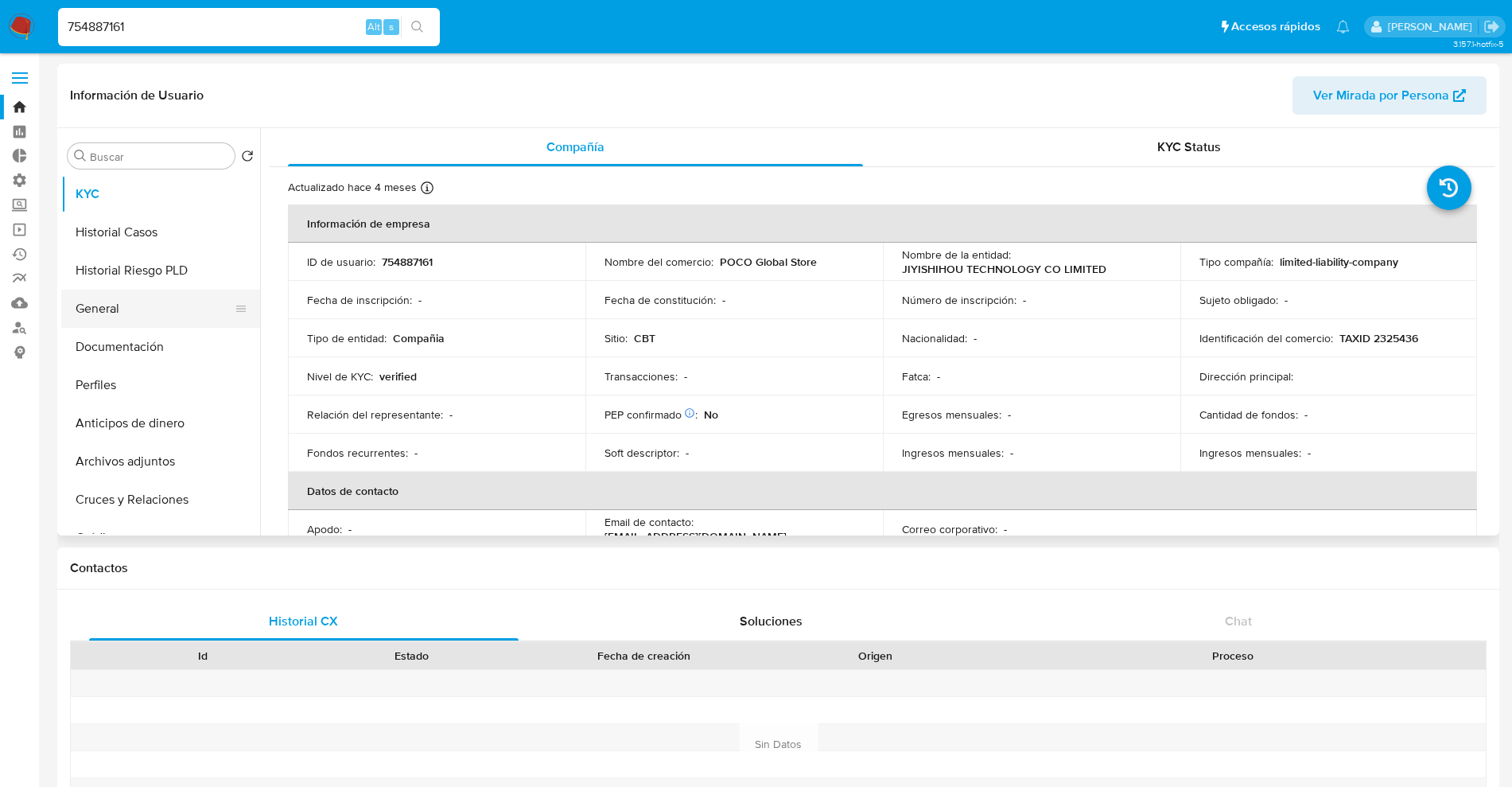
click at [114, 323] on button "General" at bounding box center [153, 309] width 186 height 38
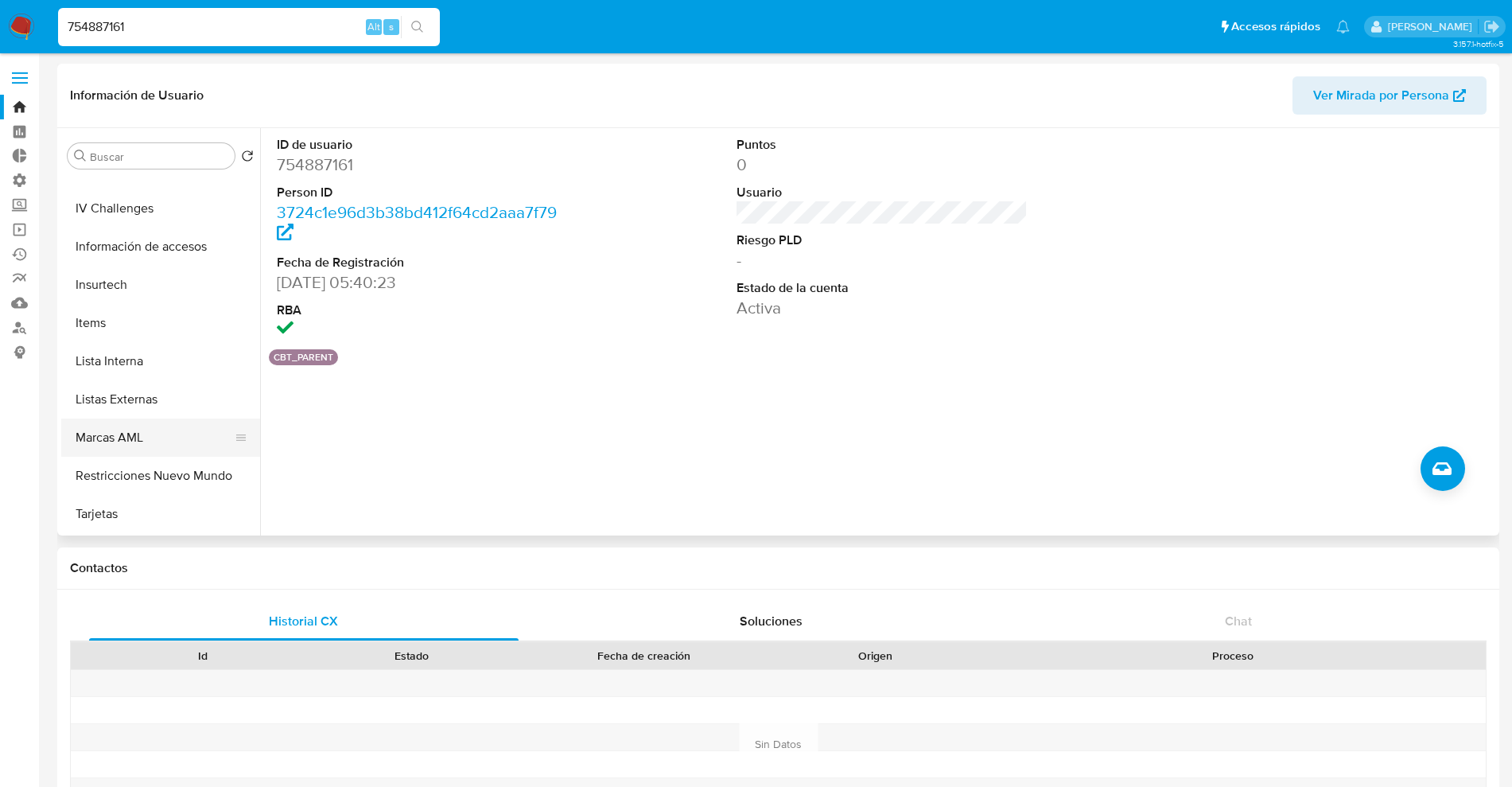
scroll to position [673, 0]
click at [103, 524] on button "CBT" at bounding box center [153, 515] width 186 height 38
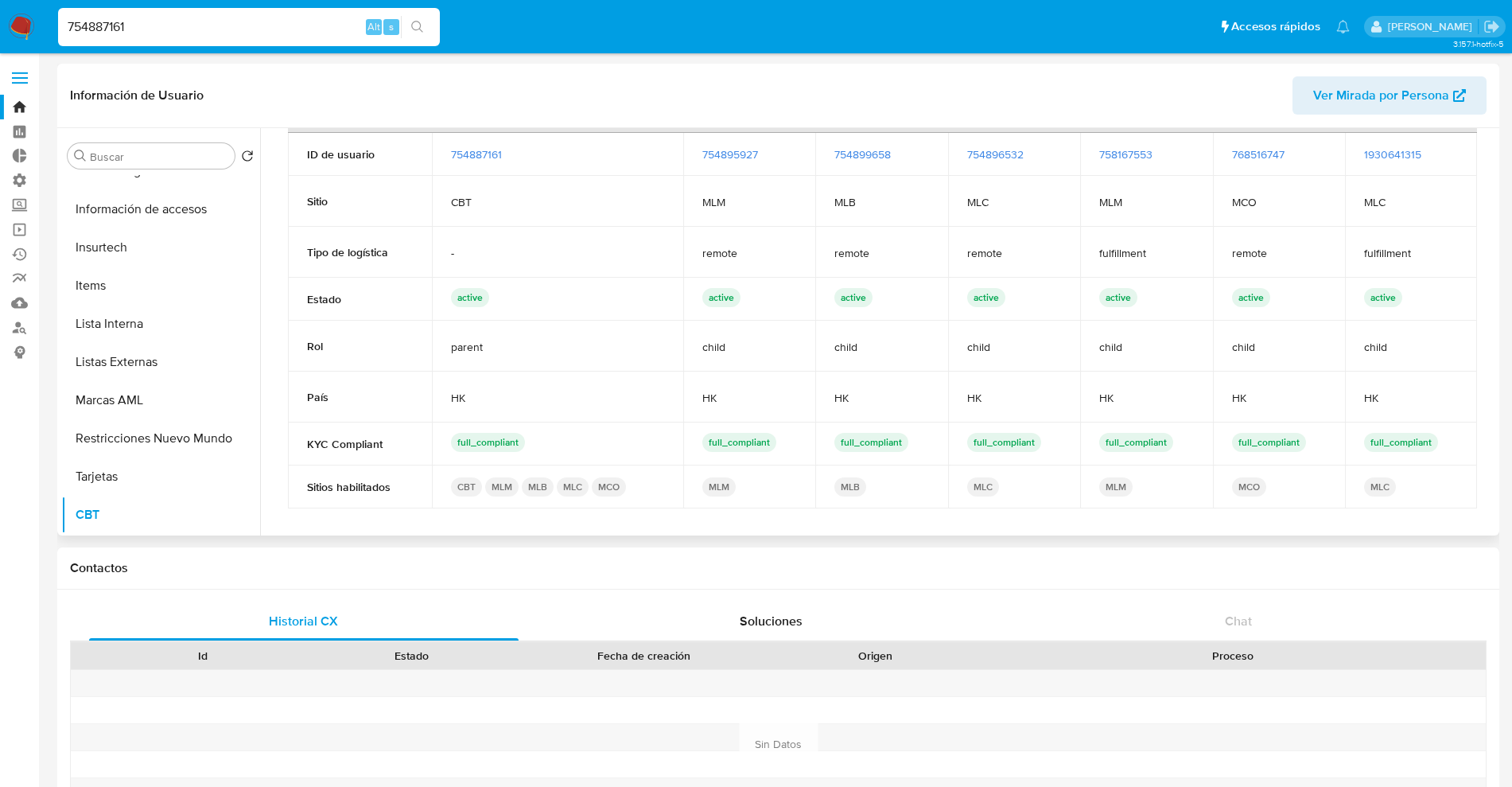
scroll to position [0, 0]
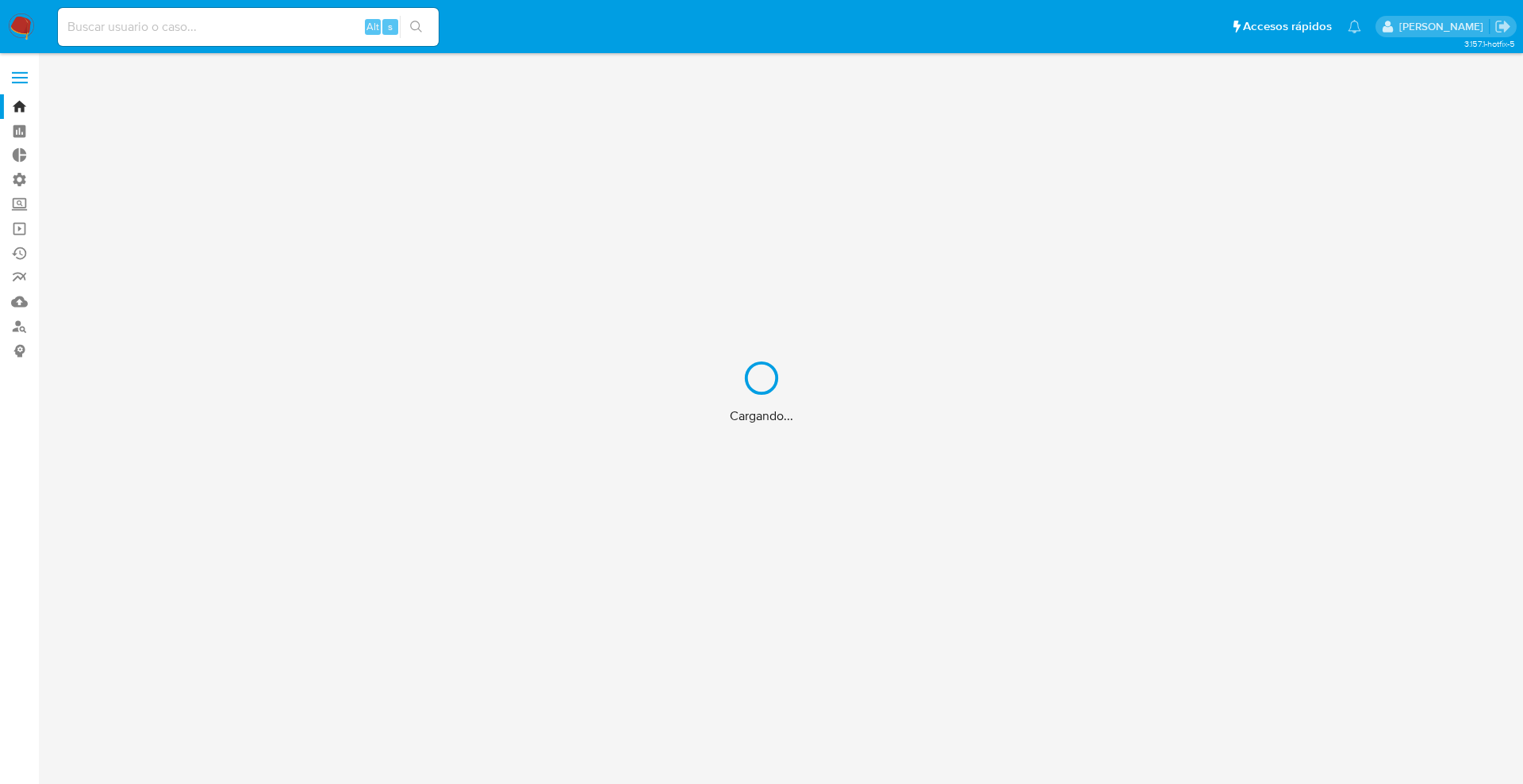
click at [259, 21] on div "Cargando..." at bounding box center [762, 392] width 1523 height 784
drag, startPoint x: 252, startPoint y: 34, endPoint x: 256, endPoint y: 27, distance: 8.1
click at [252, 32] on div "Cargando..." at bounding box center [762, 392] width 1523 height 784
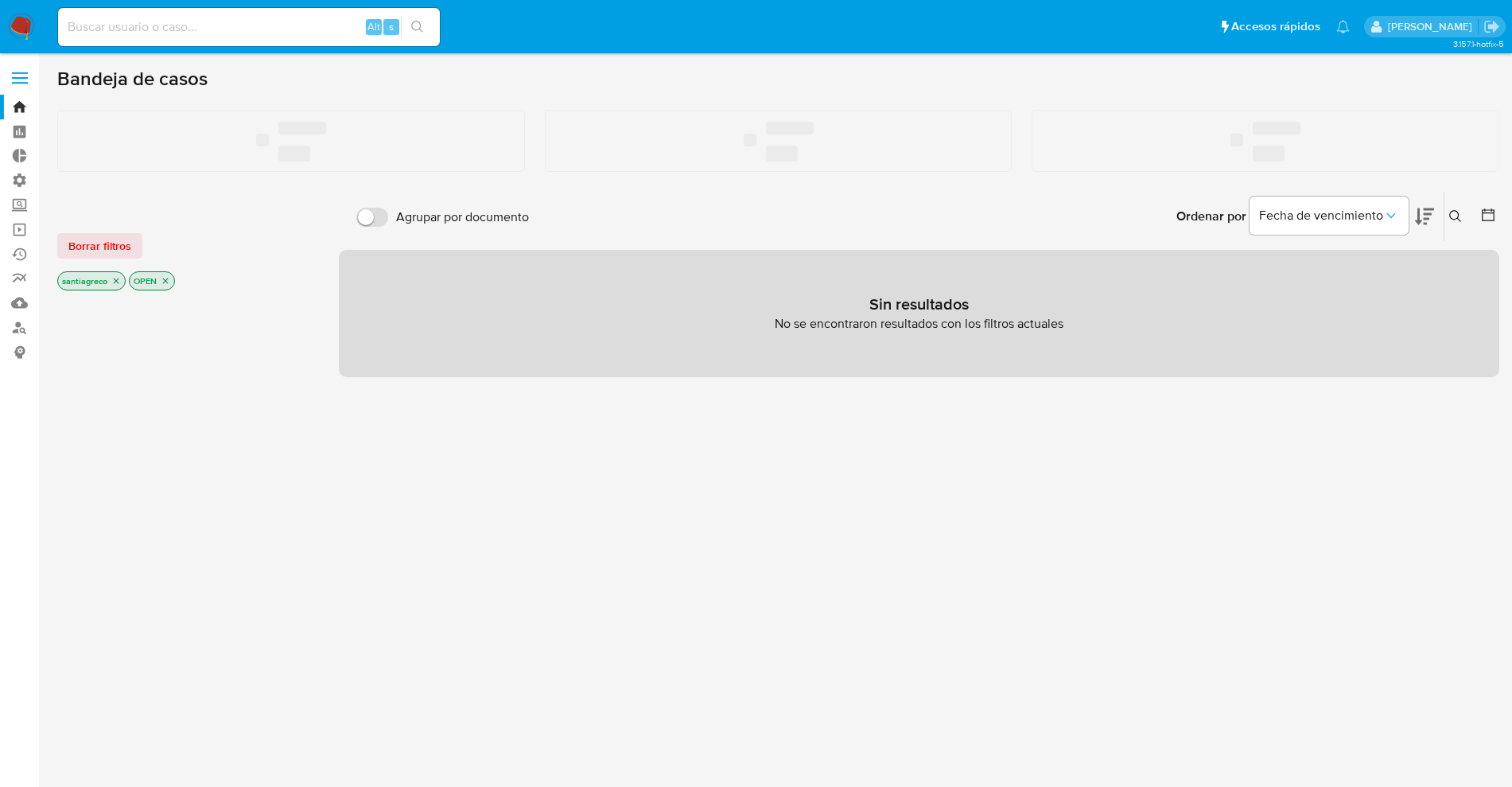
click at [256, 26] on input at bounding box center [249, 28] width 381 height 21
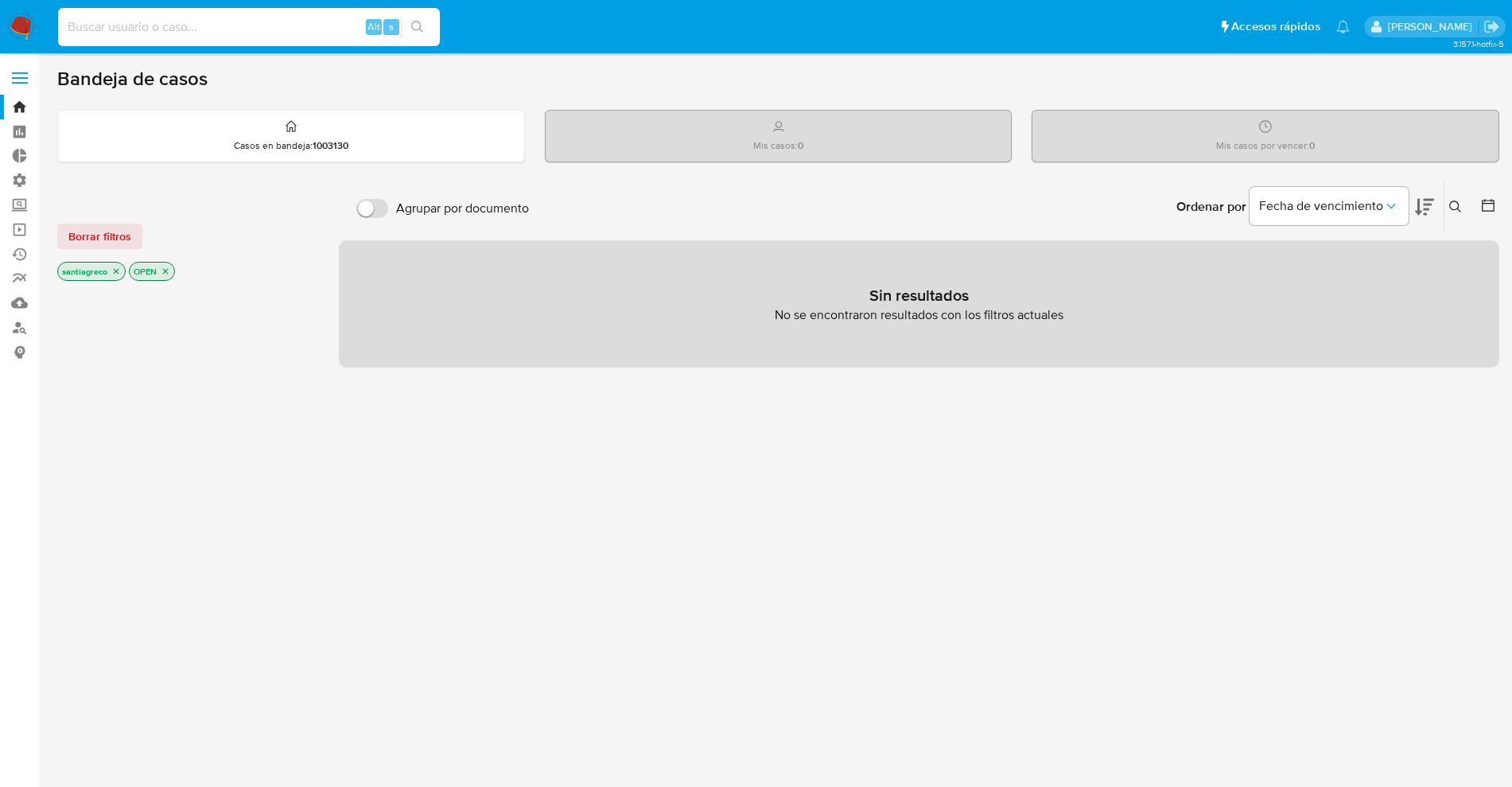
paste input "758167553"
type input "758167553"
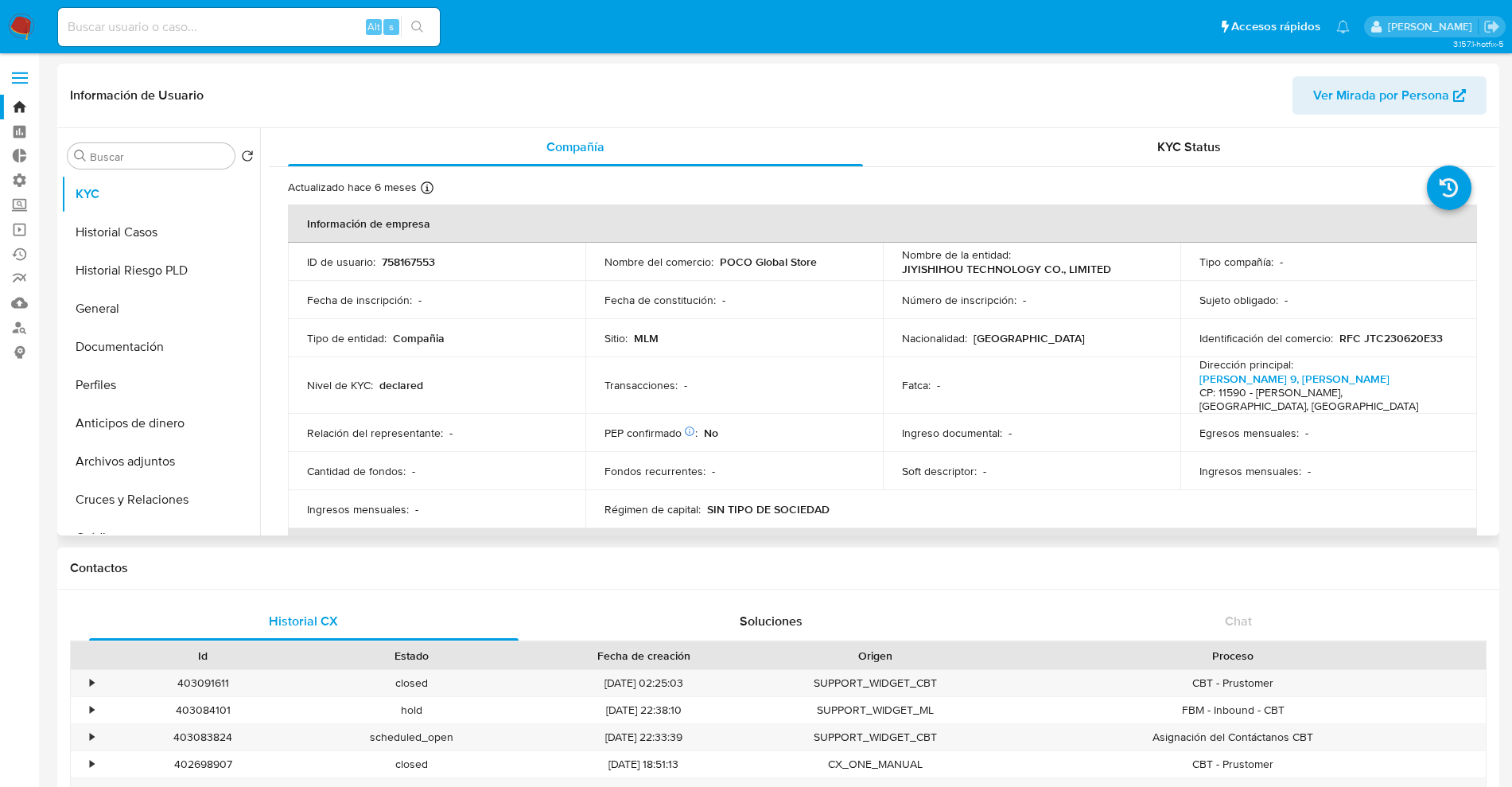
select select "10"
click at [122, 311] on button "General" at bounding box center [153, 309] width 186 height 38
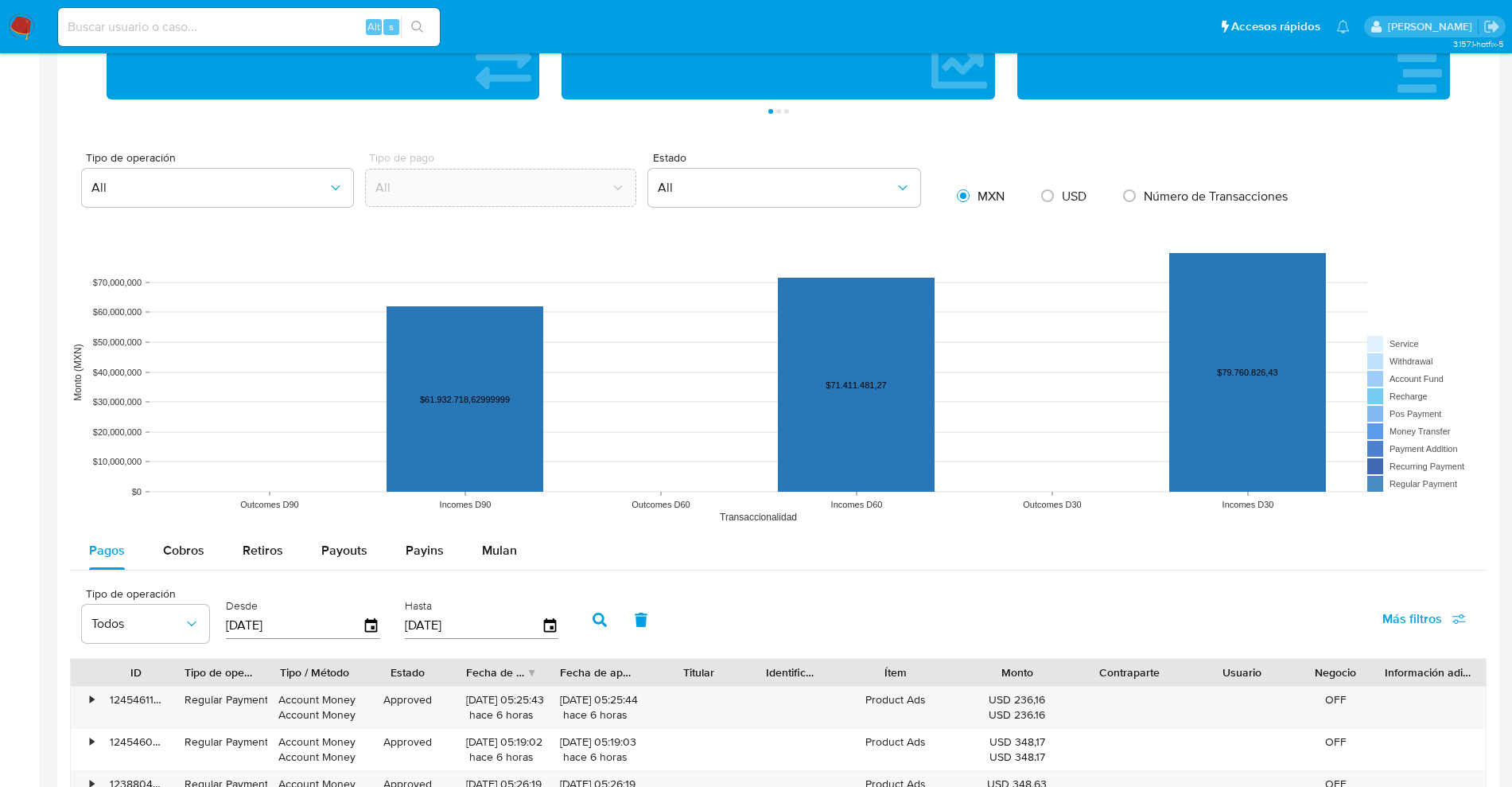
scroll to position [1393, 0]
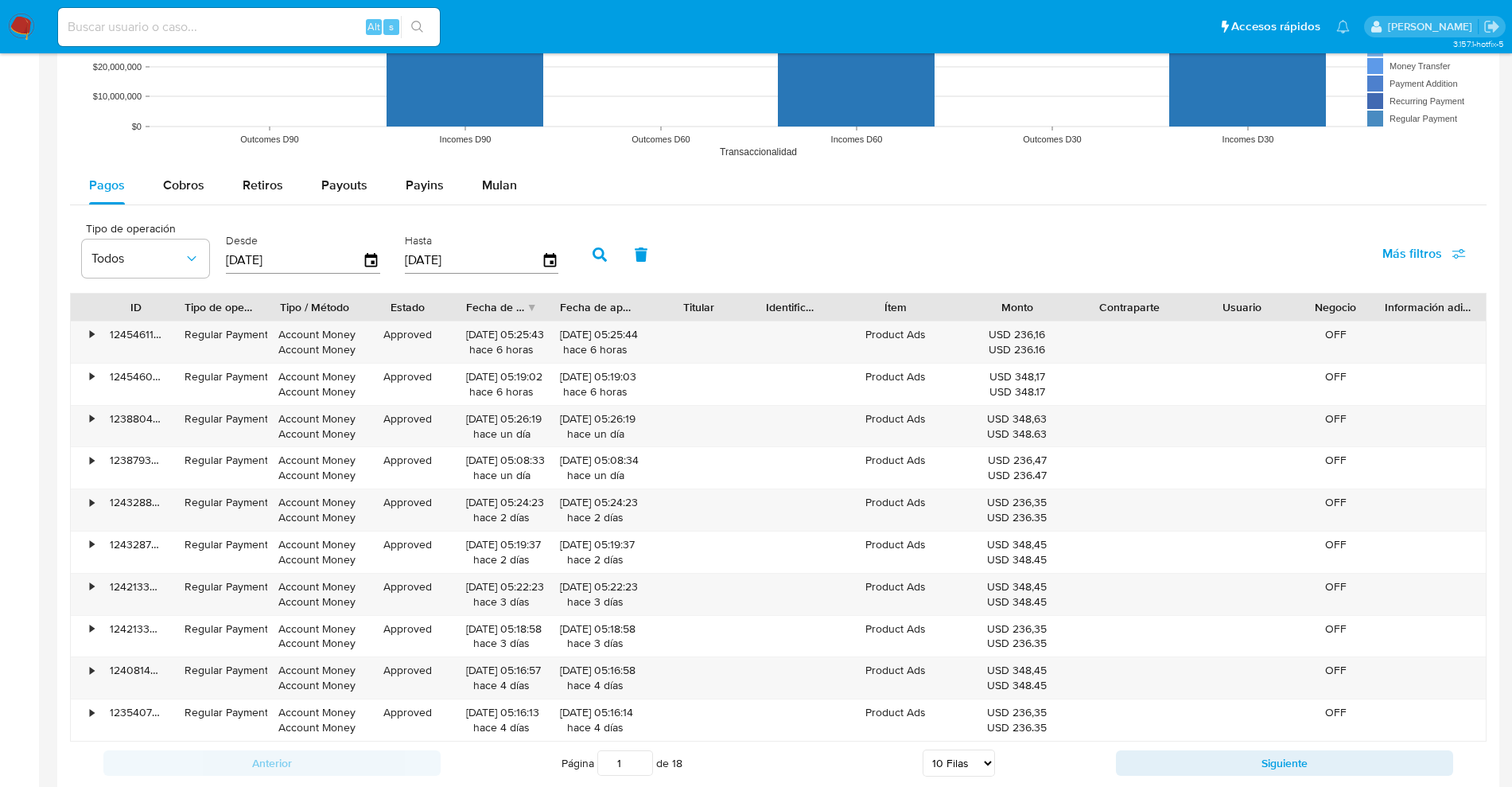
click at [180, 33] on input at bounding box center [249, 28] width 381 height 21
